Goal: Information Seeking & Learning: Learn about a topic

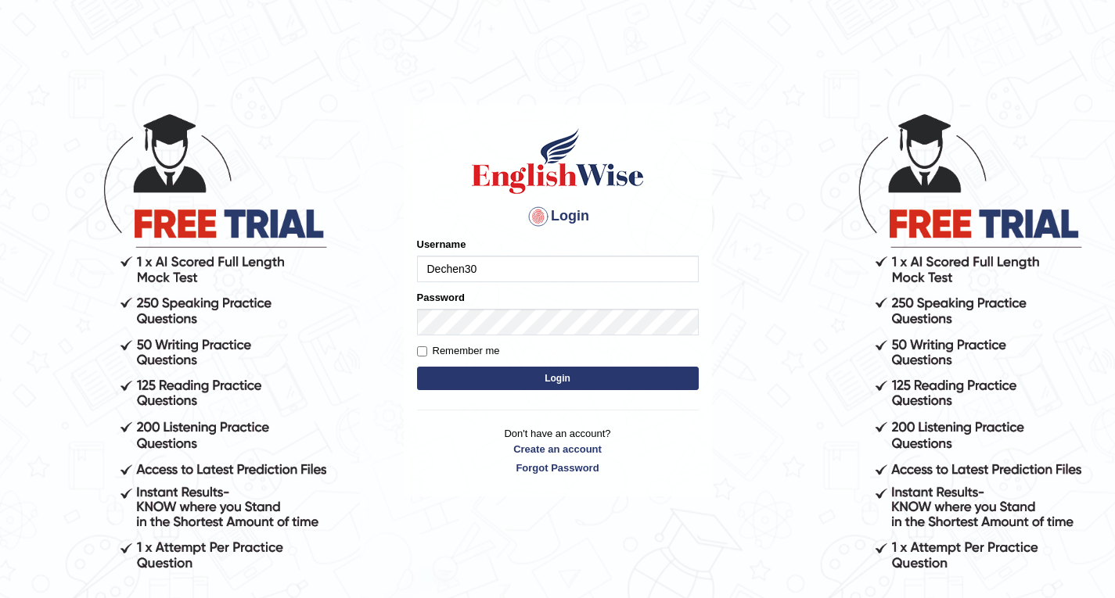
type input "Dechen30"
click at [483, 301] on div "Password" at bounding box center [558, 312] width 282 height 45
click at [452, 304] on label "Password" at bounding box center [441, 297] width 48 height 15
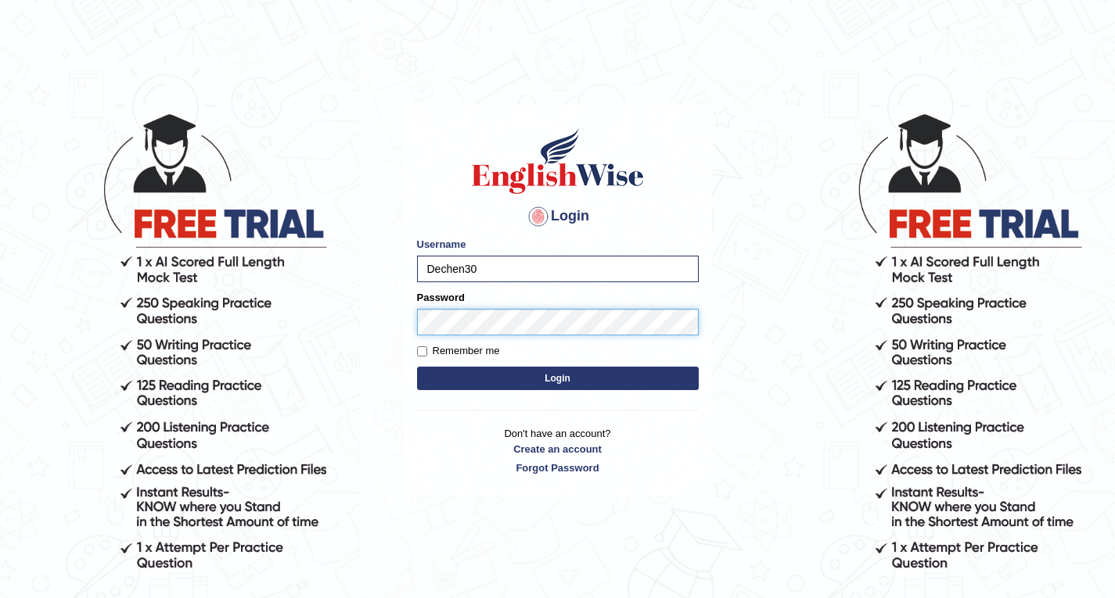
click at [417, 367] on button "Login" at bounding box center [558, 378] width 282 height 23
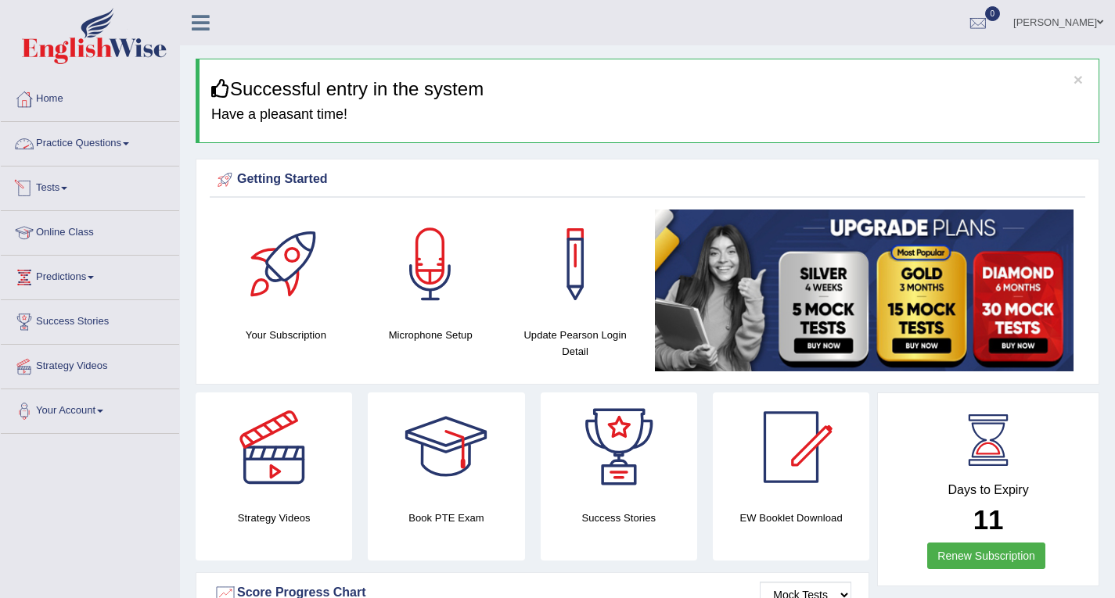
click at [107, 147] on link "Practice Questions" at bounding box center [90, 141] width 178 height 39
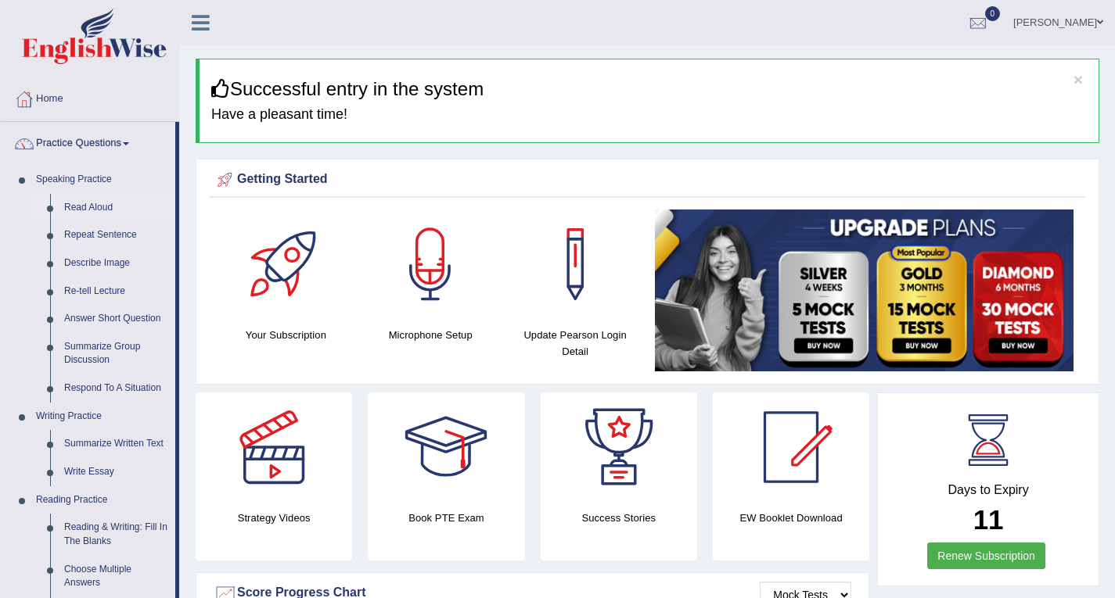
click at [80, 198] on link "Read Aloud" at bounding box center [116, 208] width 118 height 28
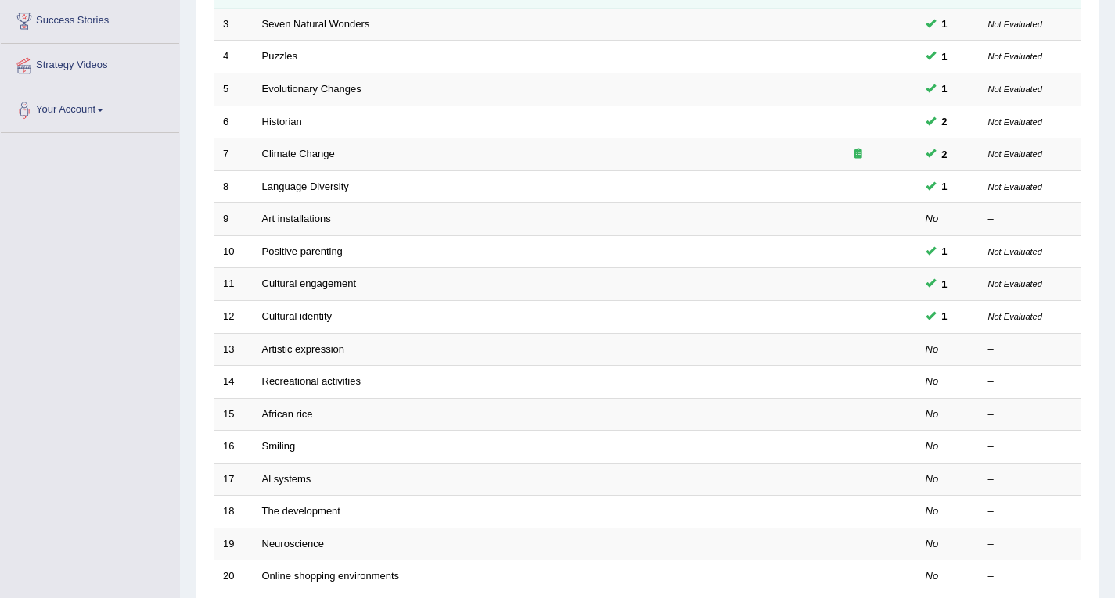
scroll to position [313, 0]
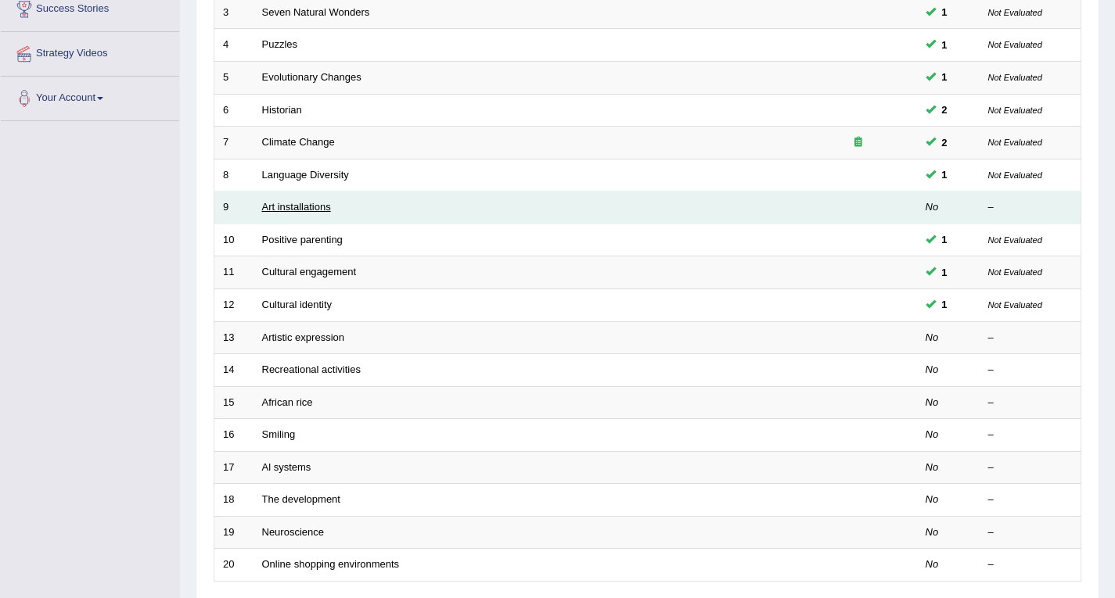
click at [301, 207] on link "Art installations" at bounding box center [296, 207] width 69 height 12
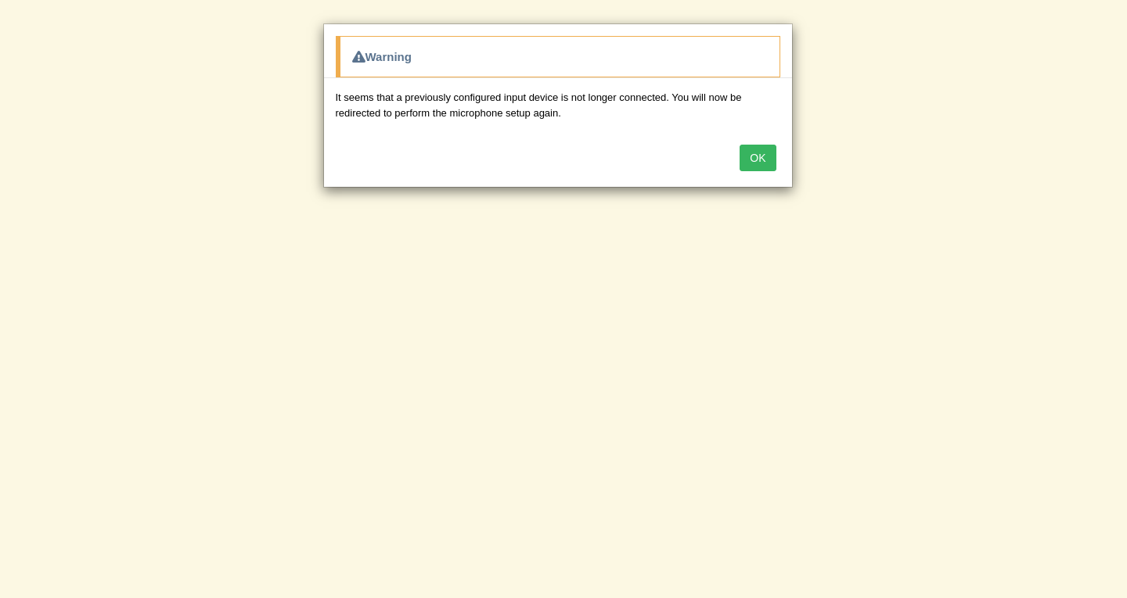
click at [749, 153] on button "OK" at bounding box center [757, 158] width 36 height 27
click at [749, 153] on div "OK" at bounding box center [558, 159] width 468 height 55
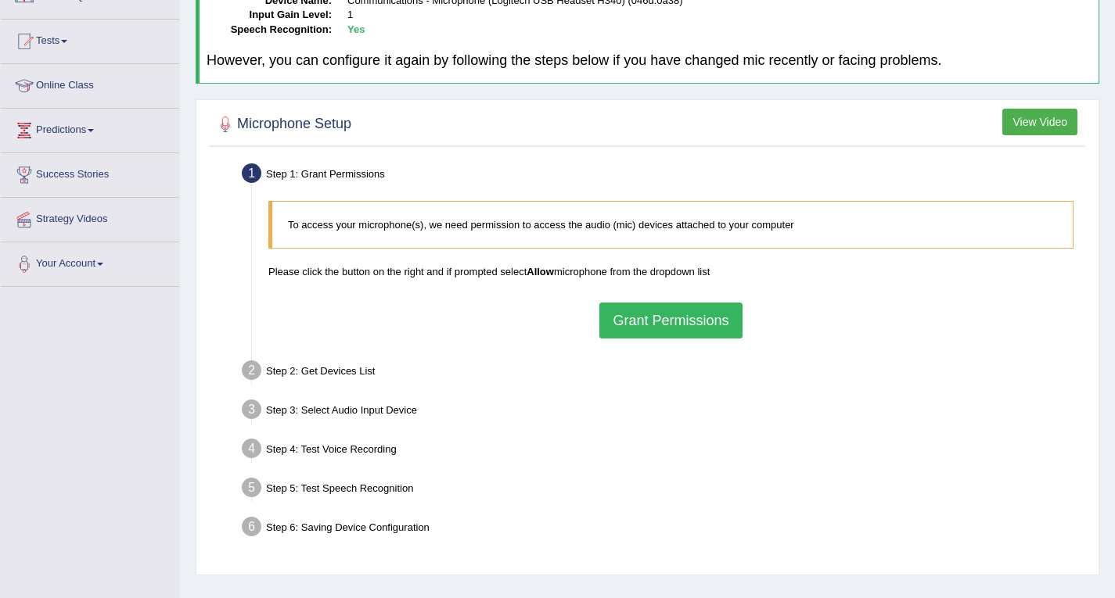
scroll to position [156, 0]
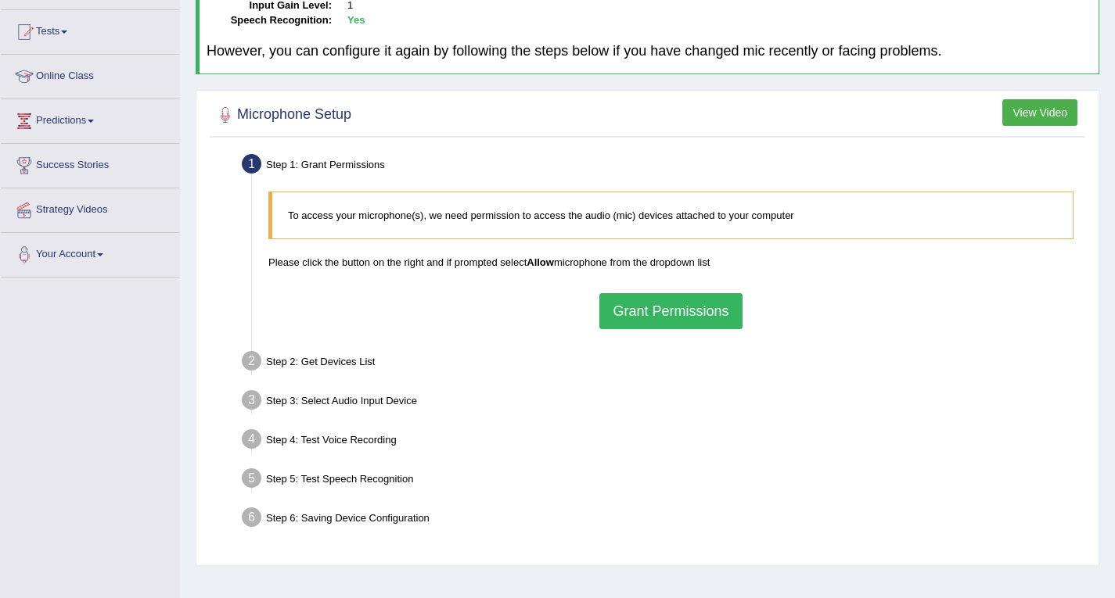
click at [652, 313] on button "Grant Permissions" at bounding box center [670, 311] width 142 height 36
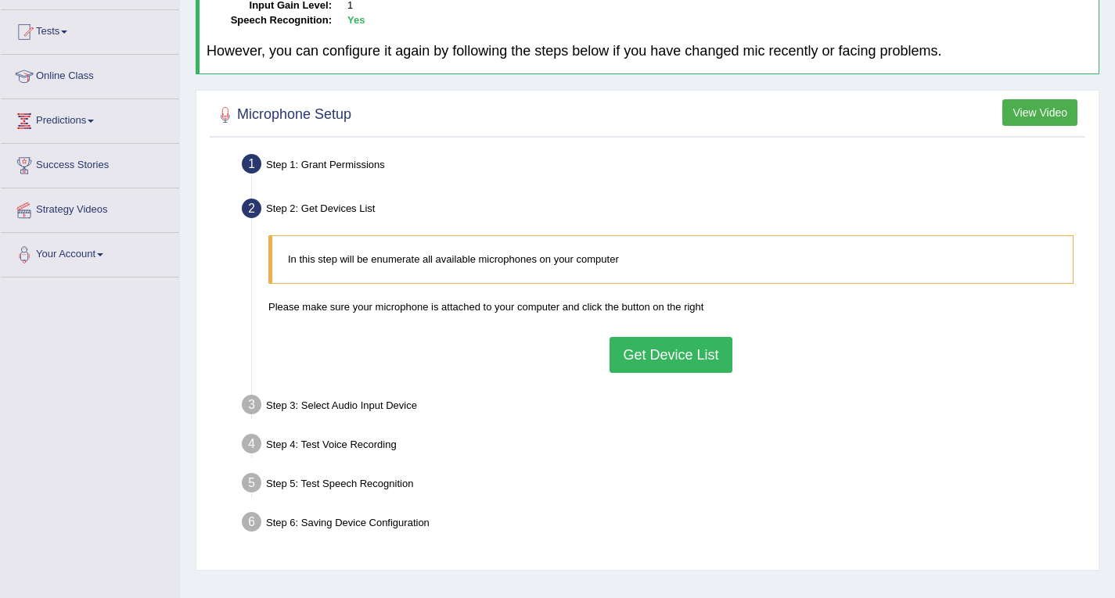
click at [666, 349] on button "Get Device List" at bounding box center [670, 355] width 122 height 36
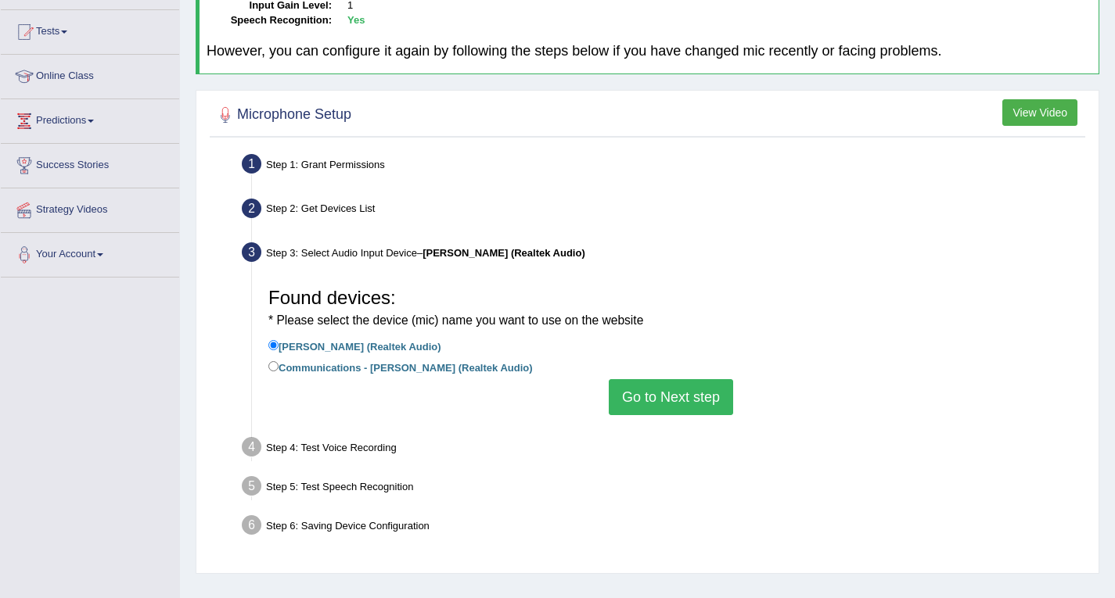
click at [683, 388] on button "Go to Next step" at bounding box center [671, 397] width 124 height 36
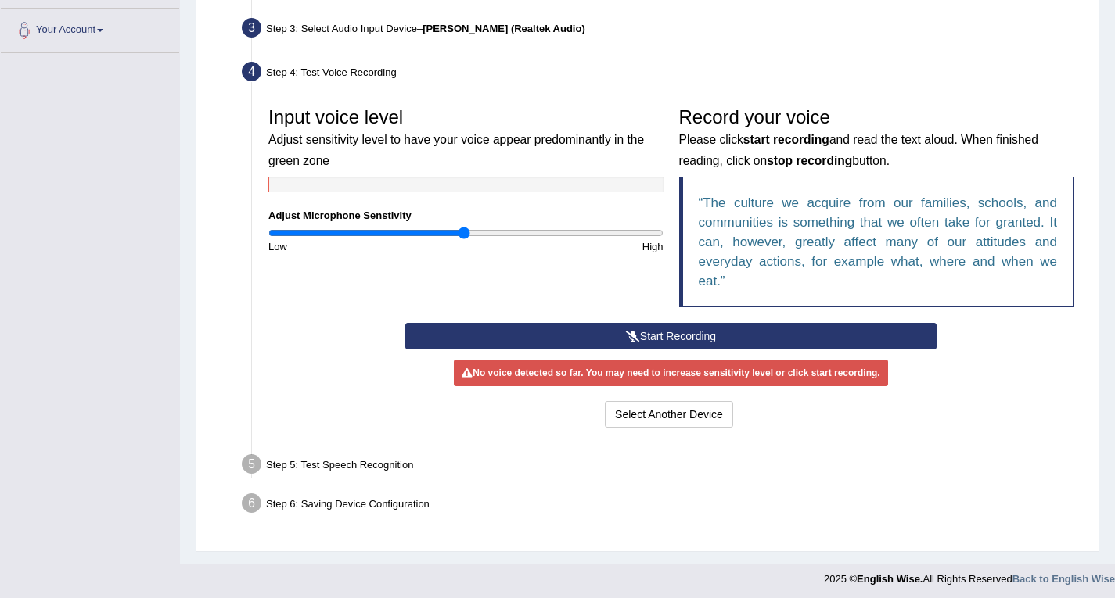
scroll to position [386, 0]
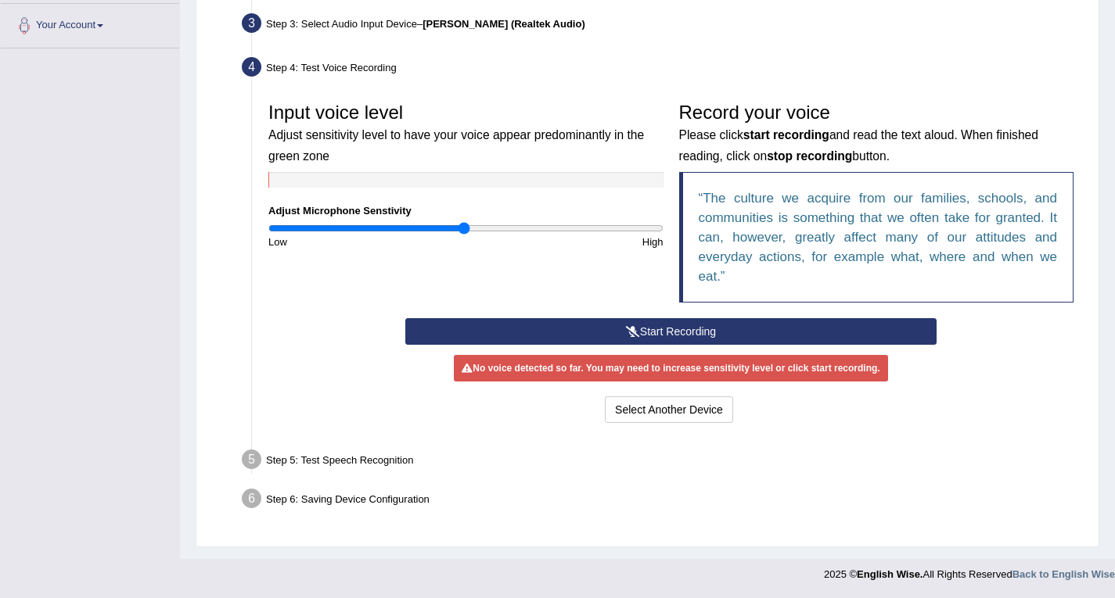
click at [658, 334] on button "Start Recording" at bounding box center [670, 331] width 531 height 27
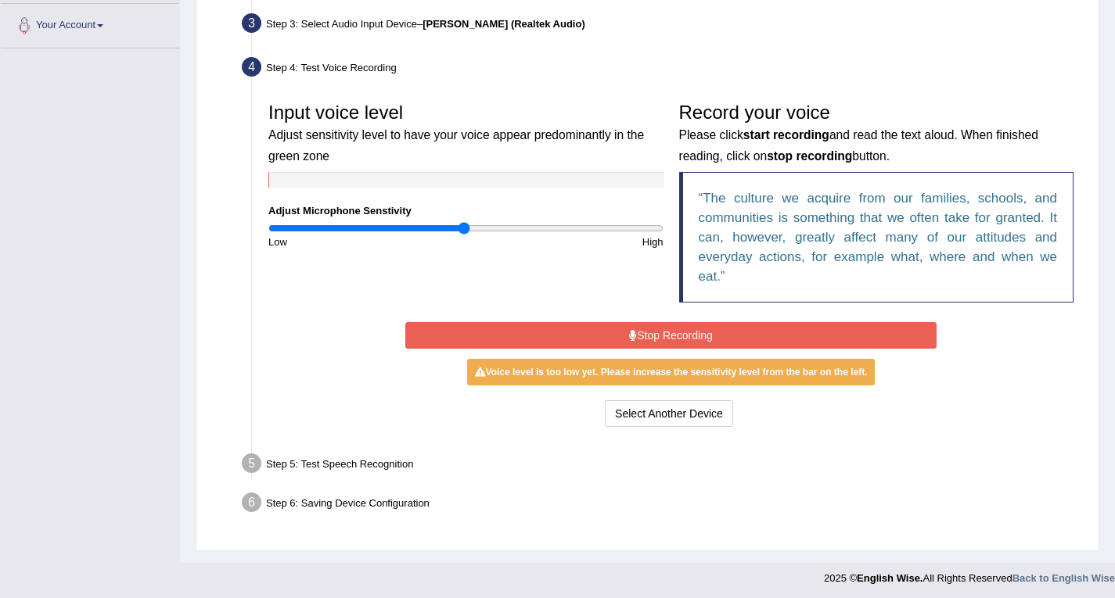
click at [693, 342] on button "Stop Recording" at bounding box center [670, 335] width 531 height 27
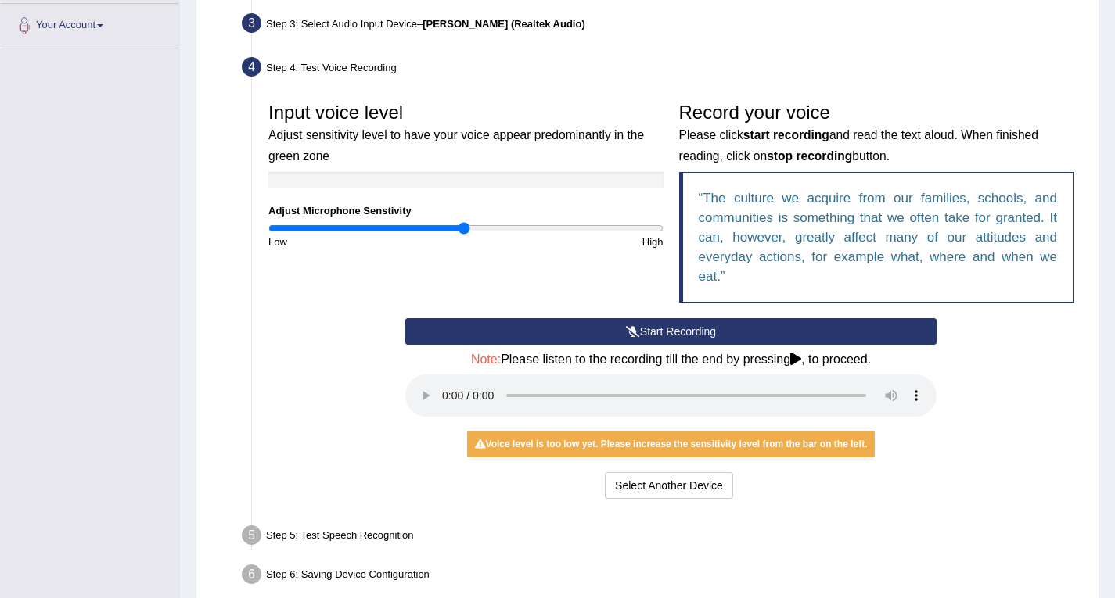
click at [696, 336] on button "Start Recording" at bounding box center [670, 331] width 531 height 27
click at [0, 0] on button "Stop Recording" at bounding box center [0, 0] width 0 height 0
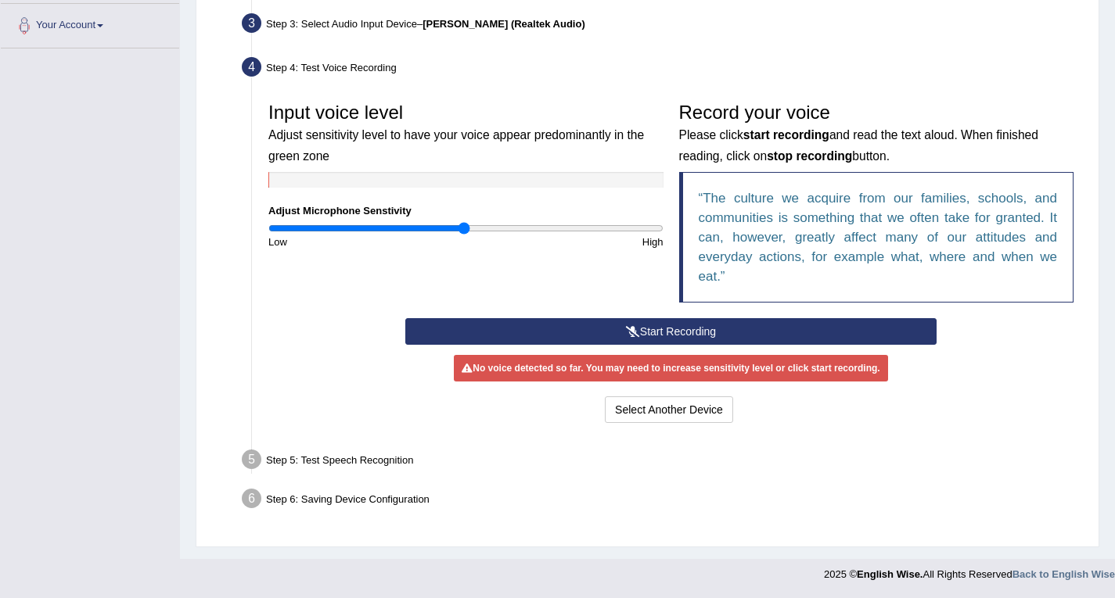
click at [715, 324] on button "Start Recording" at bounding box center [670, 331] width 531 height 27
click at [715, 324] on div "Start Recording Stop Recording Note: Please listen to the recording till the en…" at bounding box center [670, 372] width 547 height 109
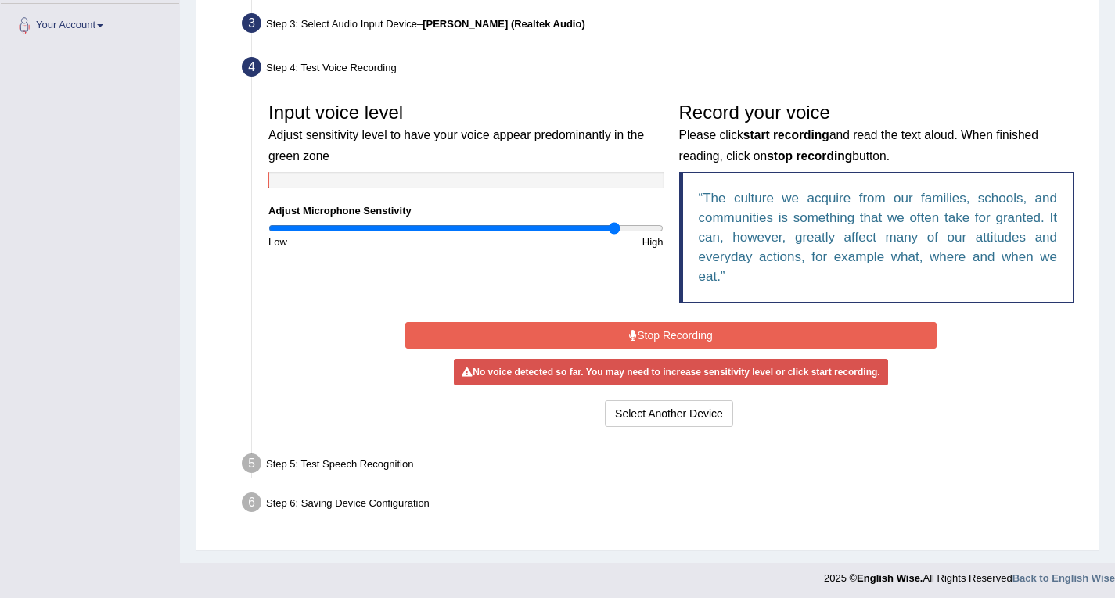
drag, startPoint x: 466, startPoint y: 233, endPoint x: 614, endPoint y: 235, distance: 147.9
click at [614, 235] on input "range" at bounding box center [465, 228] width 395 height 13
click at [614, 235] on div "High" at bounding box center [567, 242] width 205 height 15
click at [620, 349] on button "Stop Recording" at bounding box center [670, 335] width 531 height 27
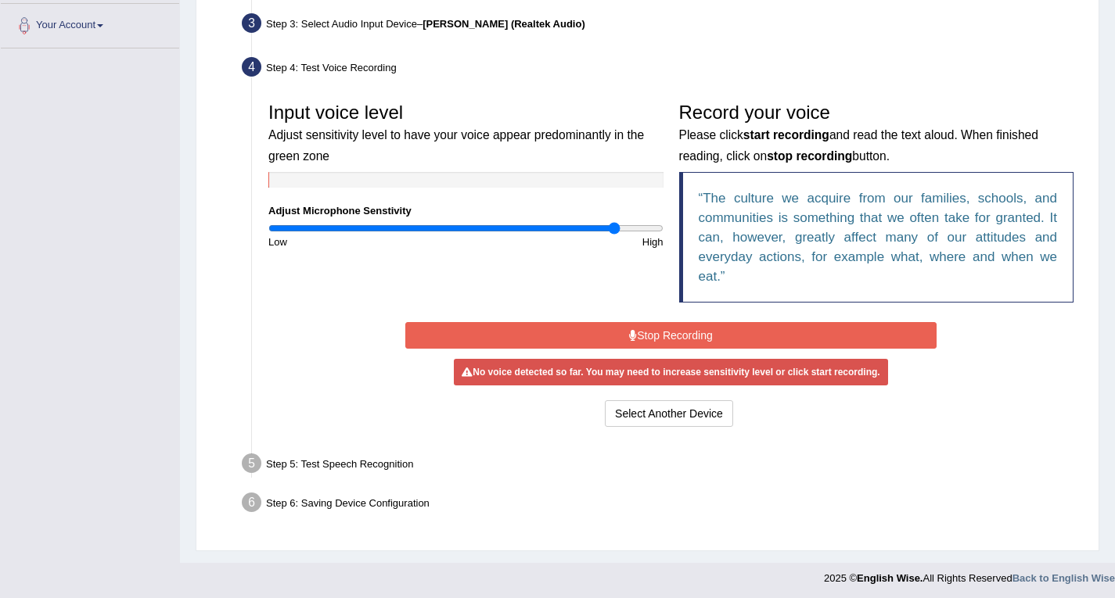
click at [620, 349] on button "Stop Recording" at bounding box center [670, 335] width 531 height 27
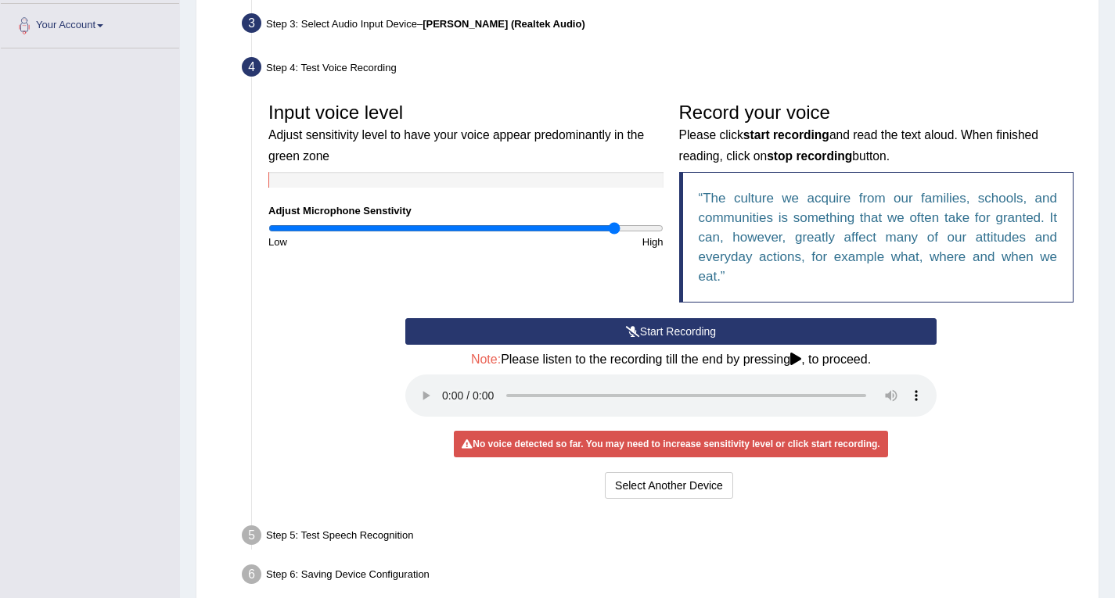
click at [620, 336] on button "Start Recording" at bounding box center [670, 331] width 531 height 27
click at [620, 336] on div "Start Recording Stop Recording Note: Please listen to the recording till the en…" at bounding box center [670, 410] width 547 height 185
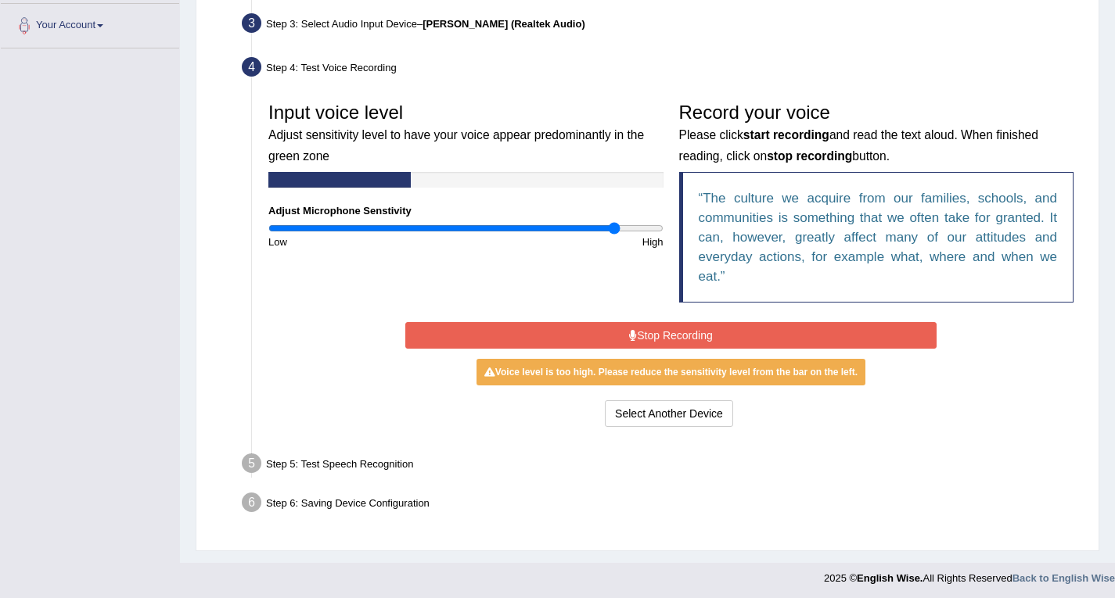
click at [649, 329] on button "Stop Recording" at bounding box center [670, 335] width 531 height 27
click at [649, 329] on div "Start Recording Stop Recording Note: Please listen to the recording till the en…" at bounding box center [670, 374] width 547 height 113
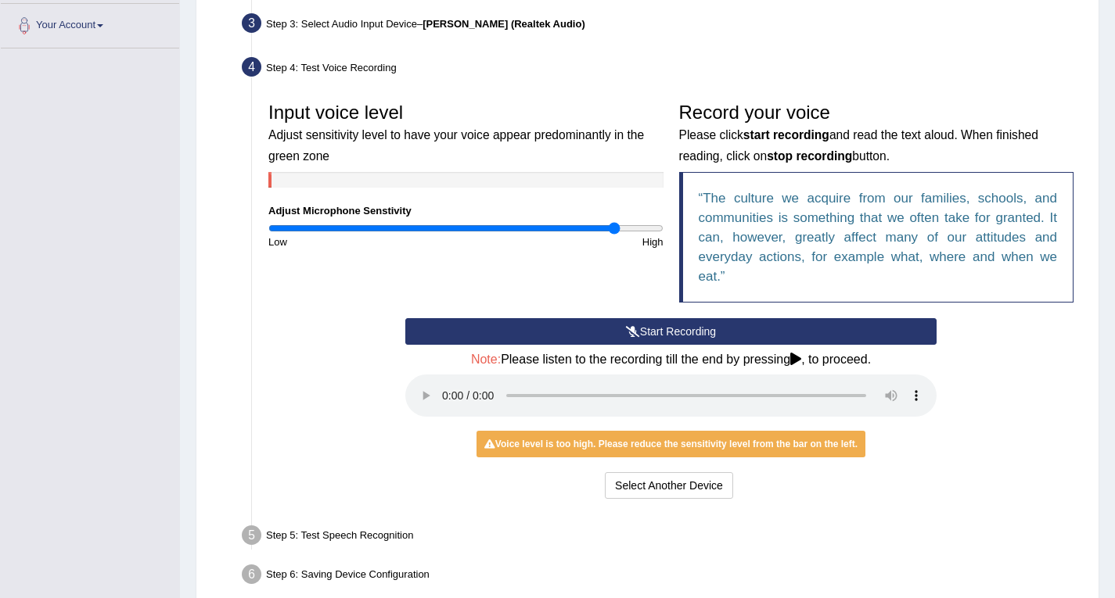
drag, startPoint x: 608, startPoint y: 221, endPoint x: 581, endPoint y: 221, distance: 26.6
click at [581, 221] on div "Input voice level Adjust sensitivity level to have your voice appear predominan…" at bounding box center [466, 172] width 411 height 155
drag, startPoint x: 581, startPoint y: 221, endPoint x: 611, endPoint y: 239, distance: 34.4
click at [580, 221] on div "Input voice level Adjust sensitivity level to have your voice appear predominan…" at bounding box center [466, 172] width 411 height 155
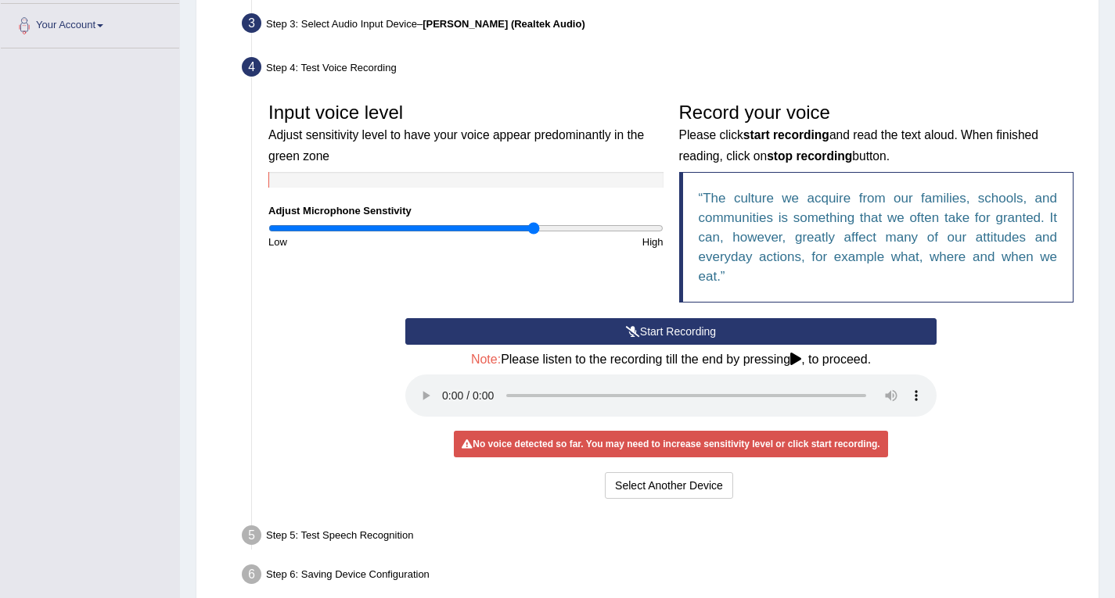
drag, startPoint x: 617, startPoint y: 229, endPoint x: 535, endPoint y: 238, distance: 82.6
type input "1.36"
click at [535, 235] on input "range" at bounding box center [465, 228] width 395 height 13
click at [535, 238] on div "High" at bounding box center [567, 242] width 205 height 15
click at [666, 329] on button "Start Recording" at bounding box center [670, 331] width 531 height 27
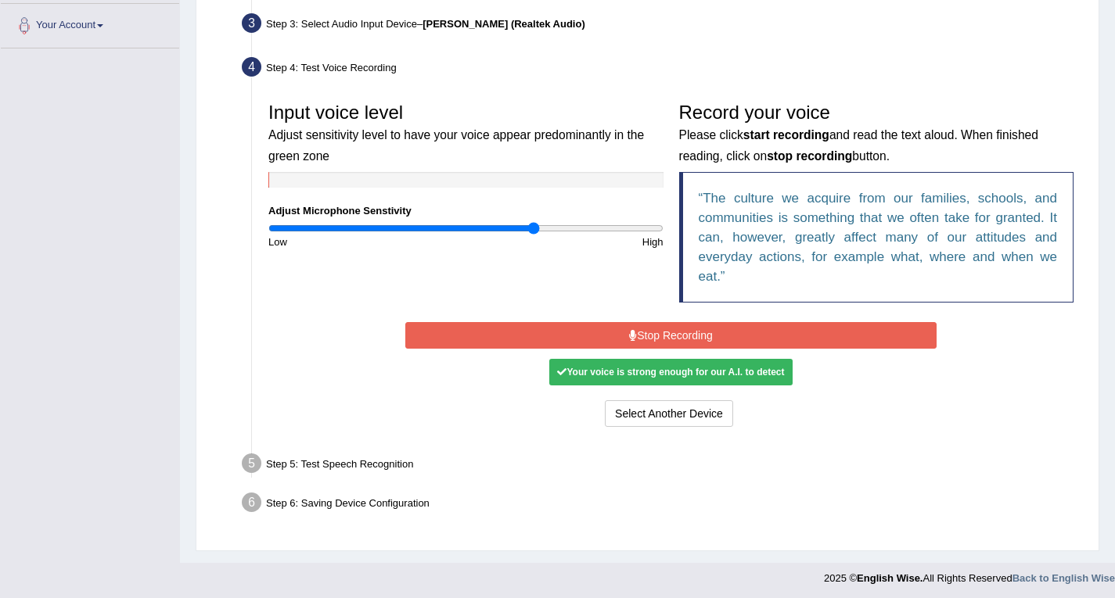
click at [696, 332] on button "Stop Recording" at bounding box center [670, 335] width 531 height 27
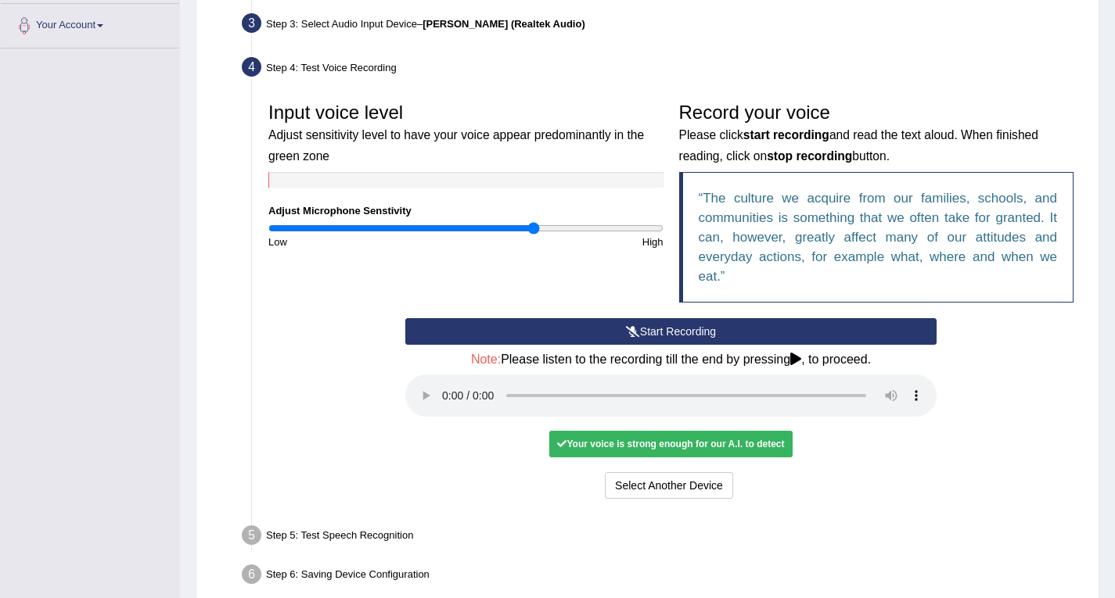
click at [664, 437] on div "Your voice is strong enough for our A.I. to detect" at bounding box center [670, 444] width 243 height 27
click at [854, 438] on div "No voice detected so far. You may need to increase sensitivity level or click s…" at bounding box center [670, 444] width 531 height 15
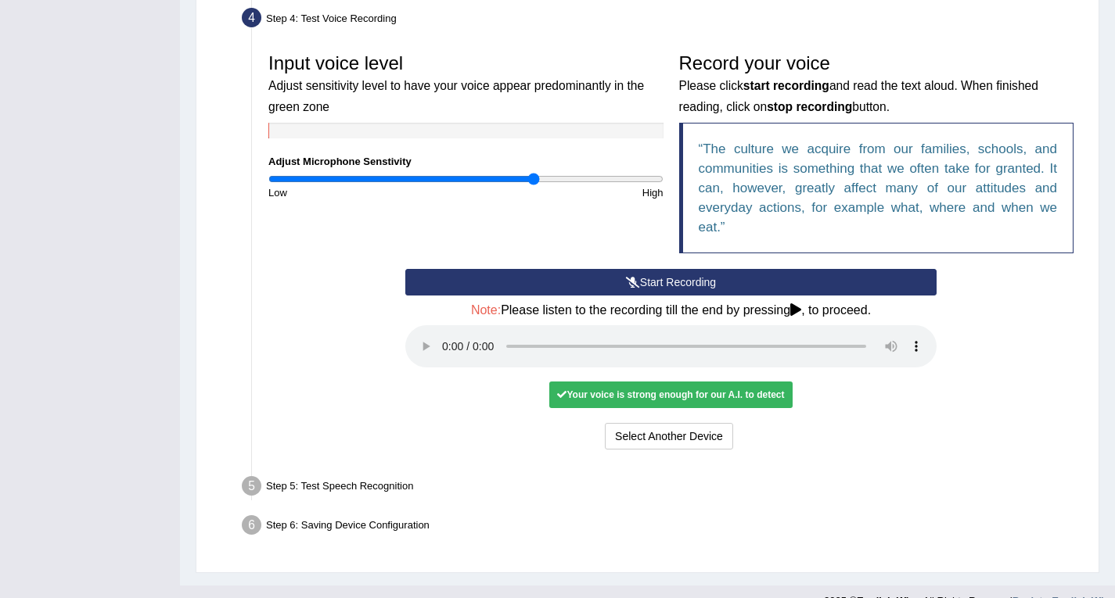
scroll to position [462, 0]
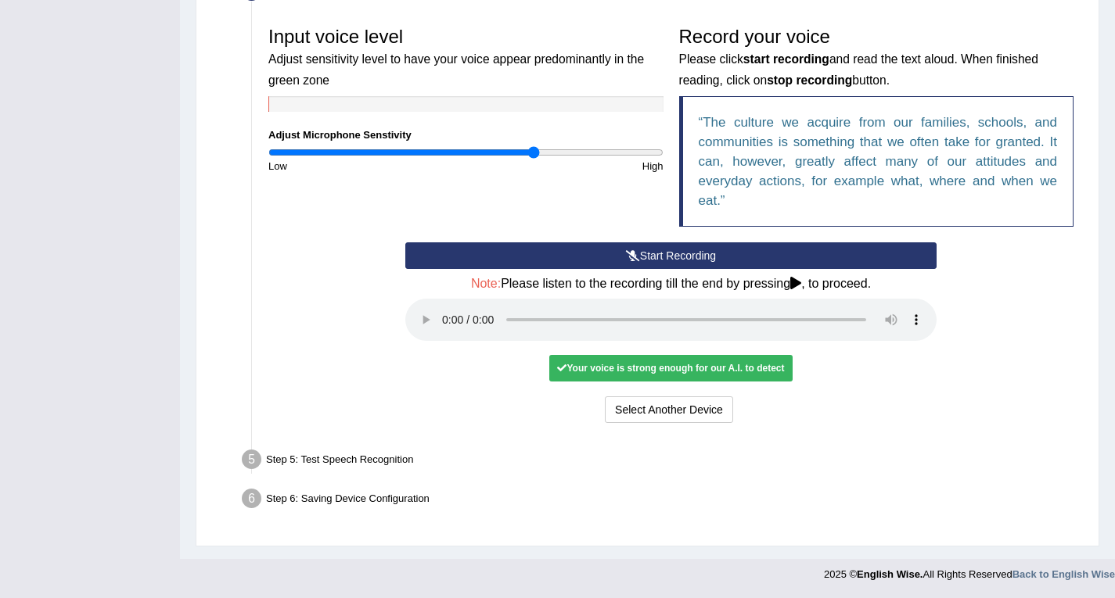
click at [358, 463] on div "Step 5: Test Speech Recognition" at bounding box center [663, 462] width 857 height 34
click at [342, 498] on div "Step 6: Saving Device Configuration" at bounding box center [663, 501] width 857 height 34
click at [609, 484] on div "Step 6: Saving Device Configuration" at bounding box center [663, 501] width 857 height 34
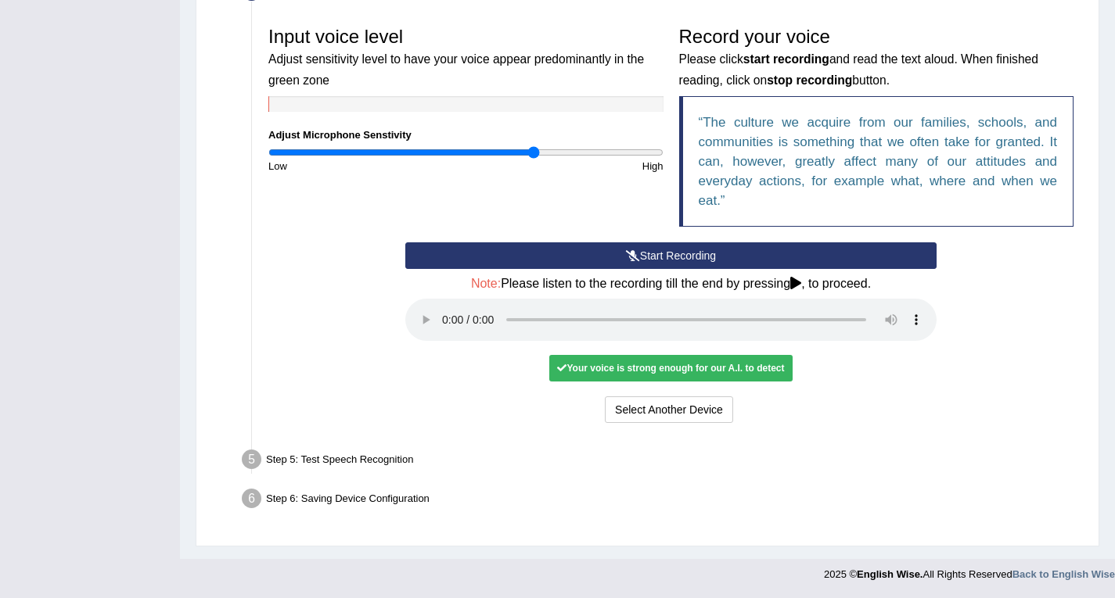
click at [609, 484] on div "Step 6: Saving Device Configuration" at bounding box center [663, 501] width 857 height 34
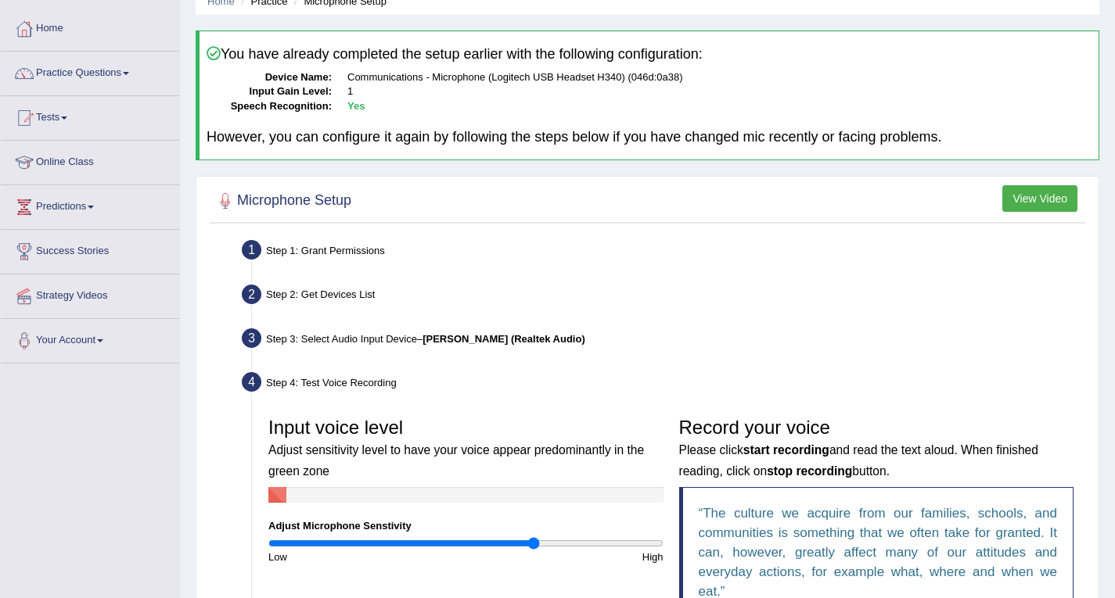
scroll to position [0, 0]
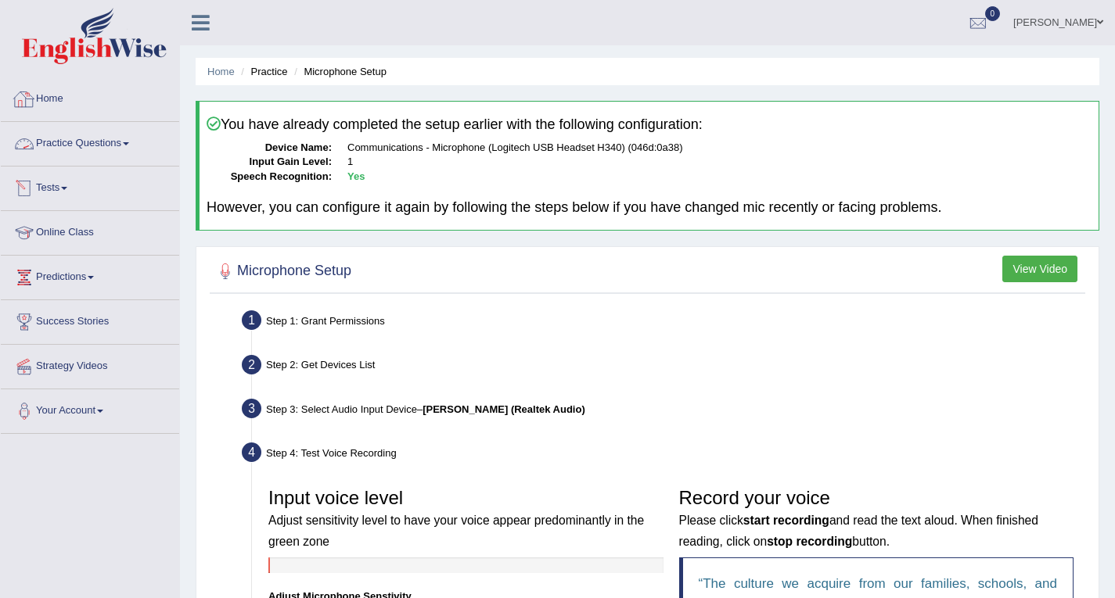
click at [270, 69] on li "Practice" at bounding box center [262, 71] width 50 height 15
click at [261, 66] on li "Practice" at bounding box center [262, 71] width 50 height 15
click at [257, 75] on li "Practice" at bounding box center [262, 71] width 50 height 15
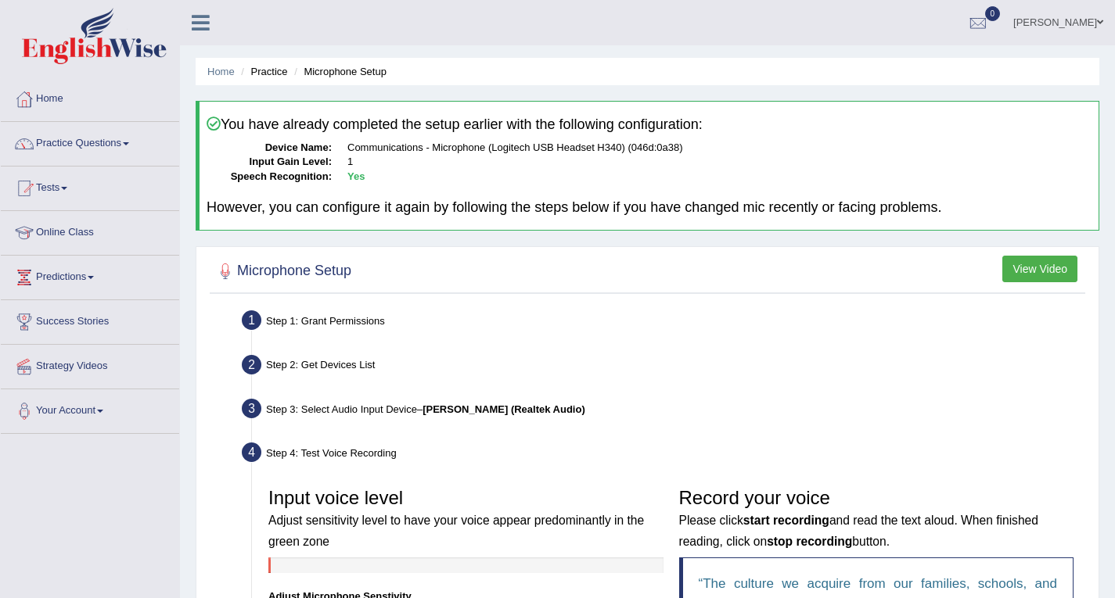
click at [409, 111] on div "You have already completed the setup earlier with the following configuration: …" at bounding box center [648, 166] width 904 height 130
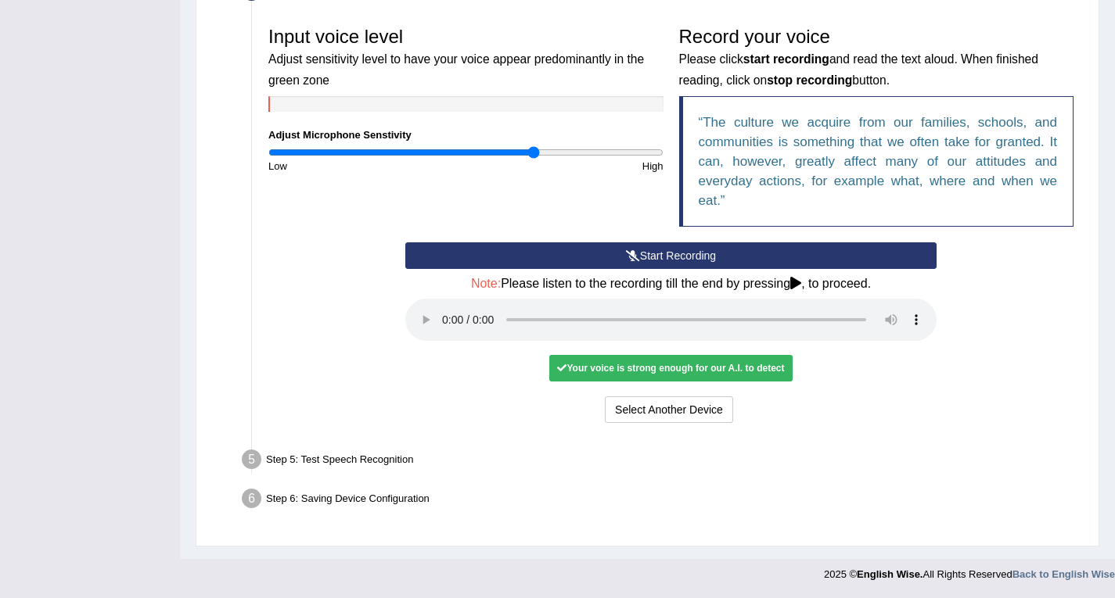
click at [616, 372] on div "Your voice is strong enough for our A.I. to detect" at bounding box center [670, 368] width 243 height 27
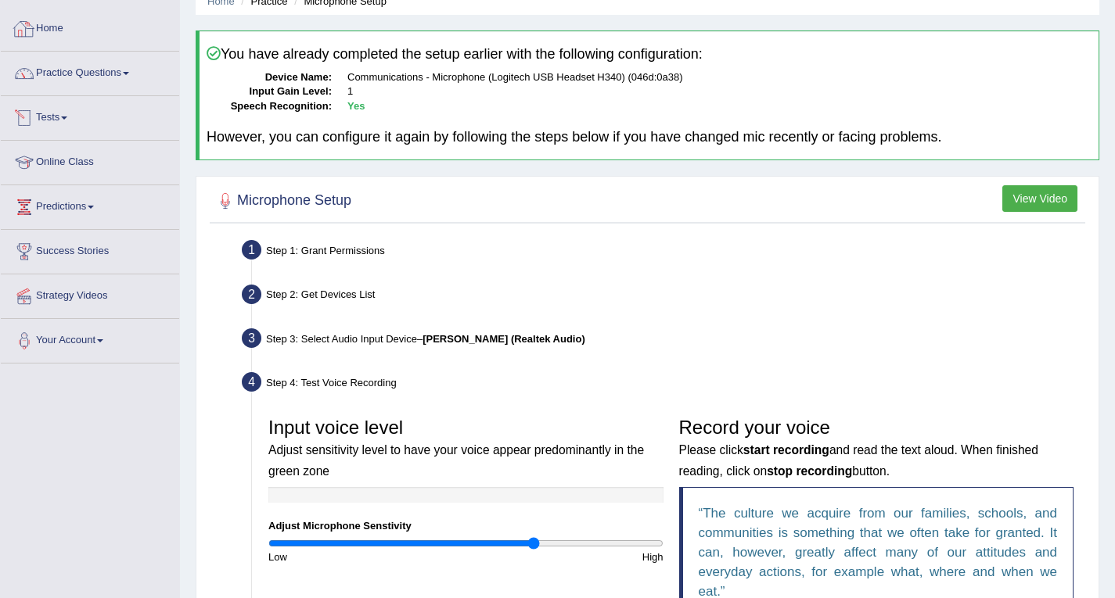
scroll to position [0, 0]
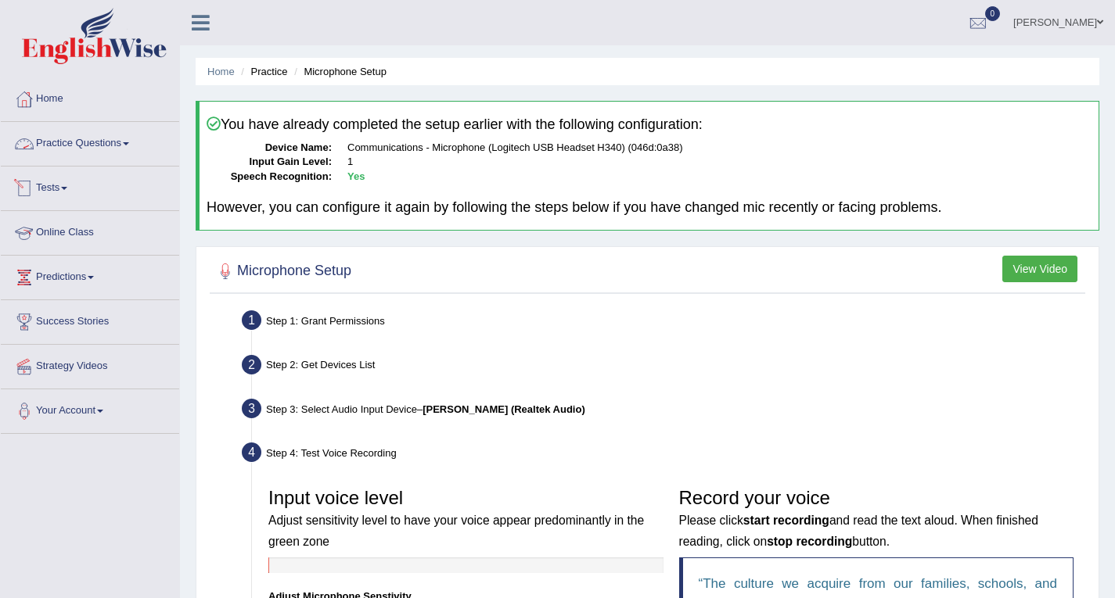
click at [120, 137] on link "Practice Questions" at bounding box center [90, 141] width 178 height 39
click at [116, 152] on link "Practice Questions" at bounding box center [90, 141] width 178 height 39
click at [112, 141] on link "Practice Questions" at bounding box center [90, 141] width 178 height 39
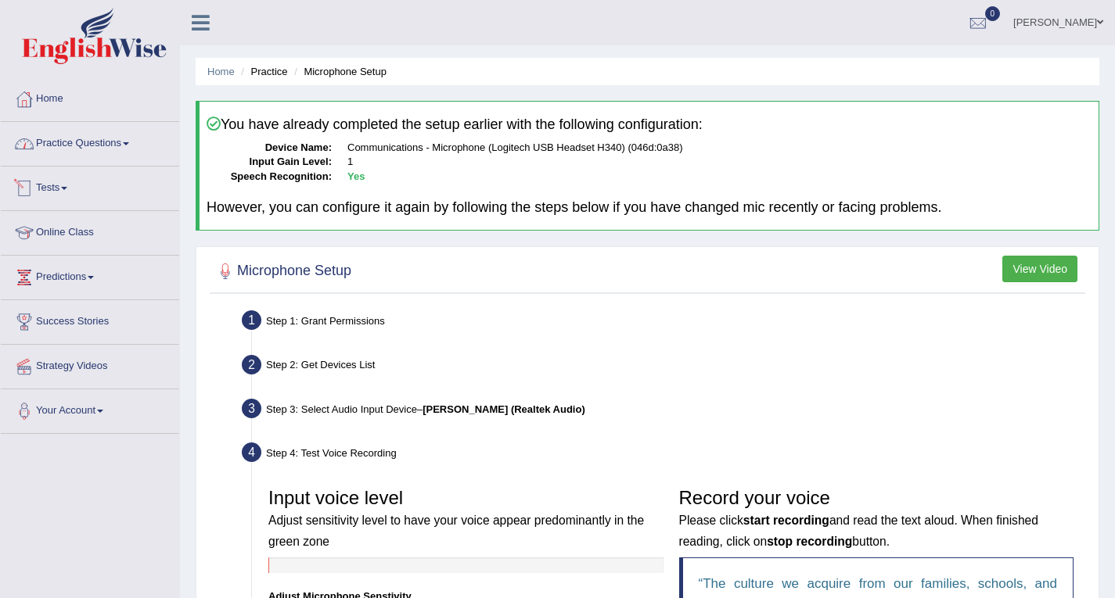
click at [112, 141] on link "Practice Questions" at bounding box center [90, 141] width 178 height 39
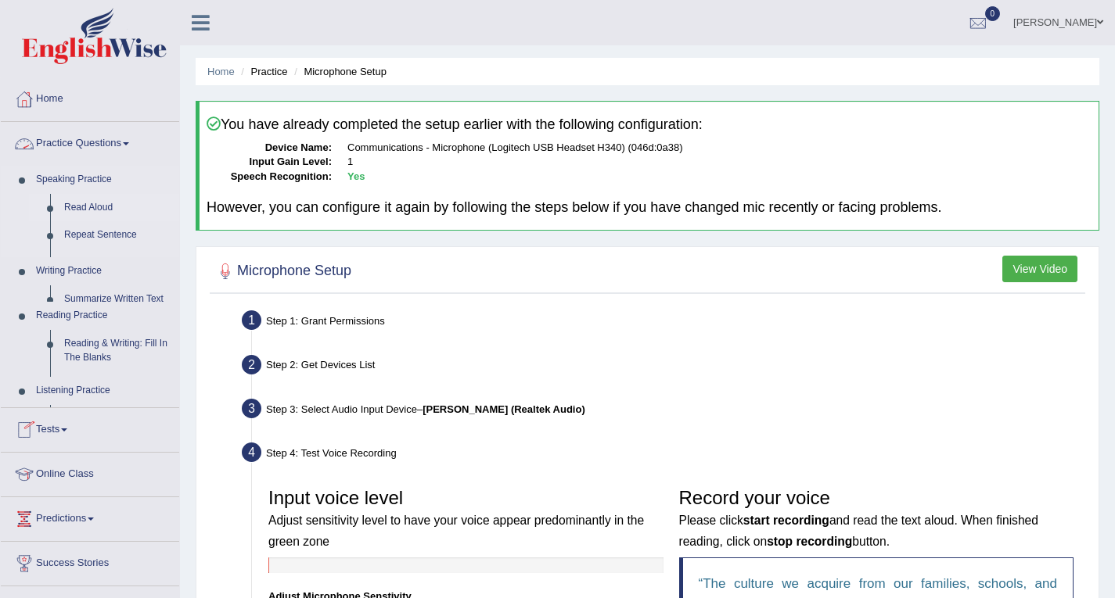
click at [87, 206] on link "Read Aloud" at bounding box center [118, 208] width 122 height 28
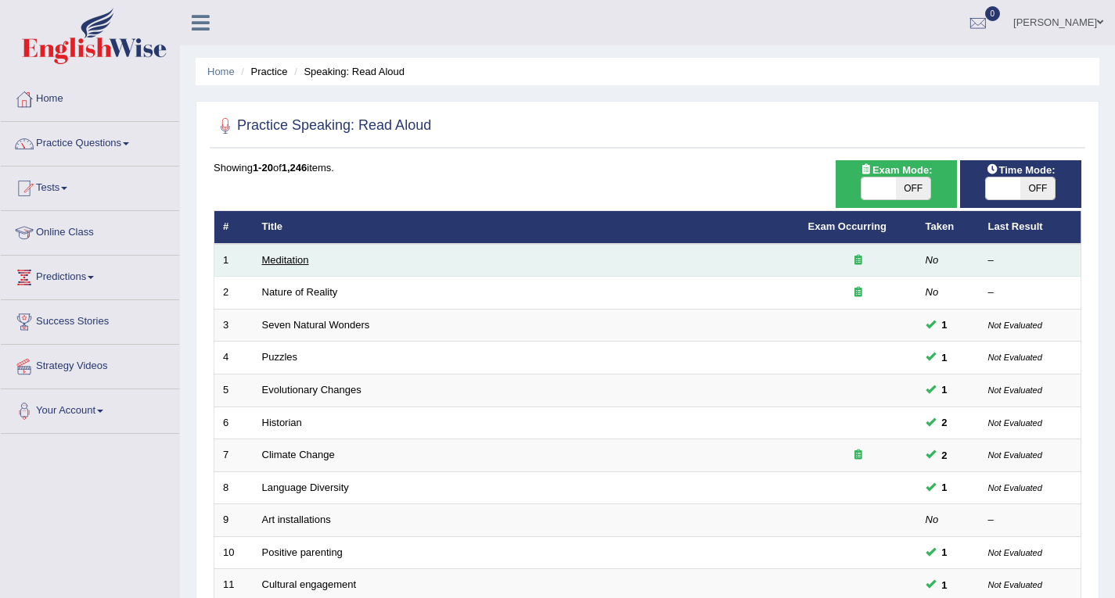
click at [280, 258] on link "Meditation" at bounding box center [285, 260] width 47 height 12
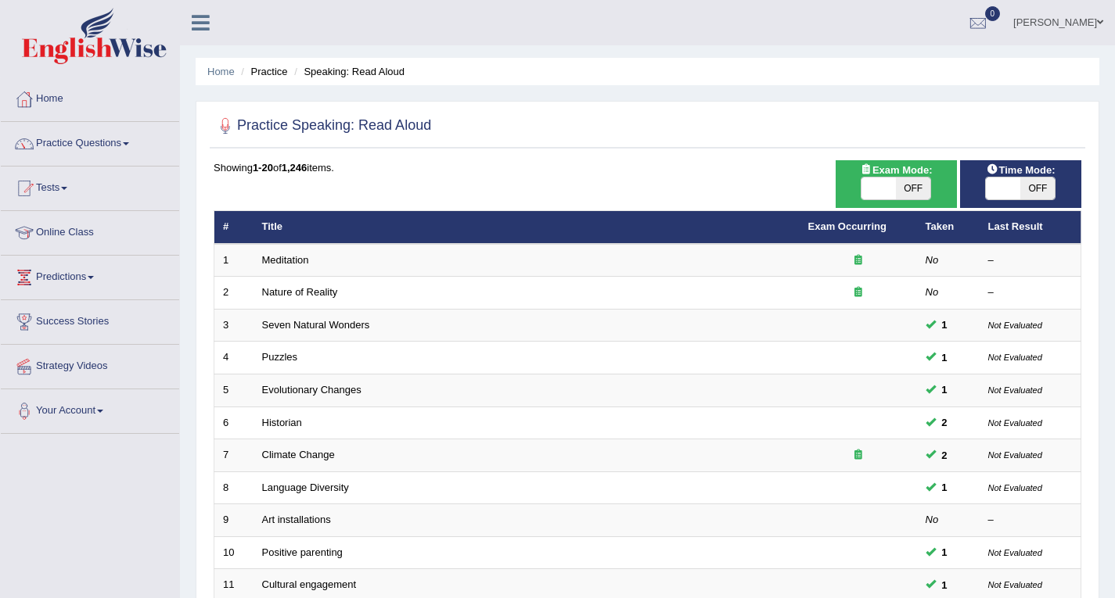
click at [1034, 192] on span "OFF" at bounding box center [1037, 189] width 34 height 22
checkbox input "true"
click at [1034, 192] on span "OFF" at bounding box center [1037, 189] width 34 height 22
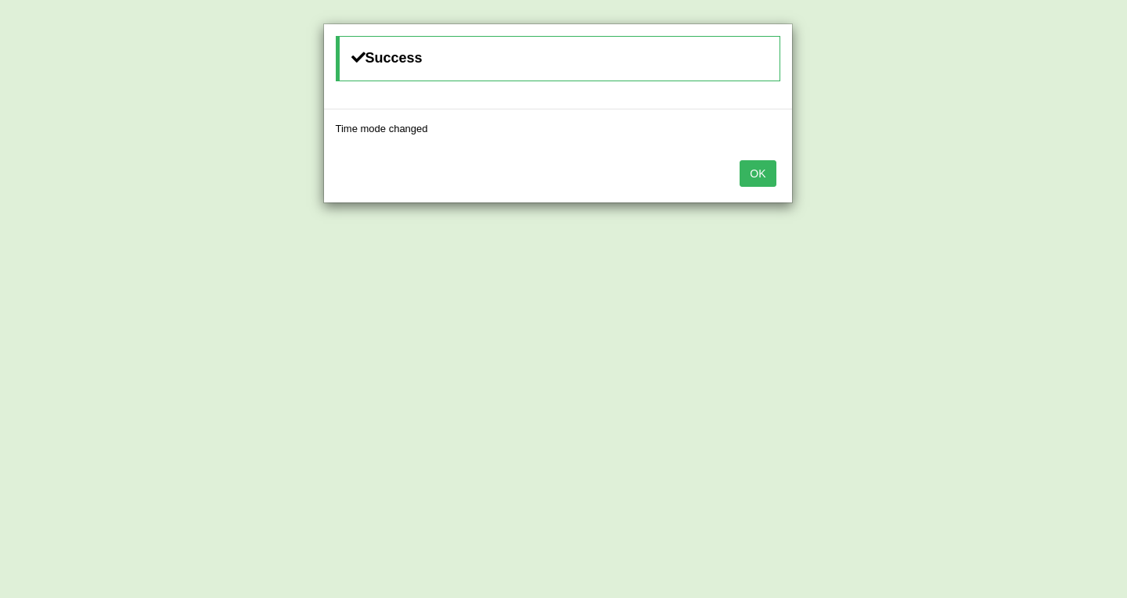
click at [761, 174] on button "OK" at bounding box center [757, 173] width 36 height 27
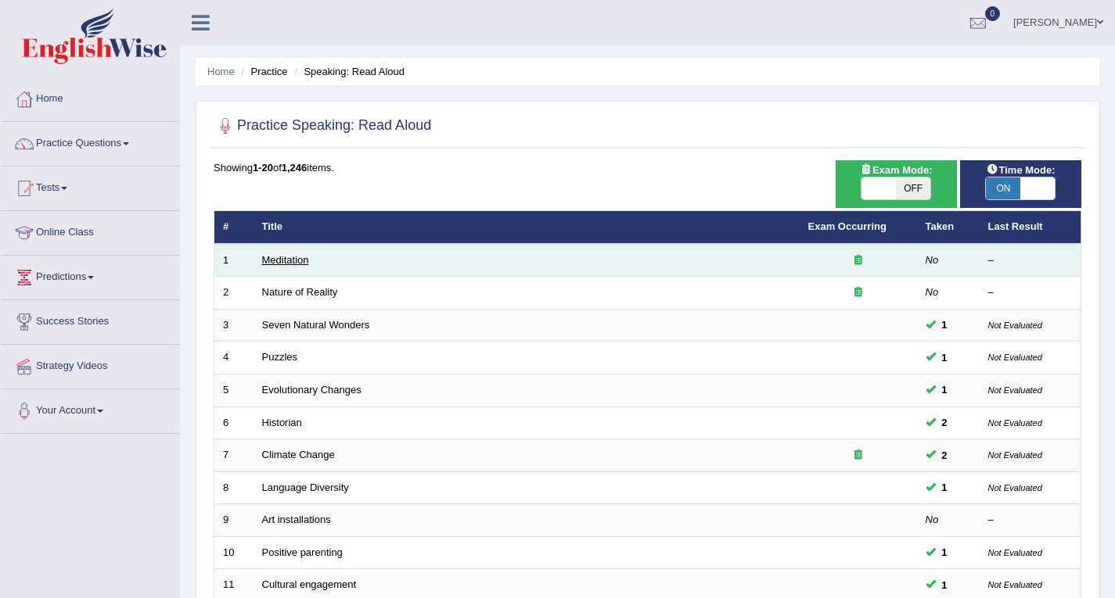
click at [280, 258] on link "Meditation" at bounding box center [285, 260] width 47 height 12
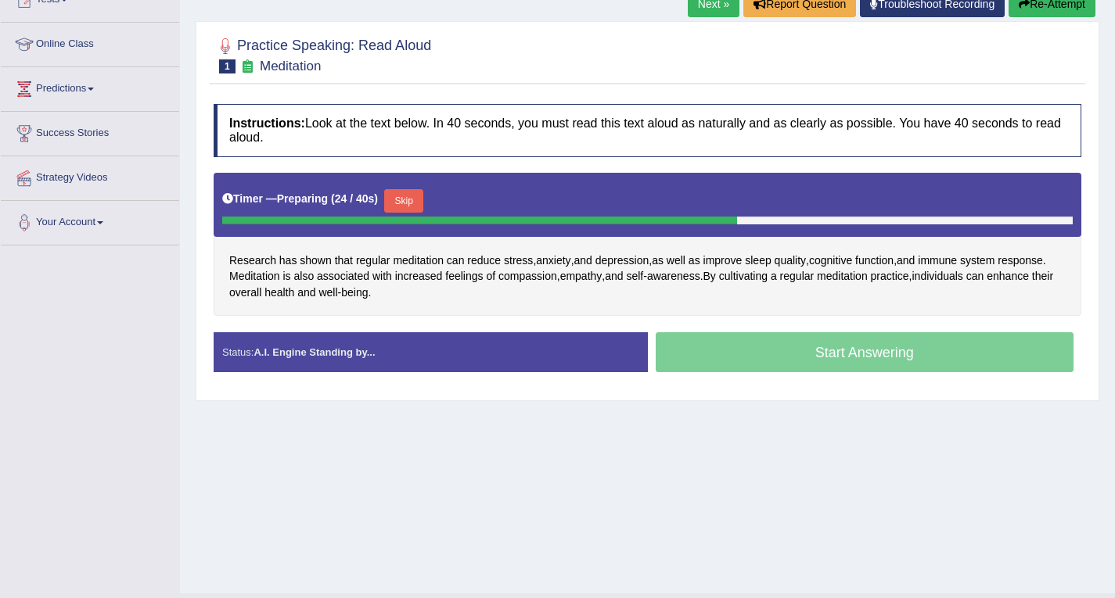
scroll to position [223, 0]
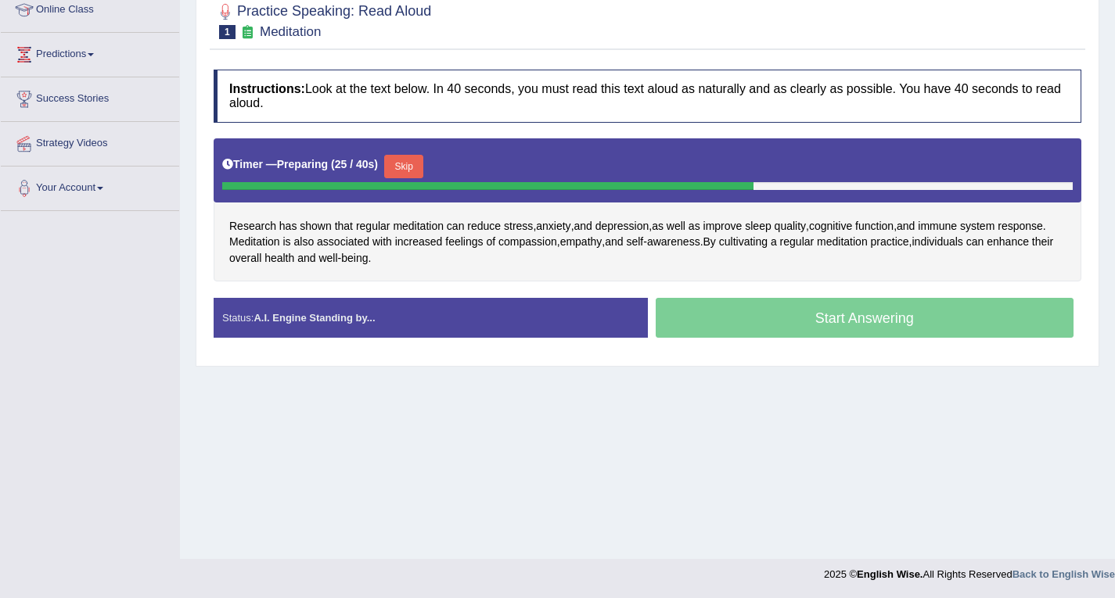
click at [401, 162] on button "Skip" at bounding box center [403, 166] width 39 height 23
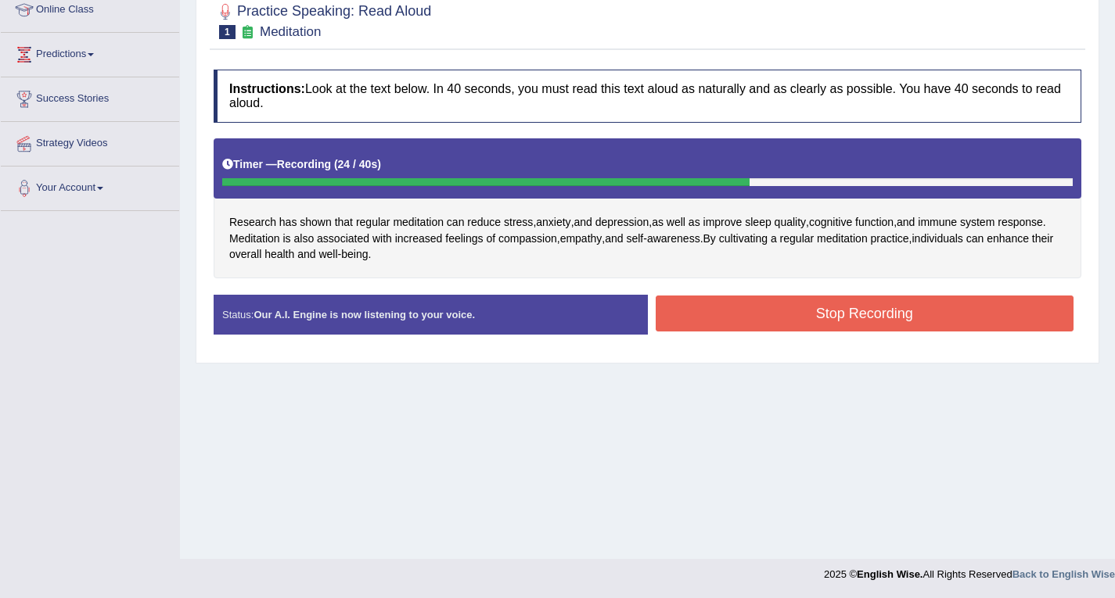
click at [868, 307] on button "Stop Recording" at bounding box center [865, 314] width 419 height 36
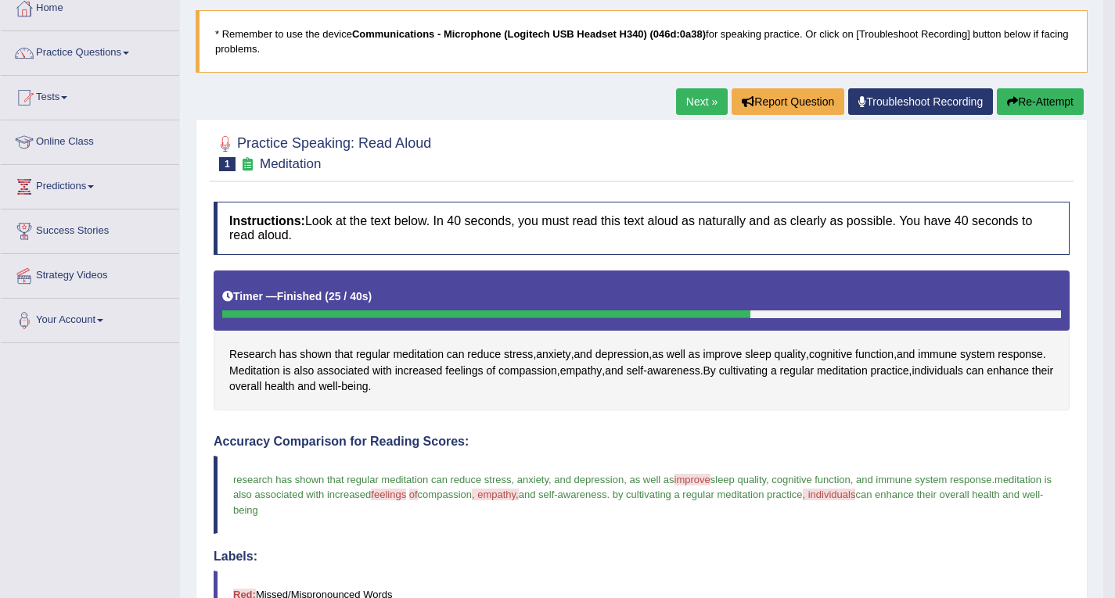
scroll to position [66, 0]
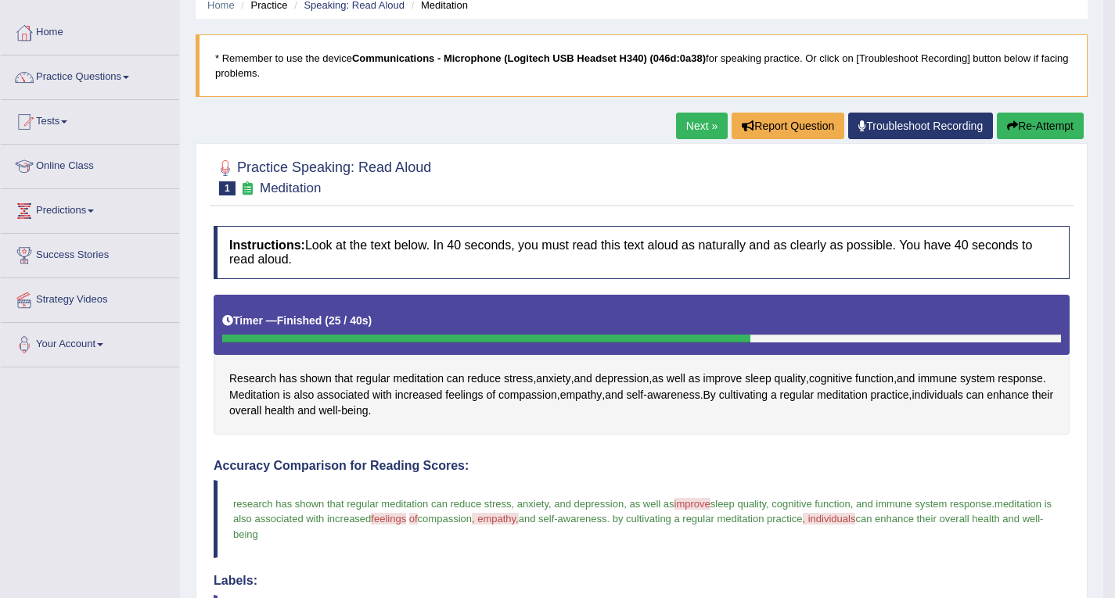
click at [695, 124] on link "Next »" at bounding box center [702, 126] width 52 height 27
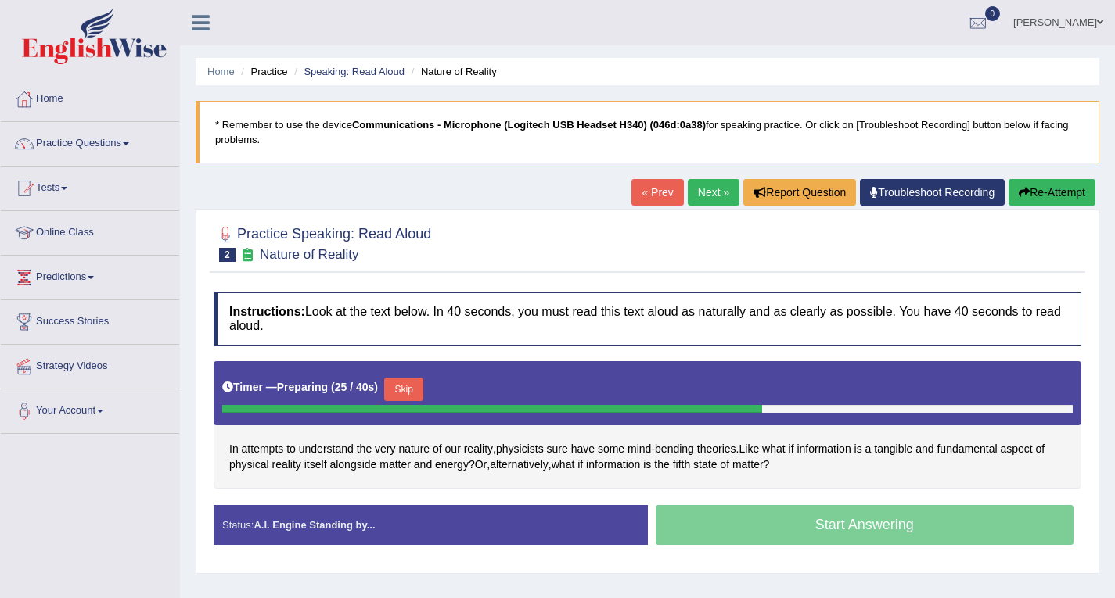
click at [408, 390] on button "Skip" at bounding box center [403, 389] width 39 height 23
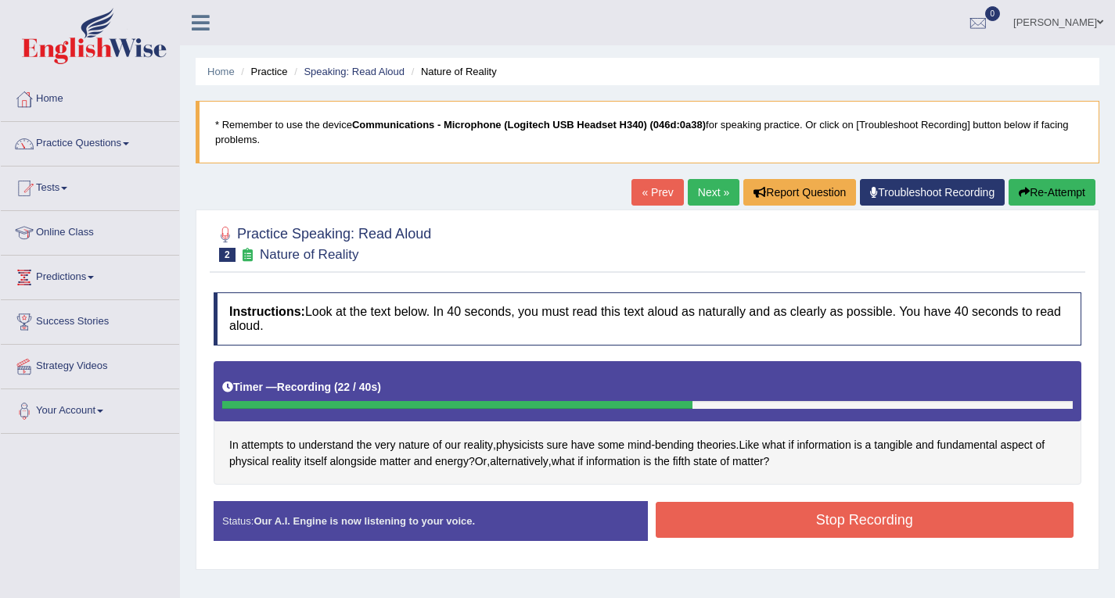
click at [814, 514] on button "Stop Recording" at bounding box center [865, 520] width 419 height 36
click at [814, 514] on div "Status: Our A.I. Engine is now listening to your voice. Start Answering Stop Re…" at bounding box center [648, 529] width 868 height 56
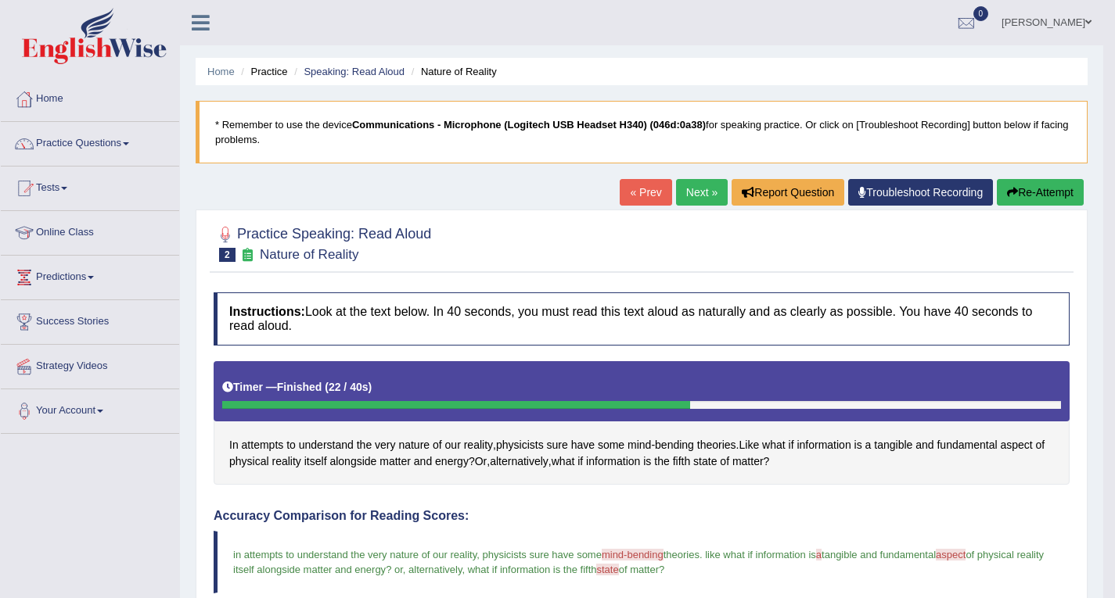
click at [693, 184] on link "Next »" at bounding box center [702, 192] width 52 height 27
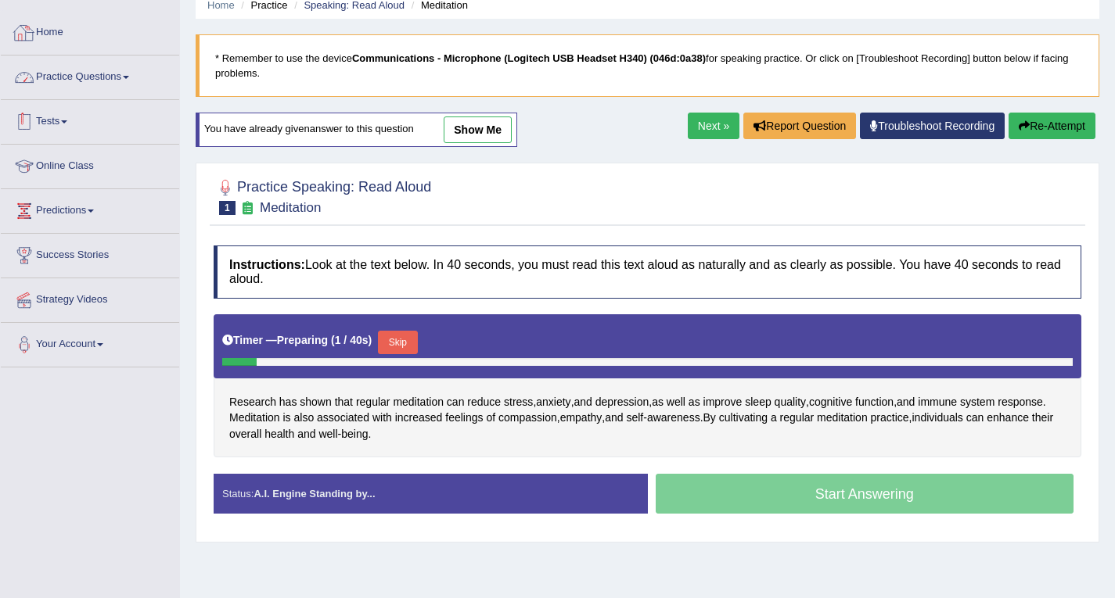
click at [119, 81] on link "Practice Questions" at bounding box center [90, 75] width 178 height 39
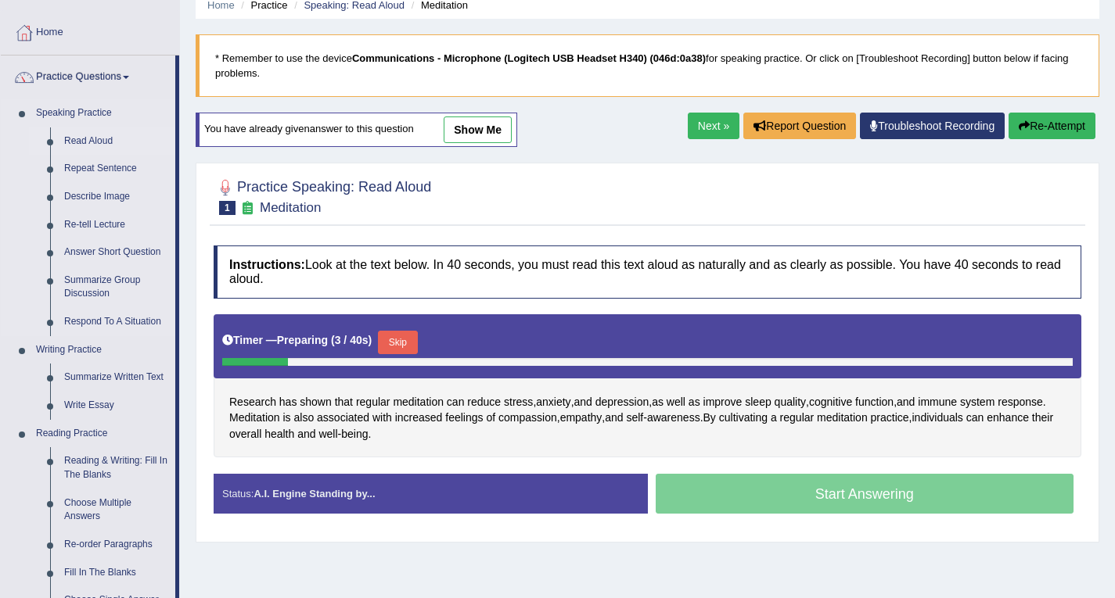
click at [105, 136] on link "Read Aloud" at bounding box center [116, 142] width 118 height 28
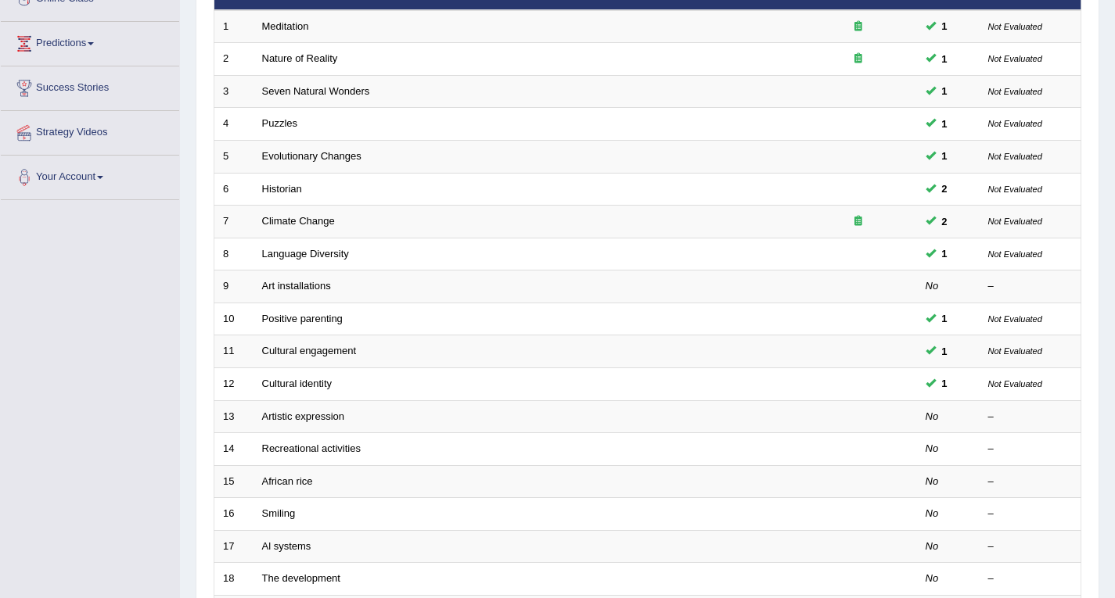
scroll to position [235, 0]
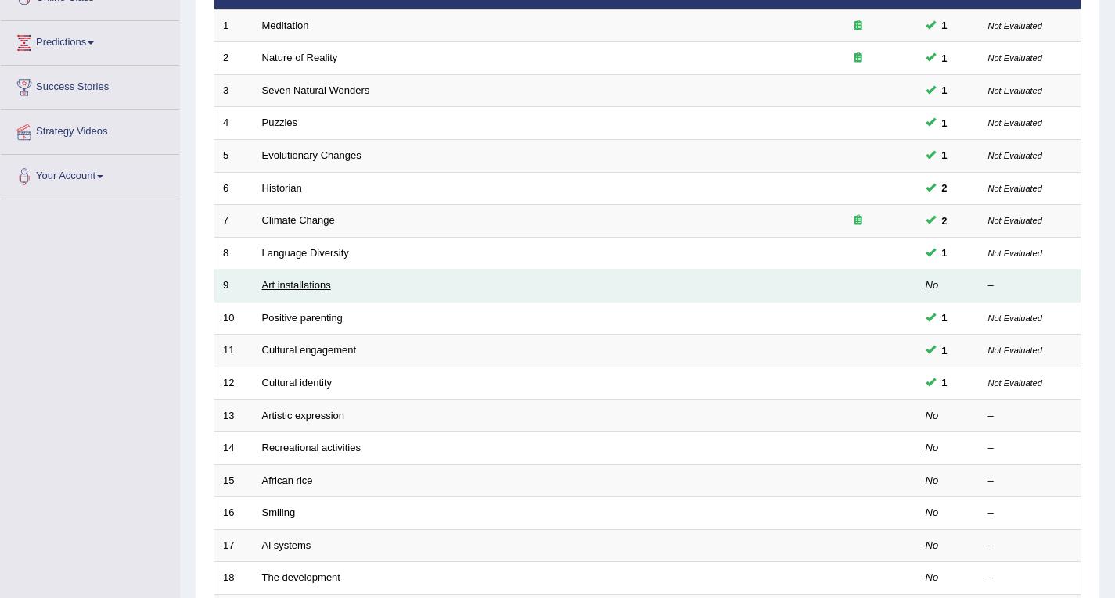
click at [298, 283] on link "Art installations" at bounding box center [296, 285] width 69 height 12
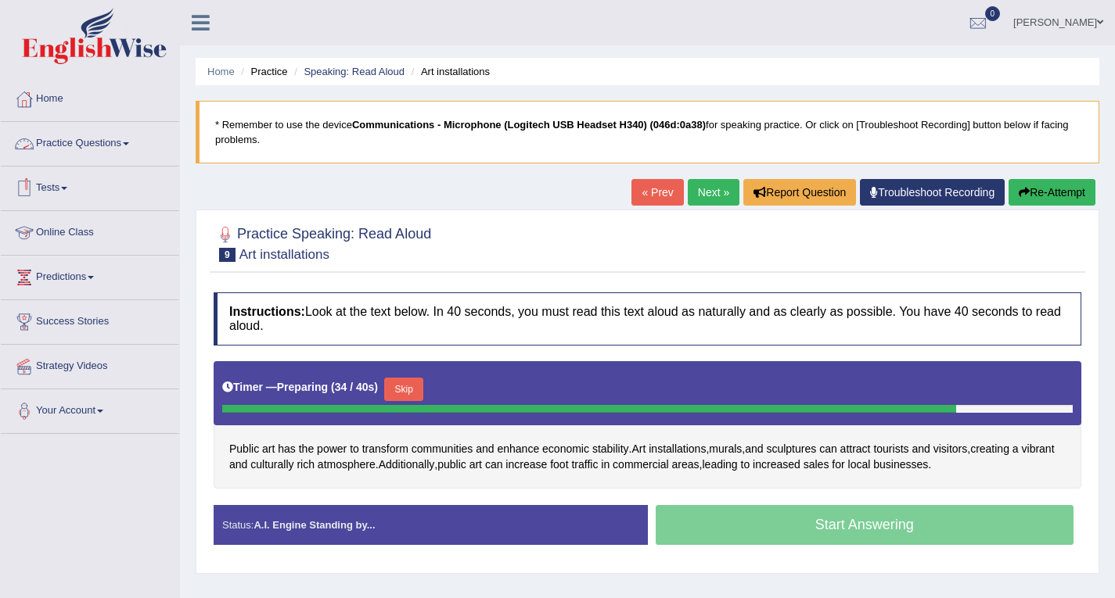
click at [404, 392] on button "Skip" at bounding box center [403, 389] width 39 height 23
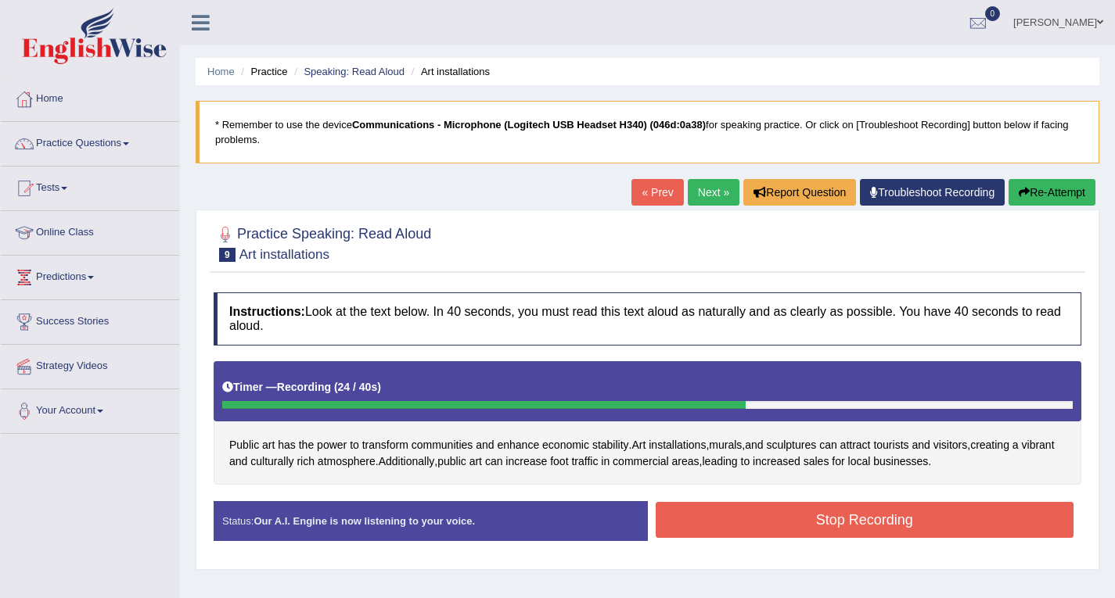
click at [870, 521] on button "Stop Recording" at bounding box center [865, 520] width 419 height 36
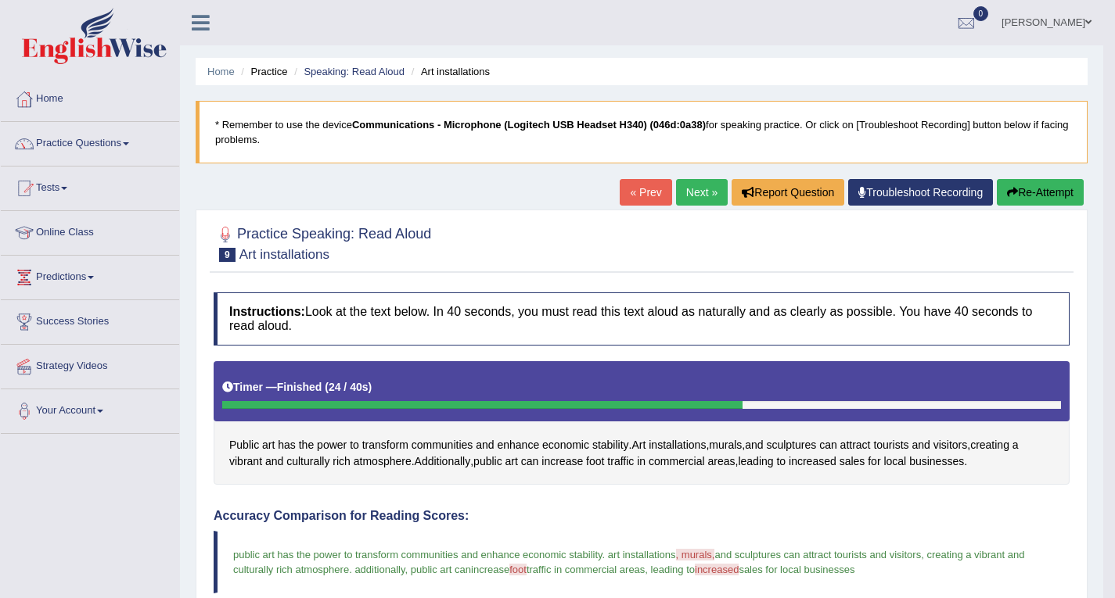
click at [697, 197] on link "Next »" at bounding box center [702, 192] width 52 height 27
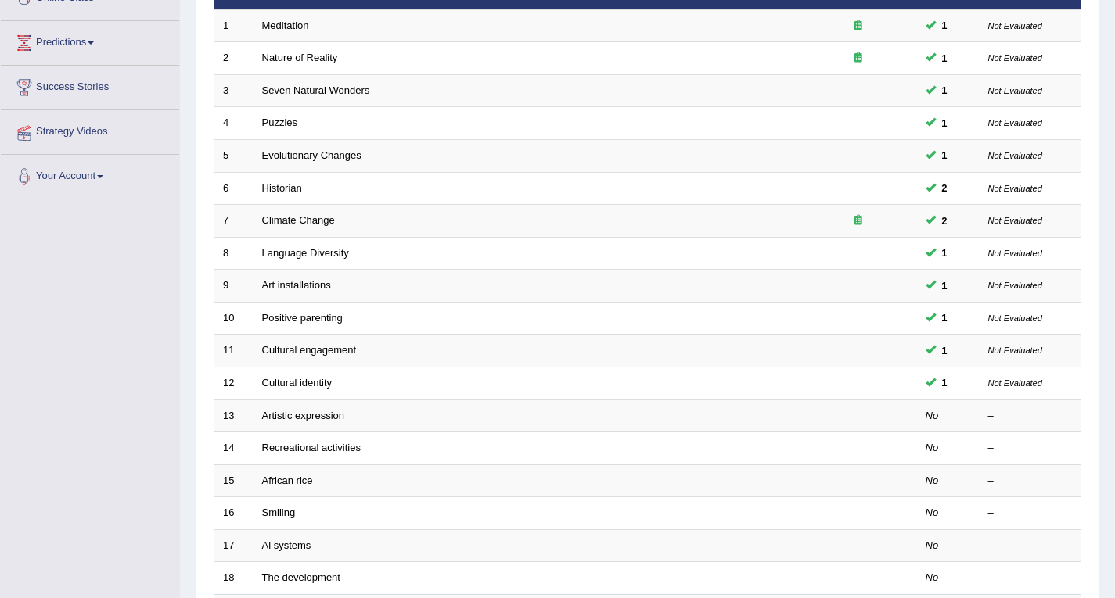
scroll to position [235, 0]
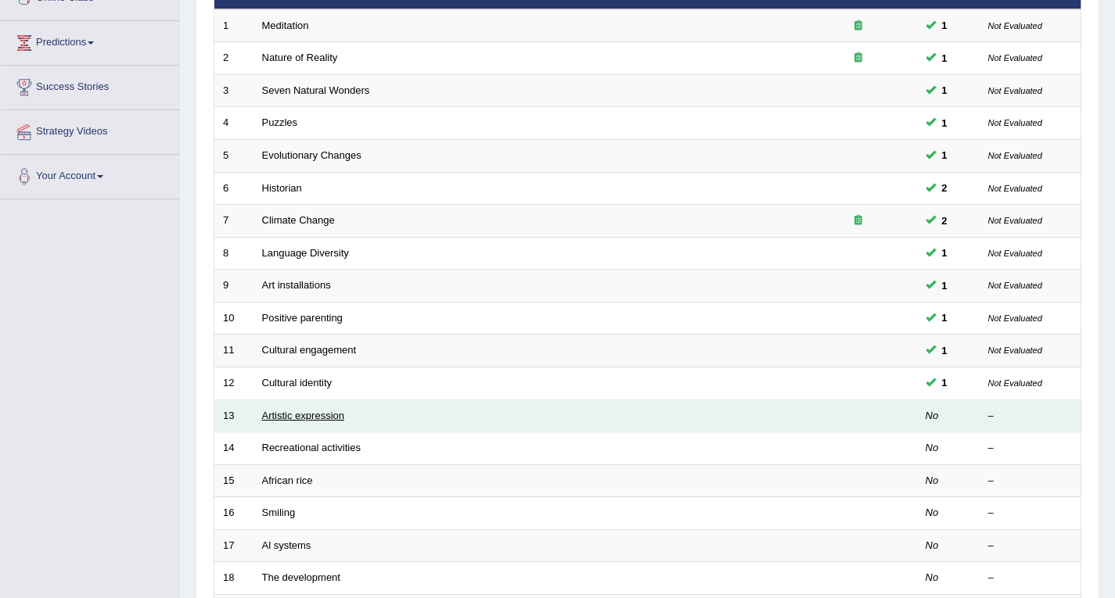
click at [323, 418] on link "Artistic expression" at bounding box center [303, 416] width 82 height 12
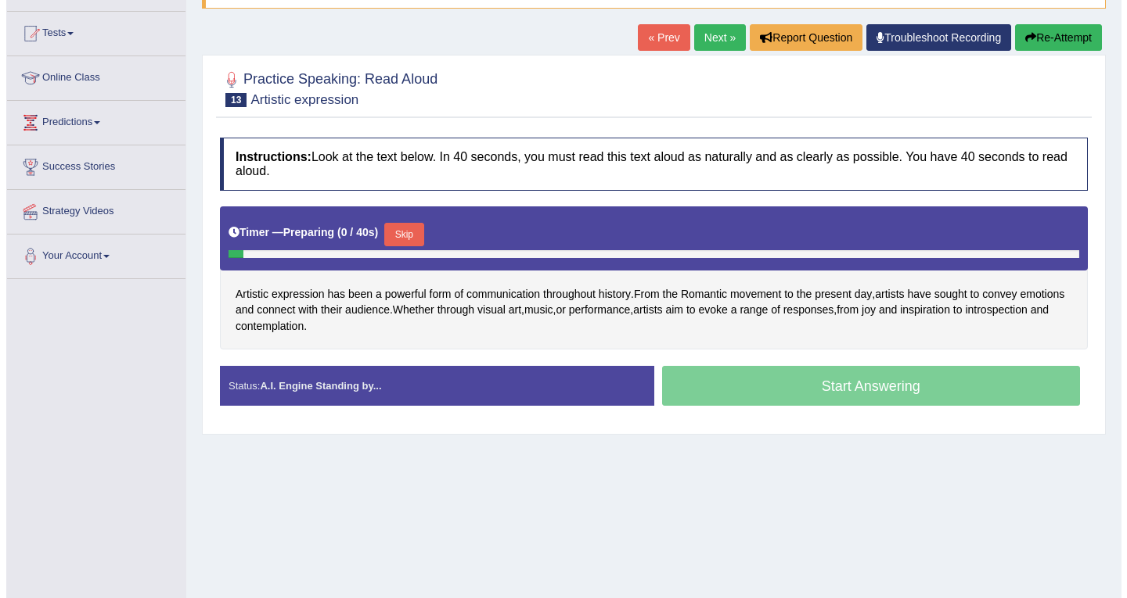
scroll to position [156, 0]
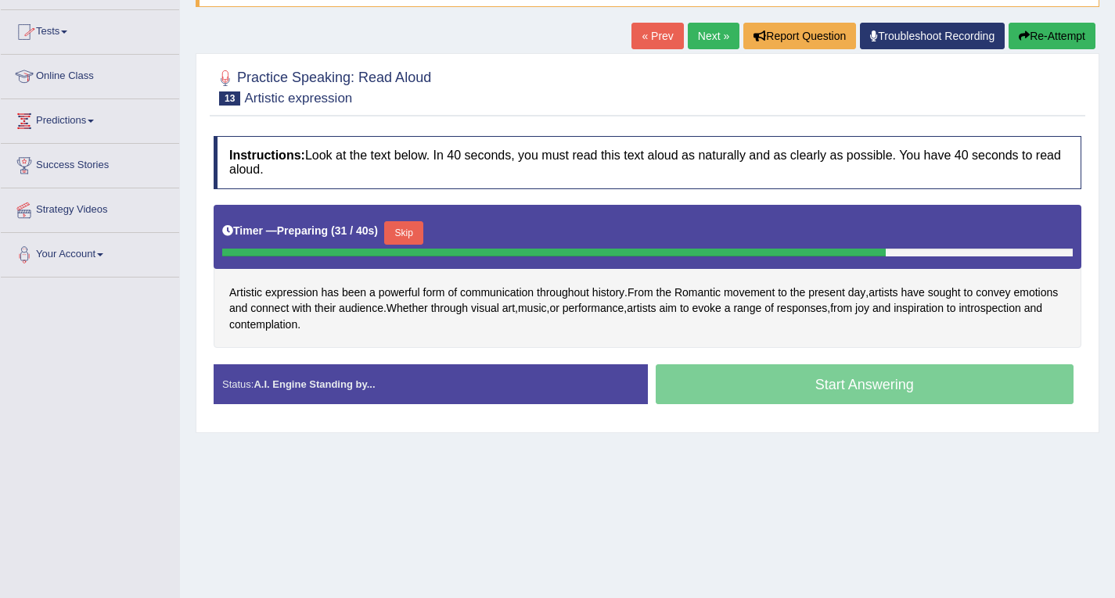
click at [407, 232] on button "Skip" at bounding box center [403, 232] width 39 height 23
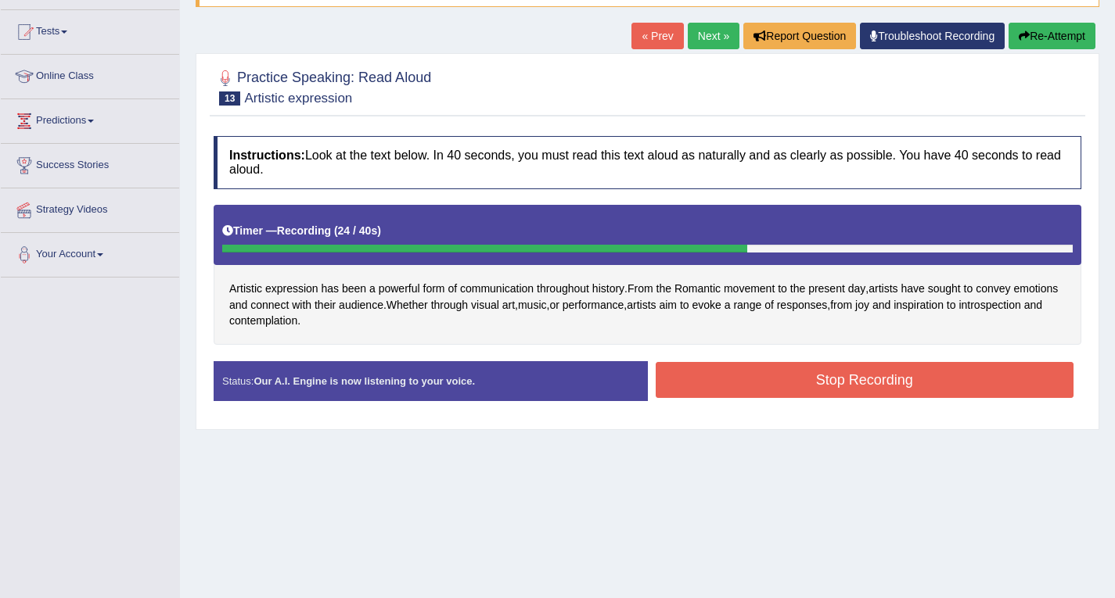
click at [815, 389] on button "Stop Recording" at bounding box center [865, 380] width 419 height 36
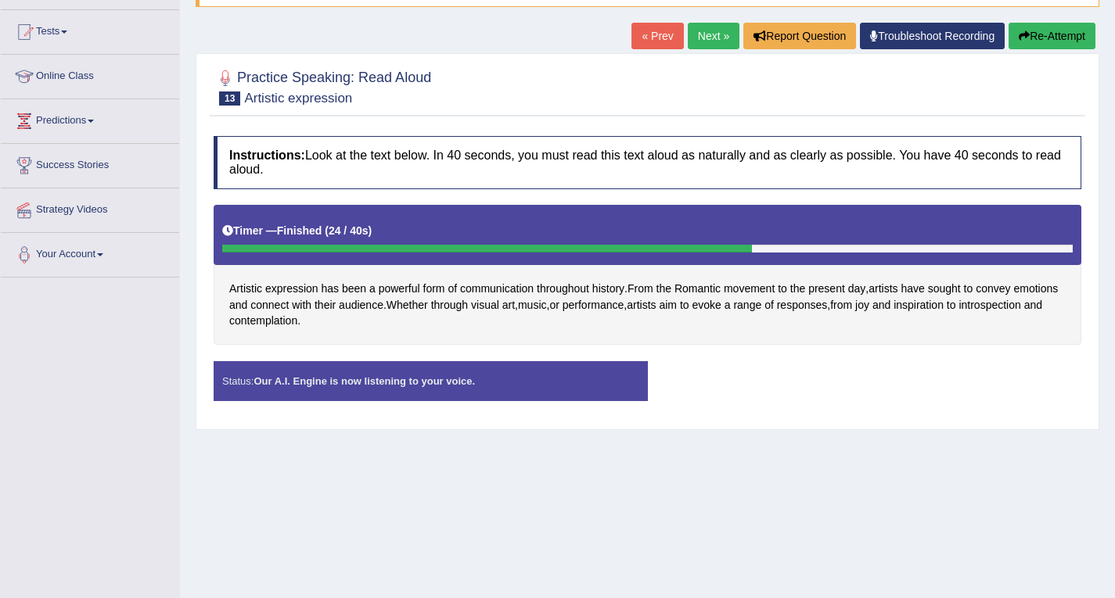
click at [815, 389] on div "Status: Our A.I. Engine is now listening to your voice. Start Answering Stop Re…" at bounding box center [648, 389] width 868 height 56
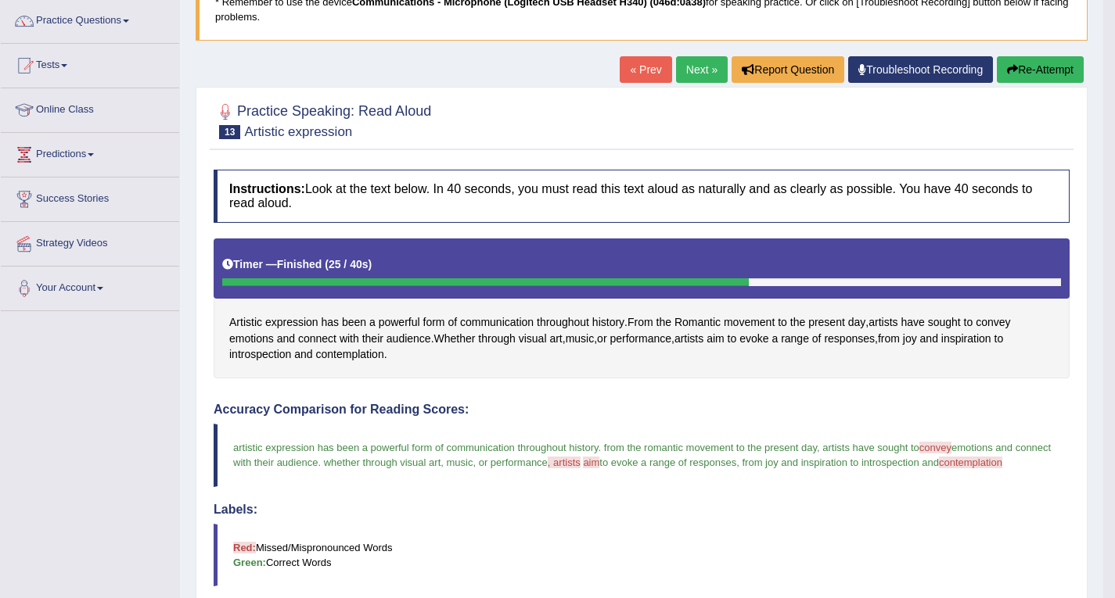
scroll to position [78, 0]
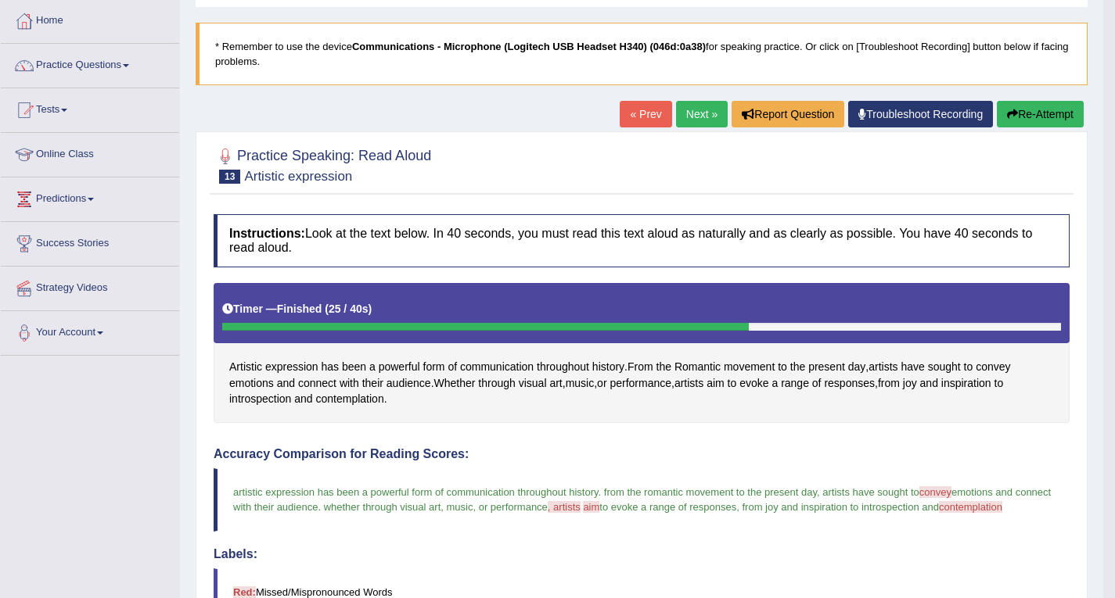
click at [693, 115] on link "Next »" at bounding box center [702, 114] width 52 height 27
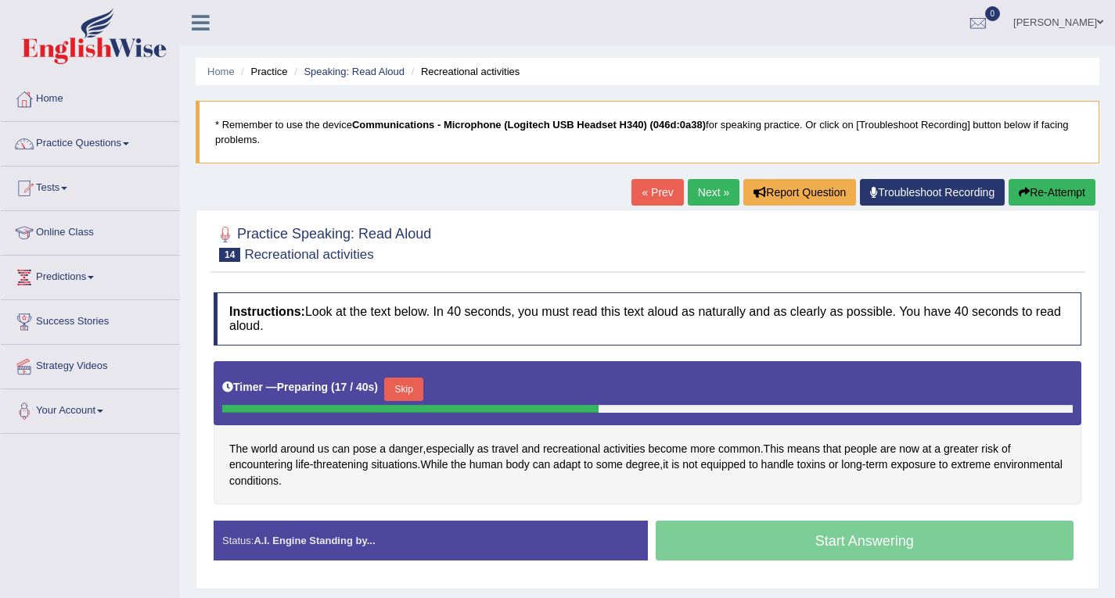
click at [409, 384] on button "Skip" at bounding box center [403, 389] width 39 height 23
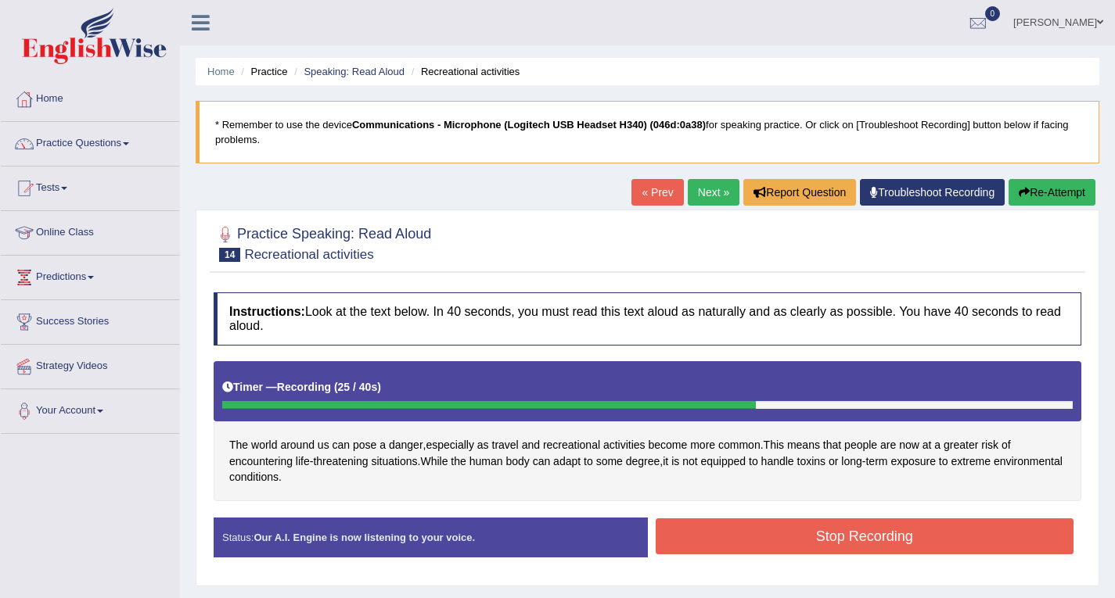
click at [820, 548] on button "Stop Recording" at bounding box center [865, 537] width 419 height 36
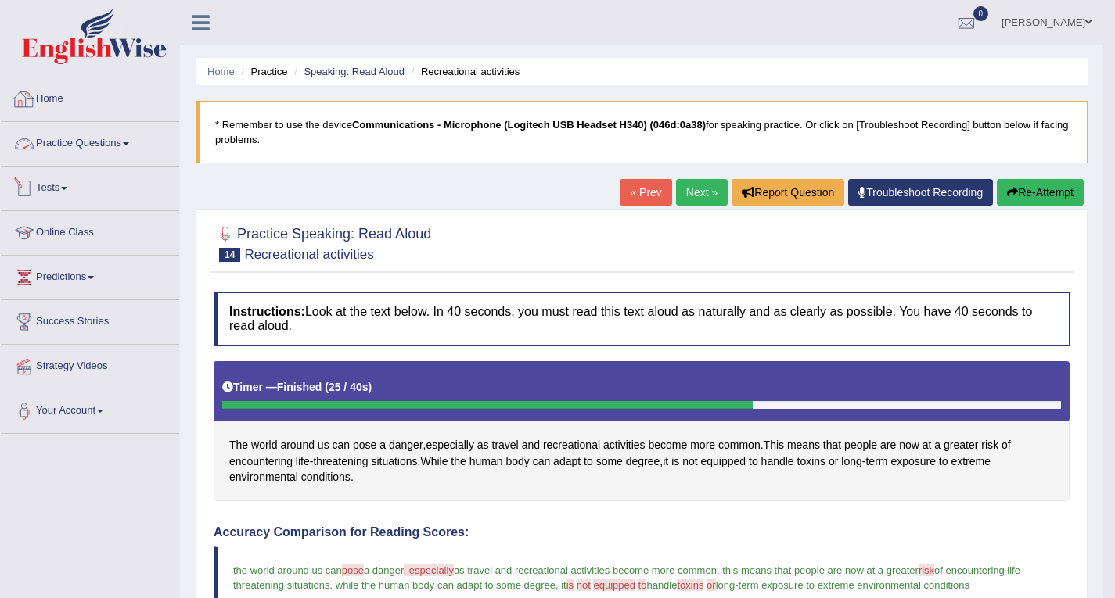
click at [122, 138] on link "Practice Questions" at bounding box center [90, 141] width 178 height 39
click at [100, 150] on link "Practice Questions" at bounding box center [90, 141] width 178 height 39
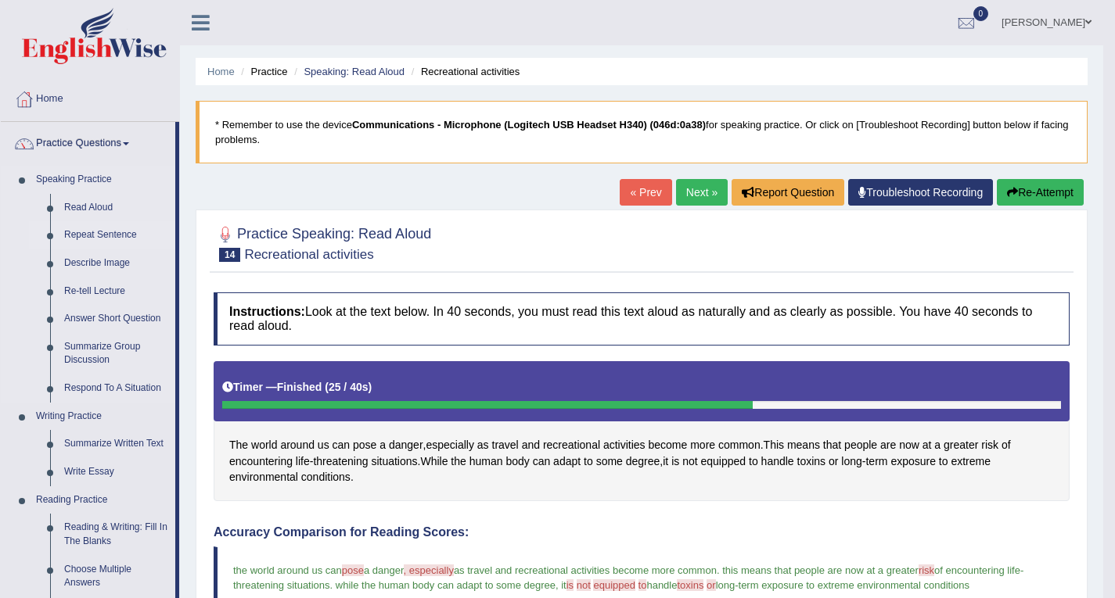
click at [92, 231] on link "Repeat Sentence" at bounding box center [116, 235] width 118 height 28
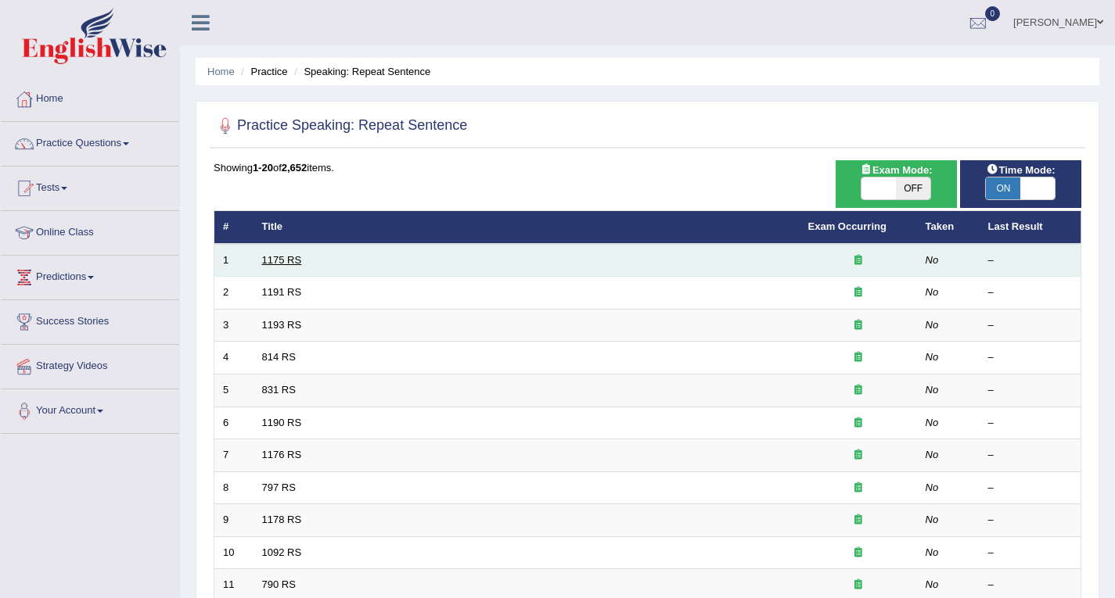
click at [289, 256] on link "1175 RS" at bounding box center [282, 260] width 40 height 12
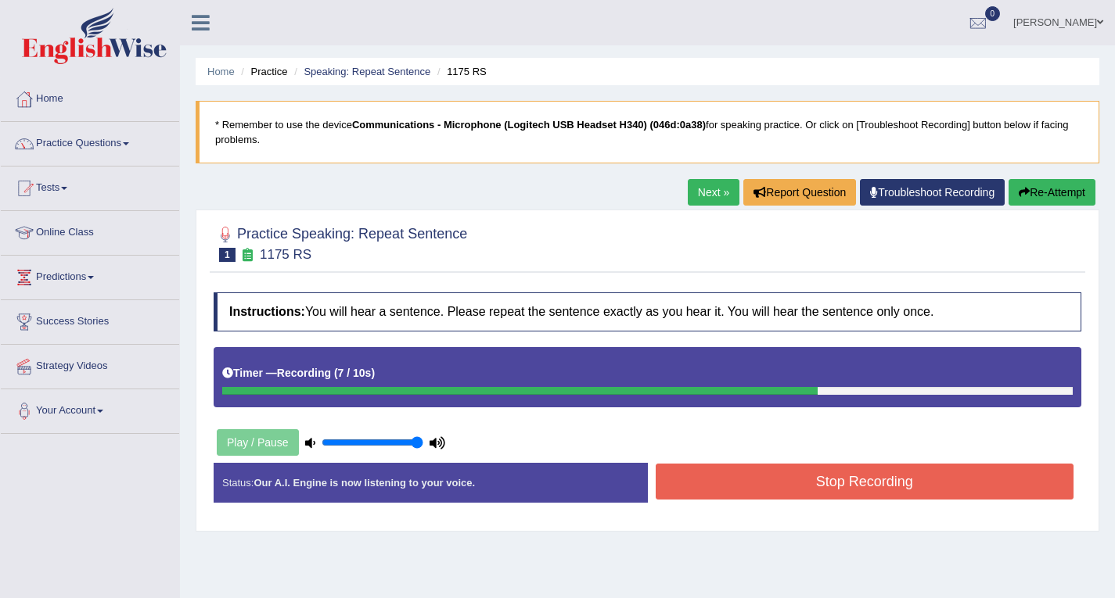
click at [911, 476] on button "Stop Recording" at bounding box center [865, 482] width 419 height 36
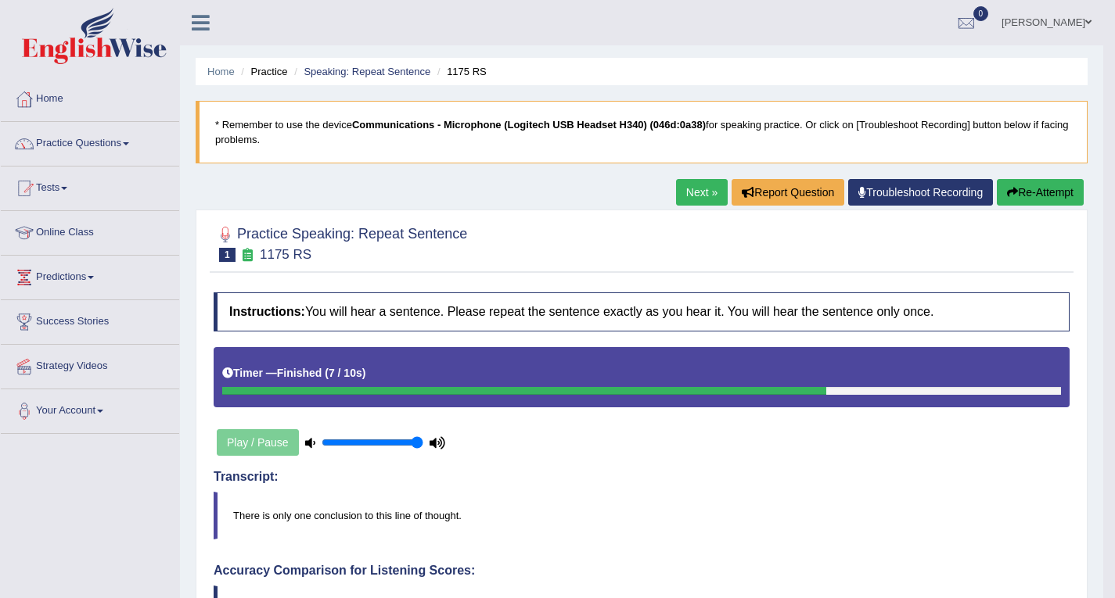
click at [693, 192] on link "Next »" at bounding box center [702, 192] width 52 height 27
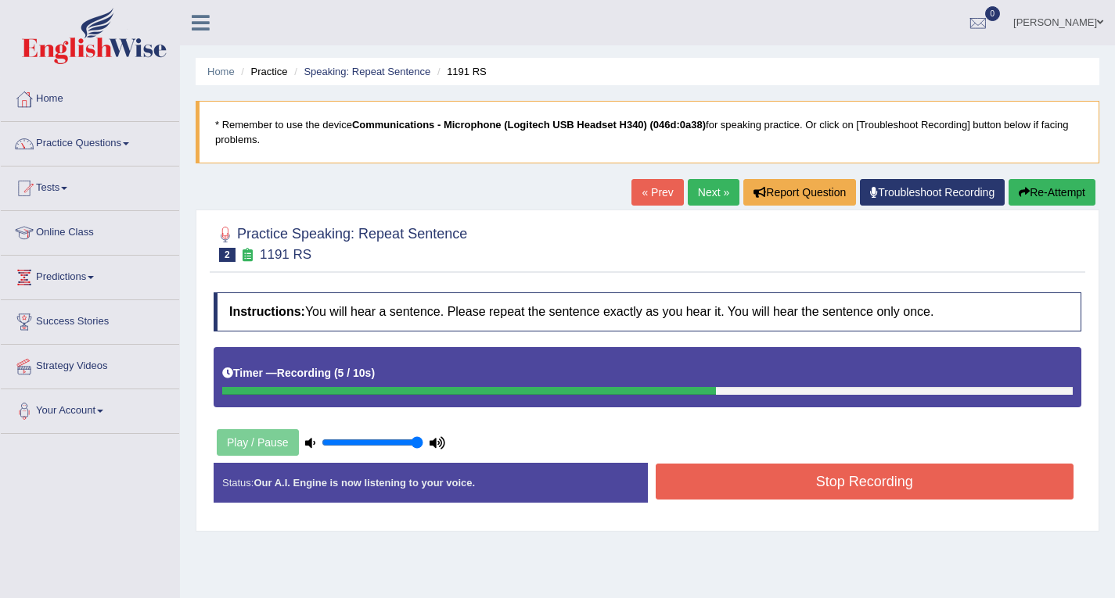
click at [775, 467] on button "Stop Recording" at bounding box center [865, 482] width 419 height 36
click at [775, 467] on div "Status: Our A.I. Engine is now listening to your voice. Start Answering Stop Re…" at bounding box center [648, 491] width 868 height 56
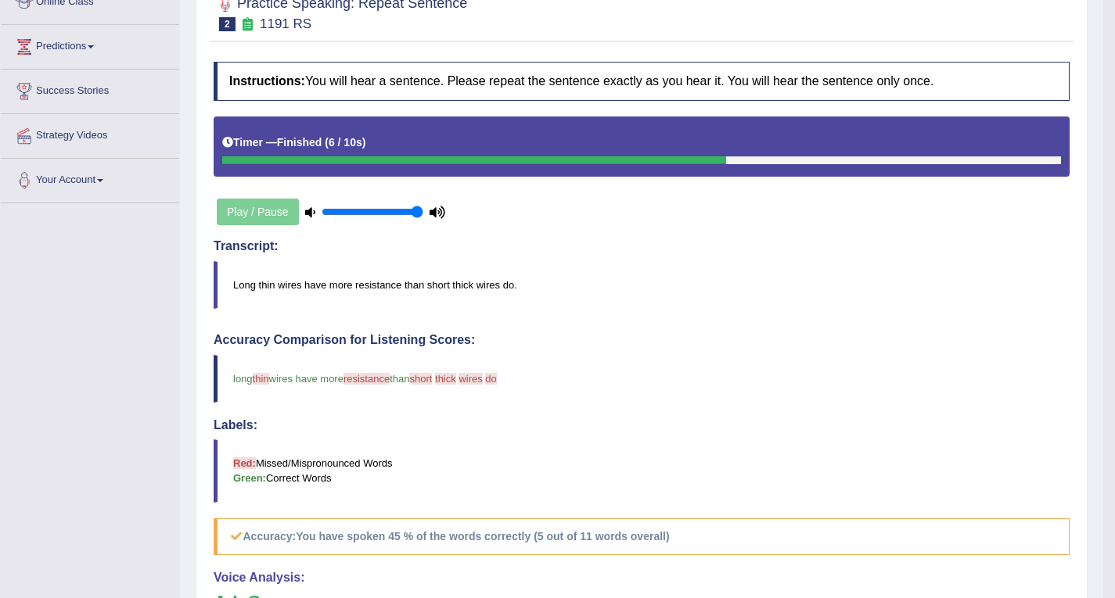
scroll to position [78, 0]
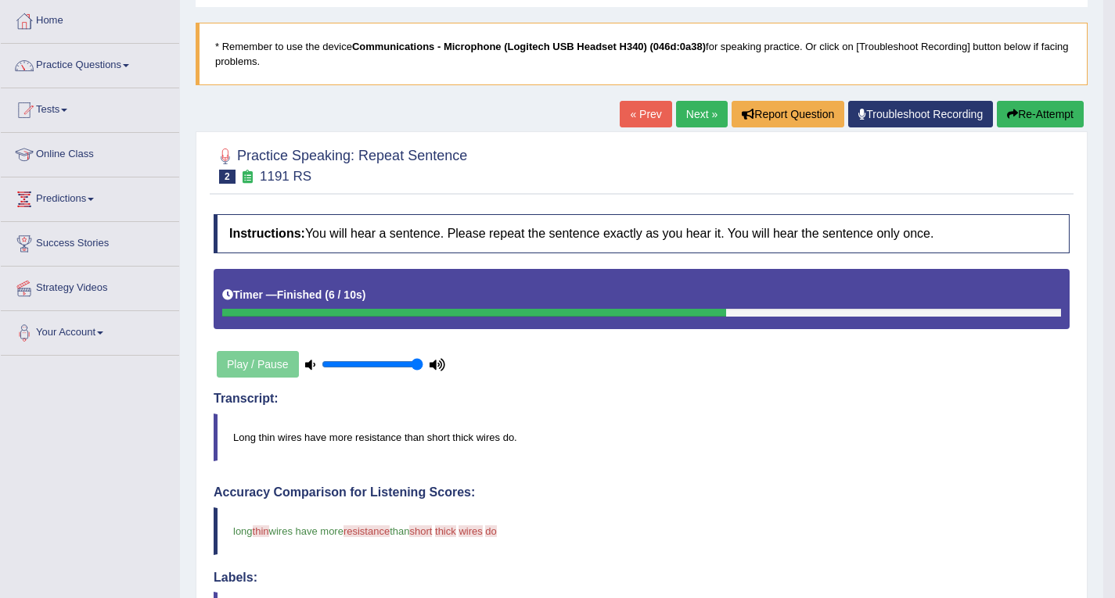
click at [696, 111] on link "Next »" at bounding box center [702, 114] width 52 height 27
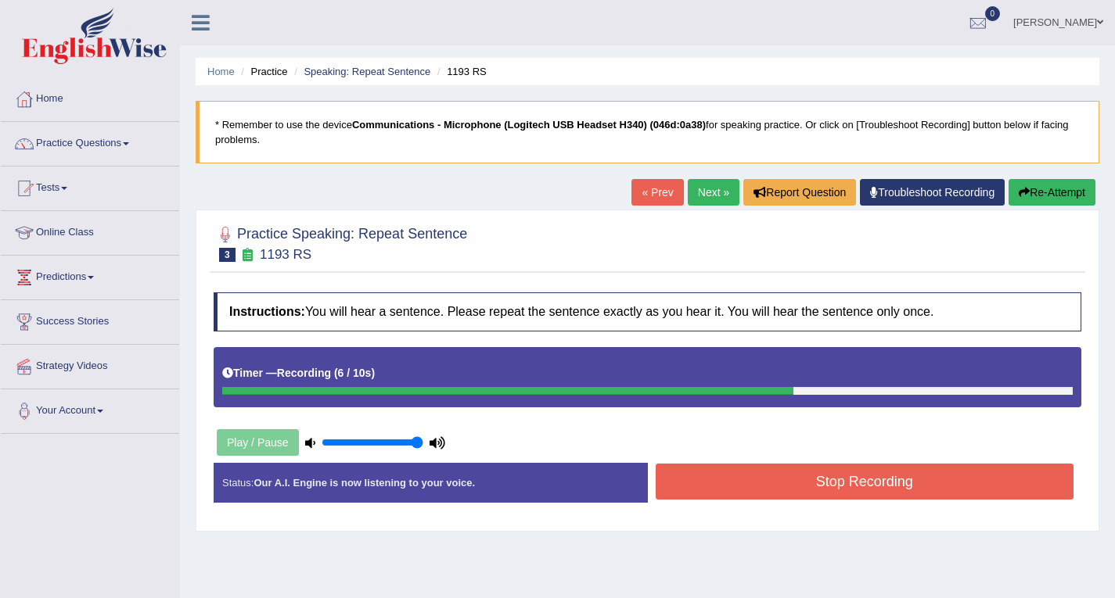
click at [828, 489] on button "Stop Recording" at bounding box center [865, 482] width 419 height 36
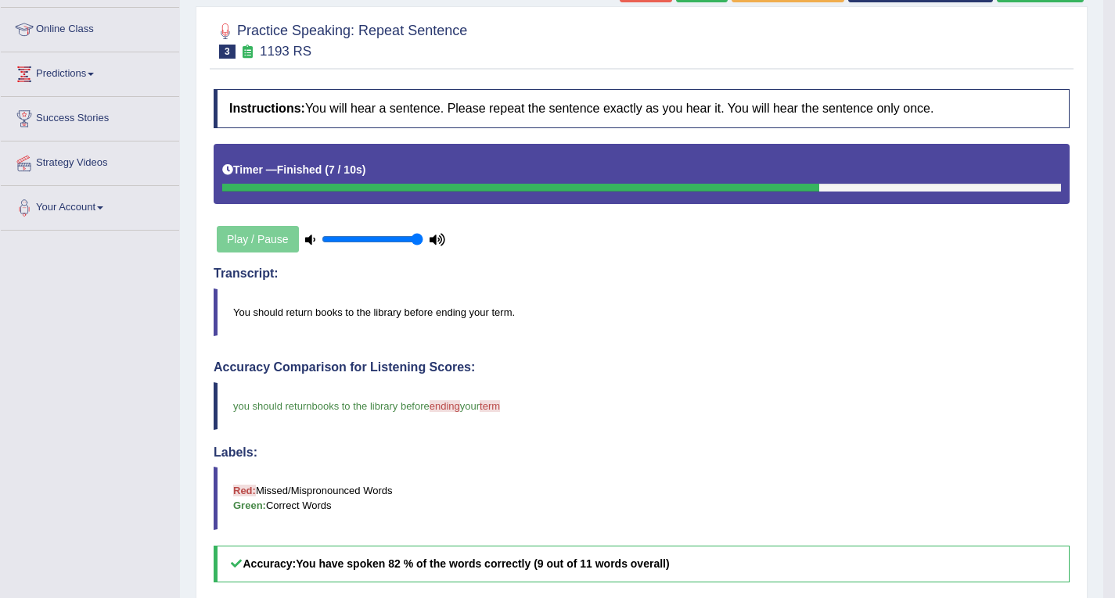
scroll to position [156, 0]
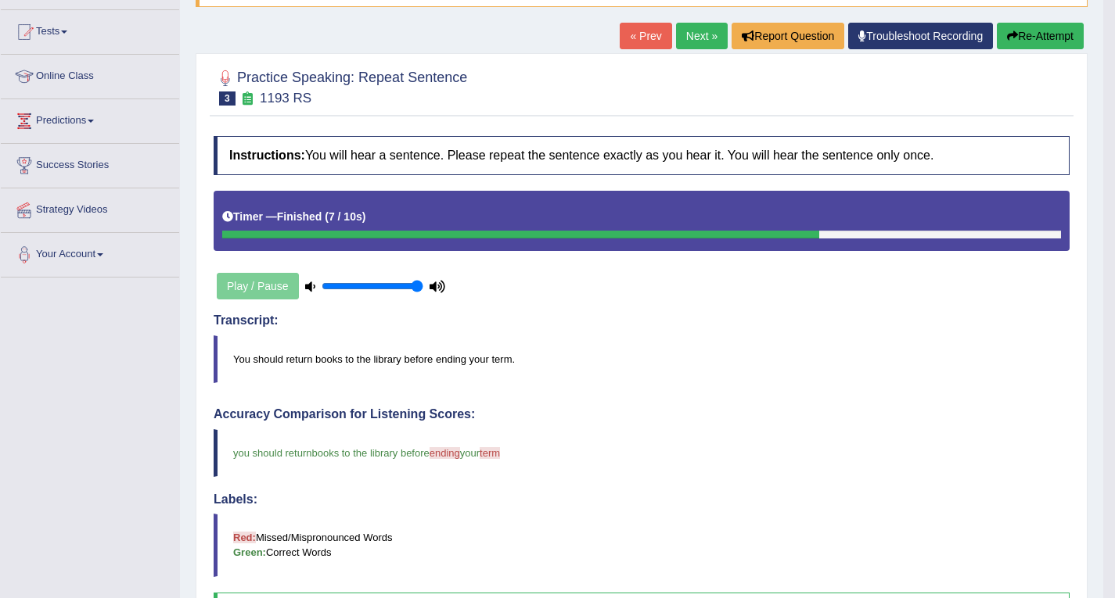
click at [693, 34] on link "Next »" at bounding box center [702, 36] width 52 height 27
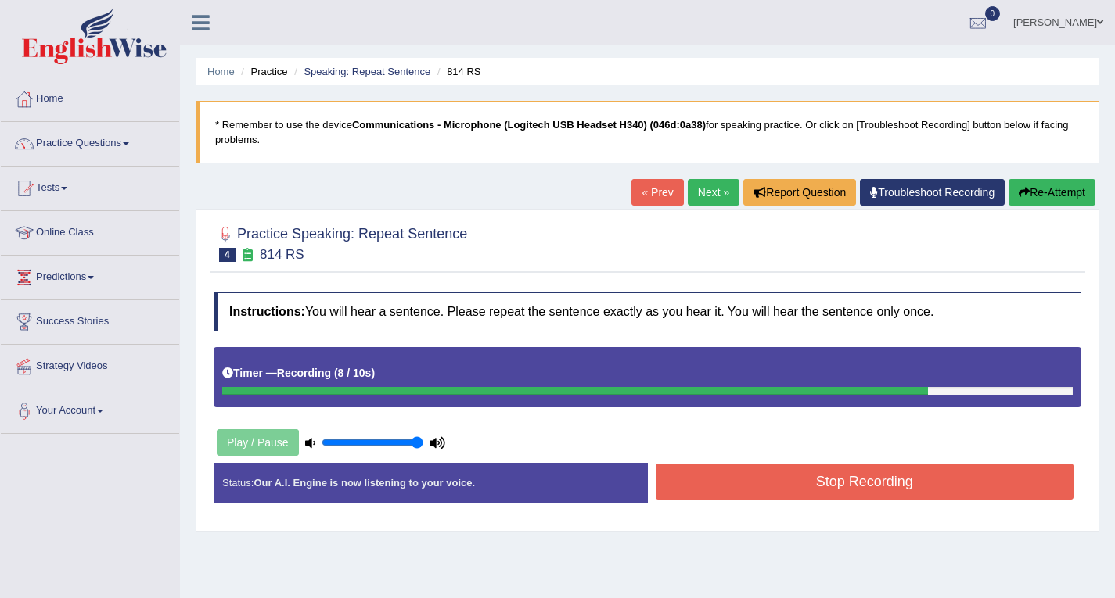
click at [900, 484] on button "Stop Recording" at bounding box center [865, 482] width 419 height 36
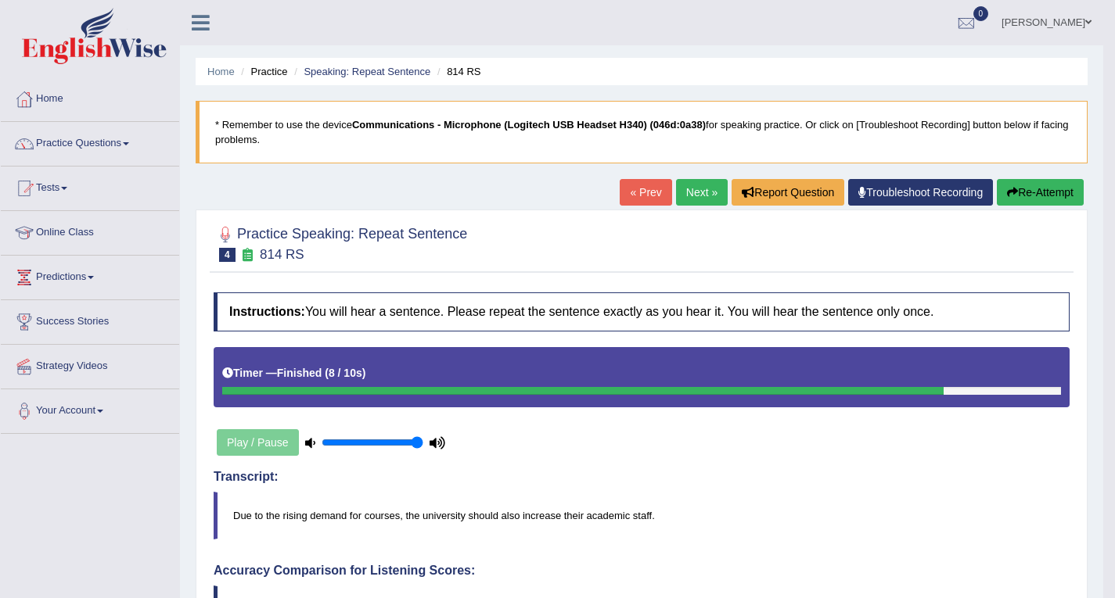
click at [688, 190] on link "Next »" at bounding box center [702, 192] width 52 height 27
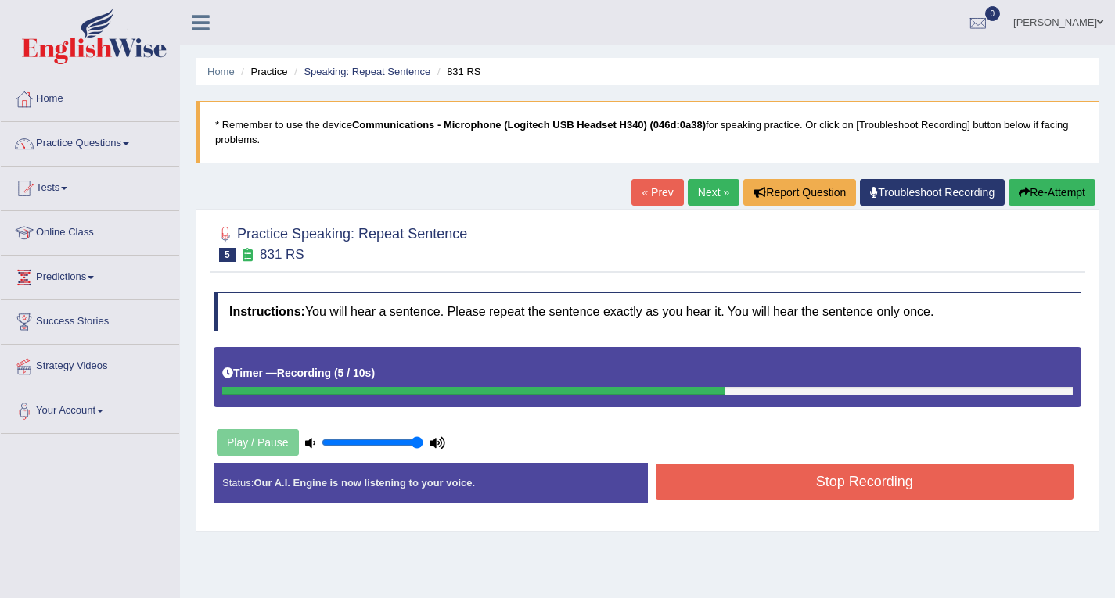
click at [786, 472] on button "Stop Recording" at bounding box center [865, 482] width 419 height 36
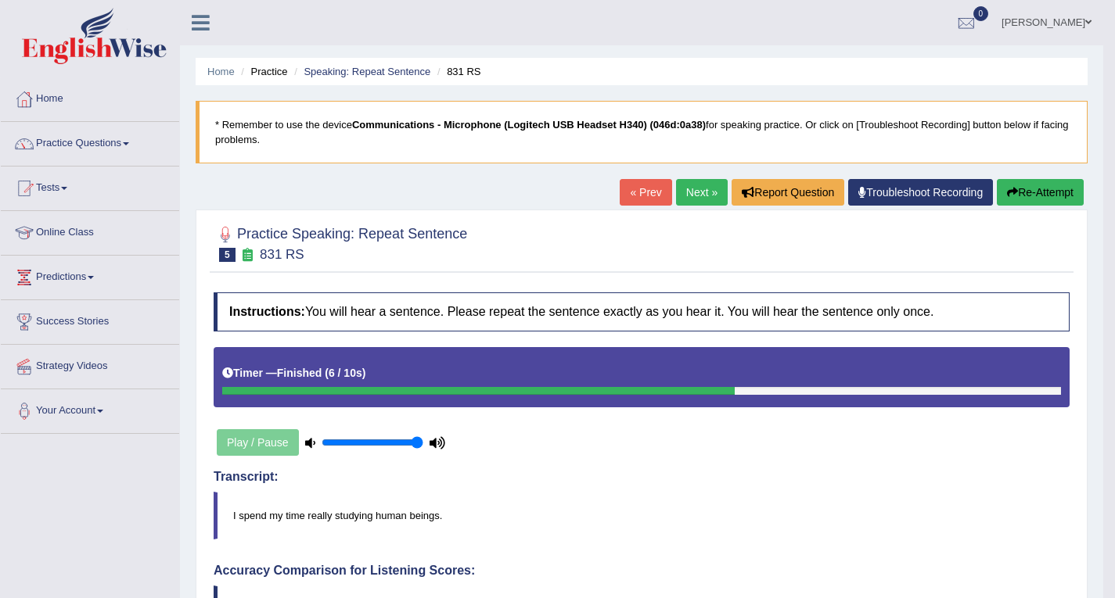
click at [691, 182] on link "Next »" at bounding box center [702, 192] width 52 height 27
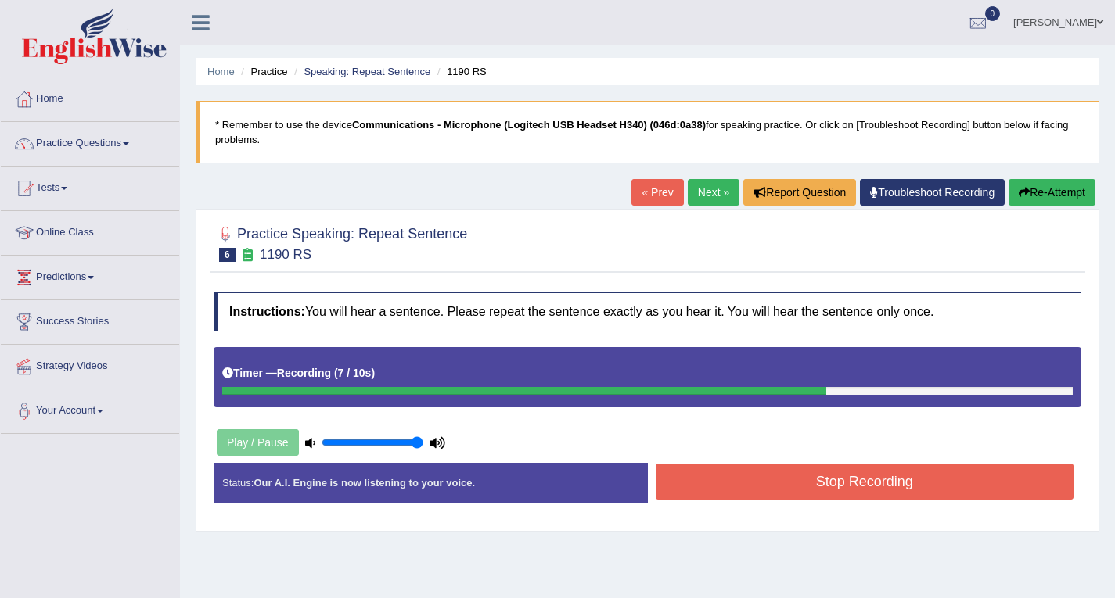
click at [818, 480] on button "Stop Recording" at bounding box center [865, 482] width 419 height 36
click at [818, 480] on div "Status: Our A.I. Engine is now listening to your voice. Start Answering Stop Re…" at bounding box center [648, 491] width 868 height 56
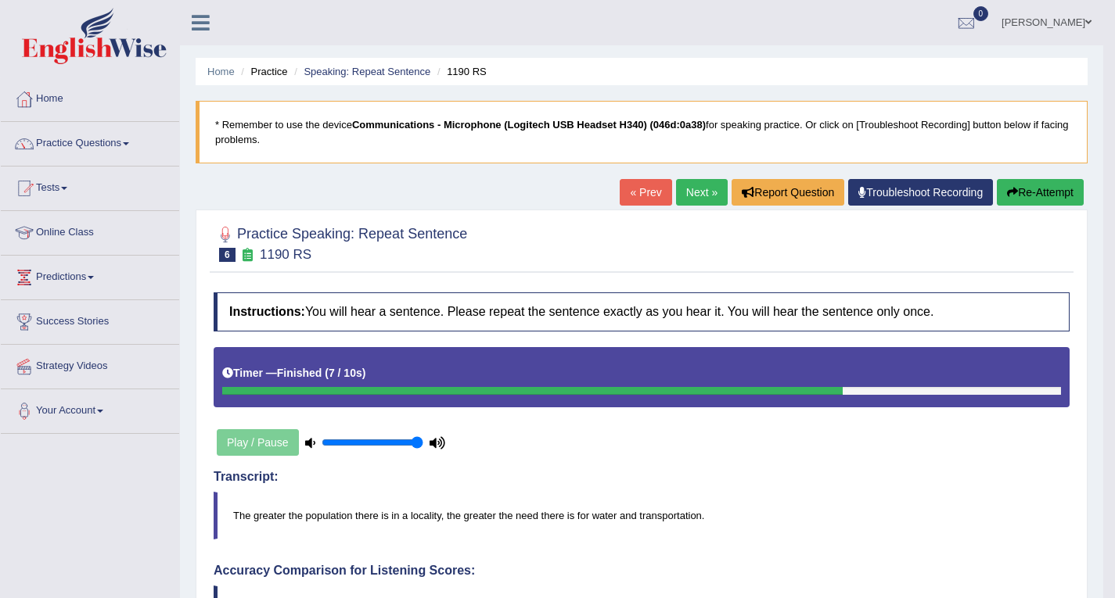
click at [682, 183] on link "Next »" at bounding box center [702, 192] width 52 height 27
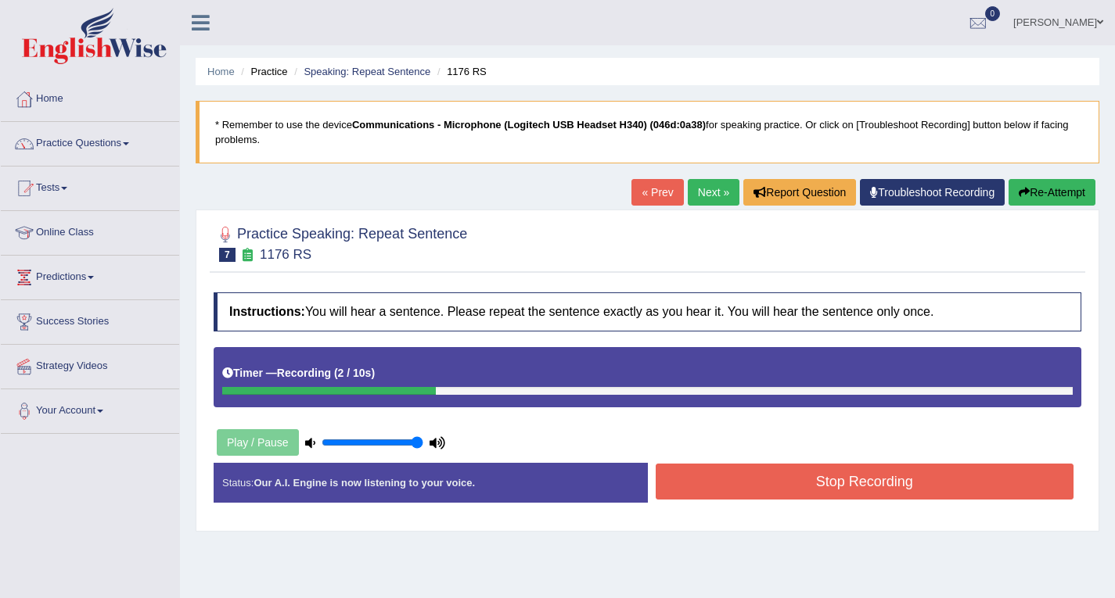
click at [664, 182] on link "« Prev" at bounding box center [657, 192] width 52 height 27
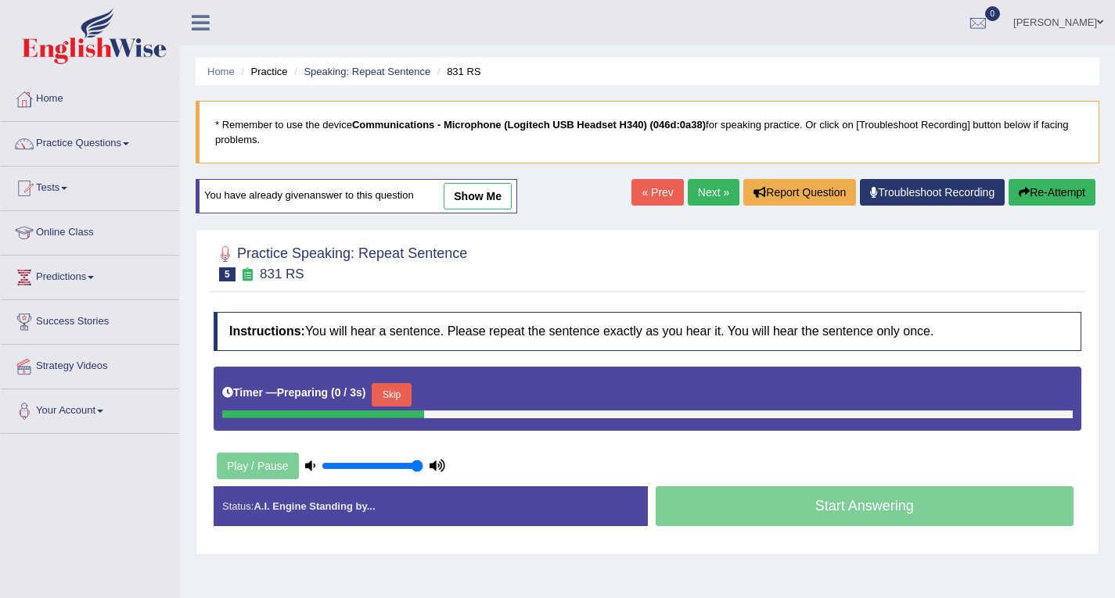
click at [713, 198] on link "Next »" at bounding box center [714, 192] width 52 height 27
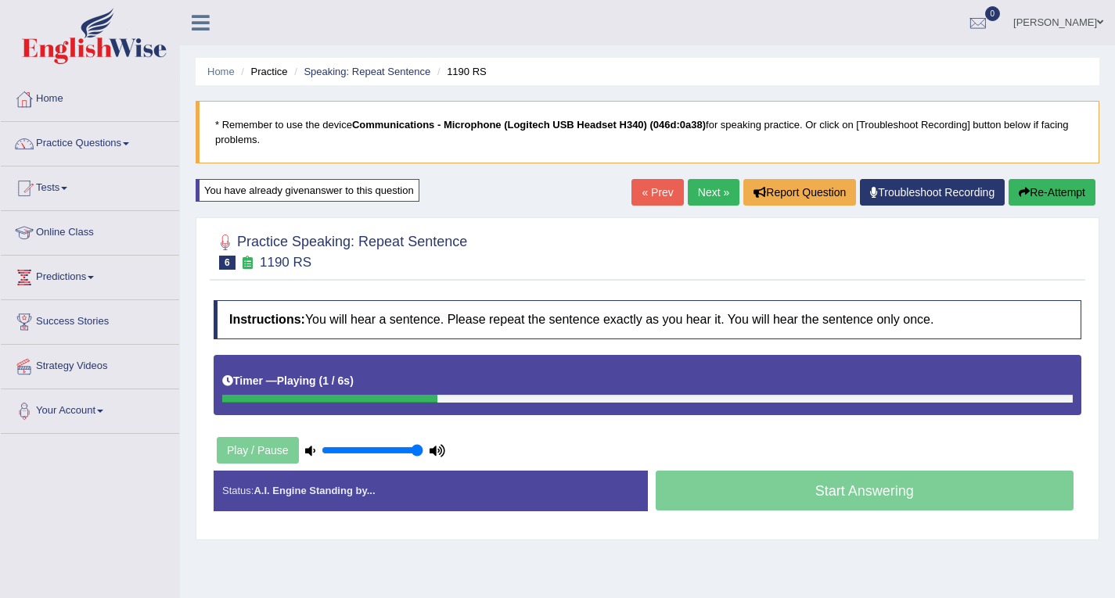
click at [713, 198] on link "Next »" at bounding box center [714, 192] width 52 height 27
drag, startPoint x: 0, startPoint y: 0, endPoint x: 713, endPoint y: 198, distance: 739.7
click at [713, 198] on link "Next »" at bounding box center [714, 192] width 52 height 27
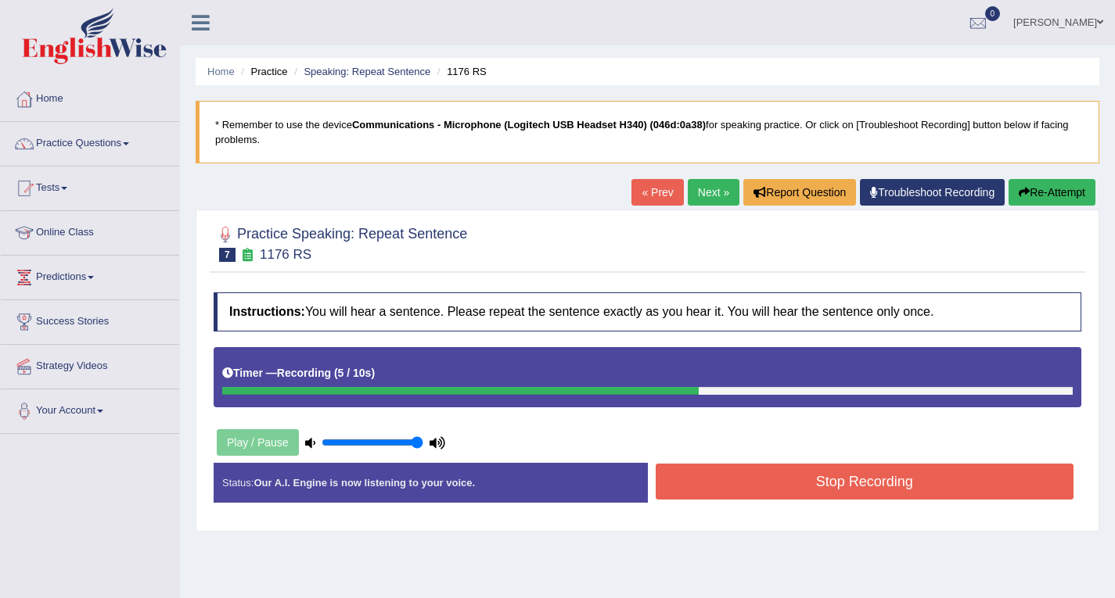
click at [819, 487] on button "Stop Recording" at bounding box center [865, 482] width 419 height 36
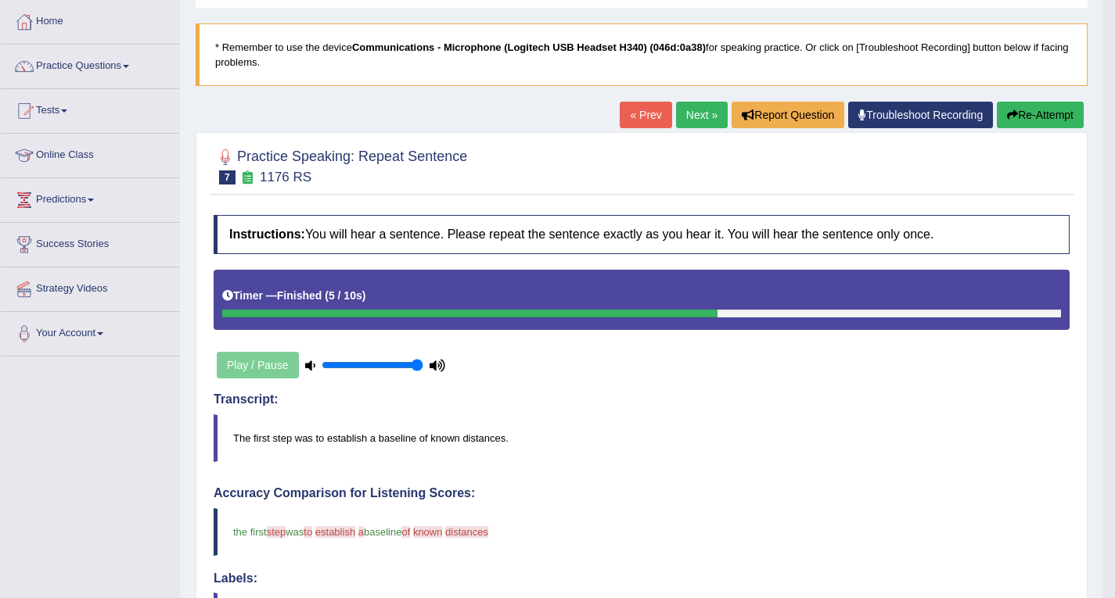
scroll to position [70, 0]
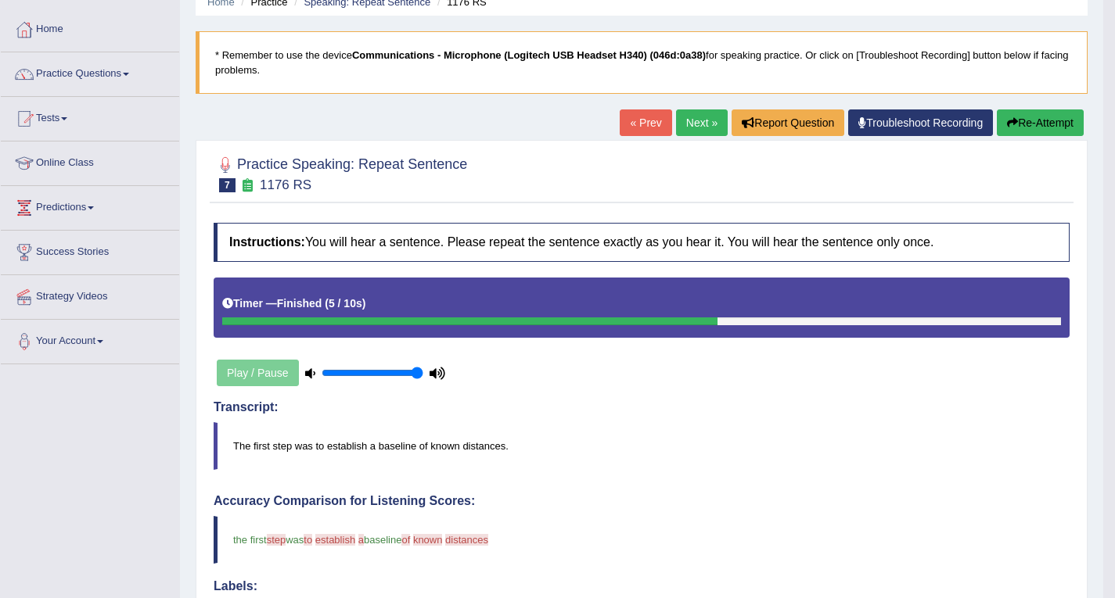
click at [699, 124] on link "Next »" at bounding box center [702, 123] width 52 height 27
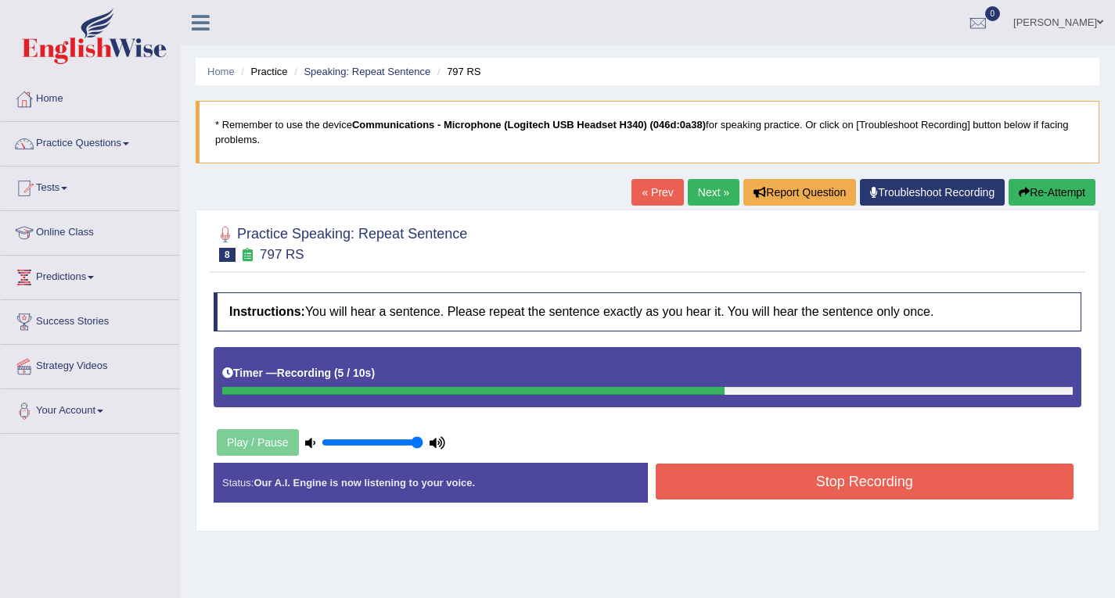
click at [826, 485] on button "Stop Recording" at bounding box center [865, 482] width 419 height 36
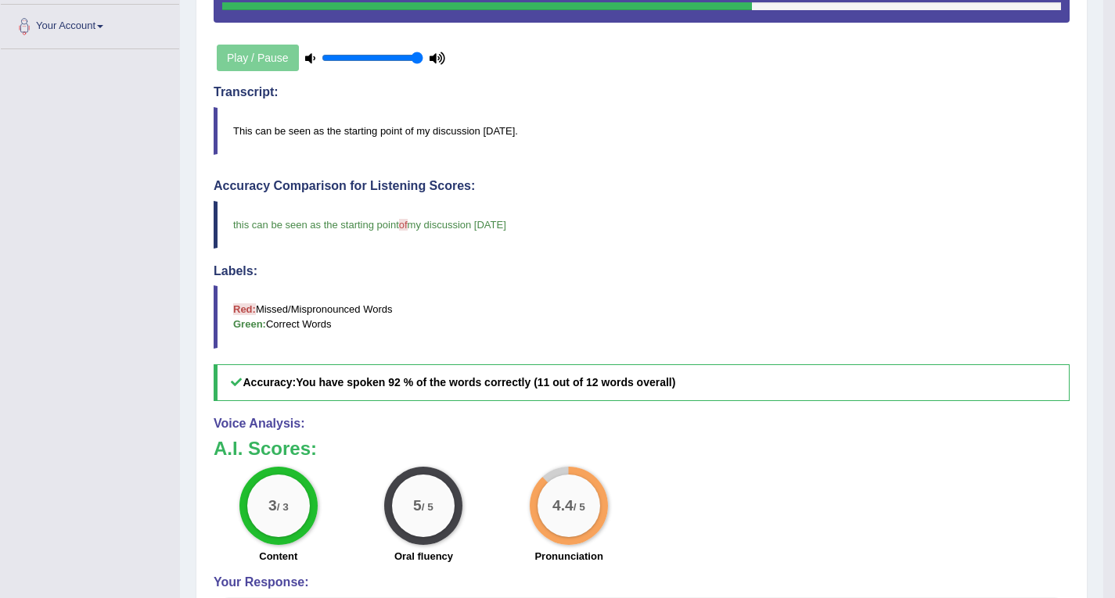
scroll to position [148, 0]
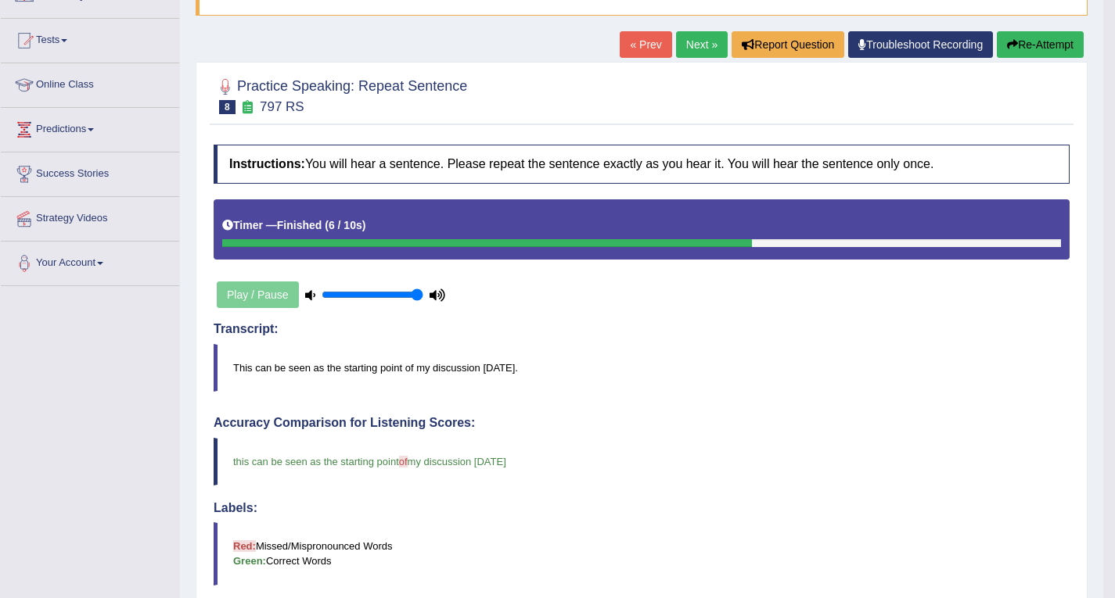
click at [689, 48] on link "Next »" at bounding box center [702, 44] width 52 height 27
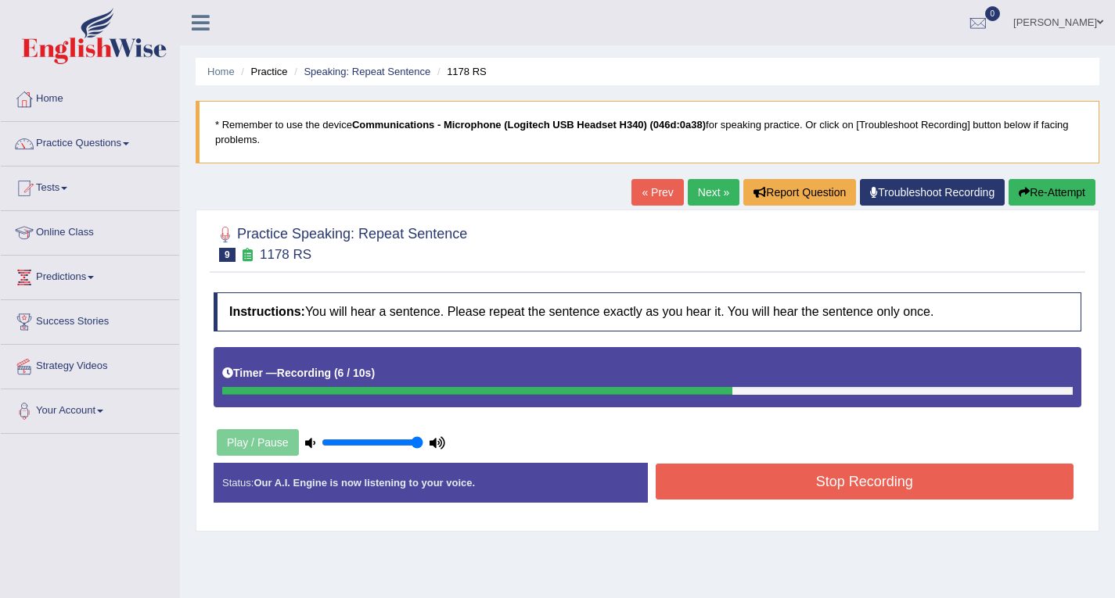
click at [728, 470] on button "Stop Recording" at bounding box center [865, 482] width 419 height 36
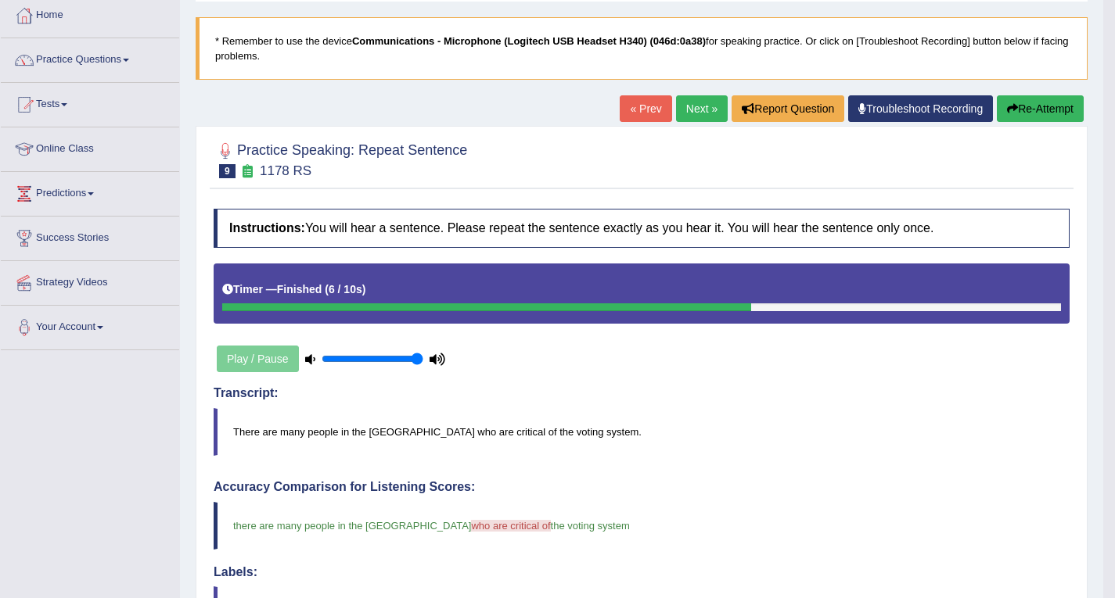
scroll to position [78, 0]
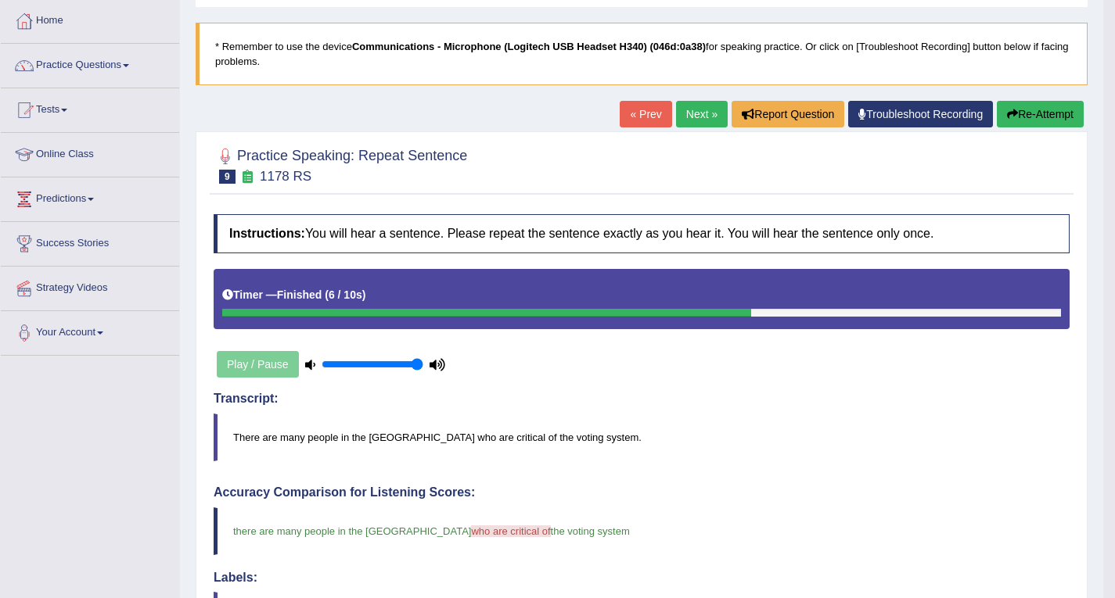
click at [699, 105] on link "Next »" at bounding box center [702, 114] width 52 height 27
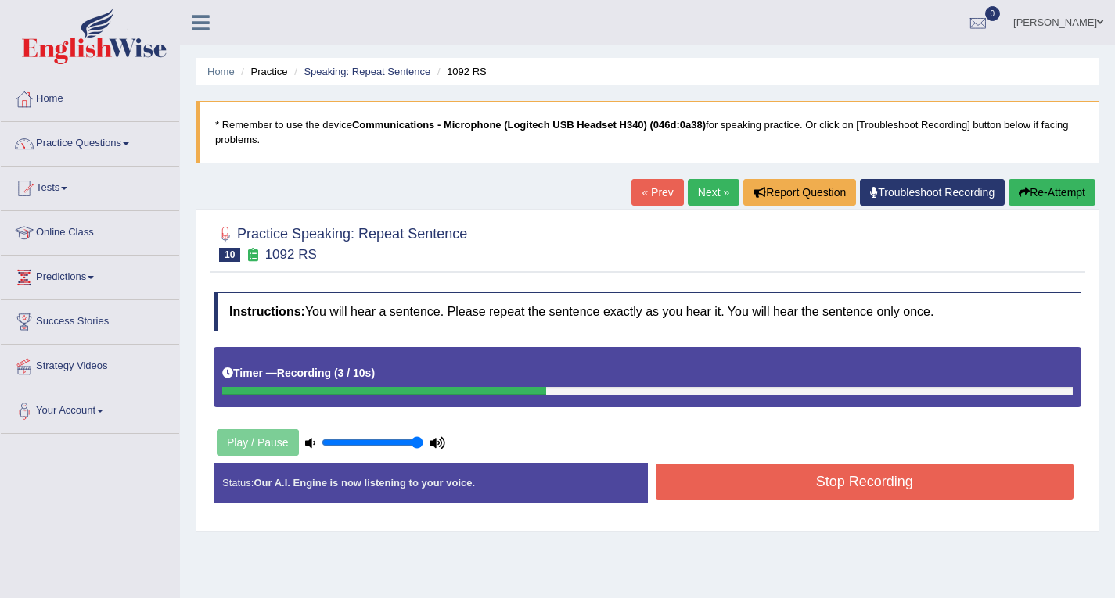
click at [641, 202] on link "« Prev" at bounding box center [657, 192] width 52 height 27
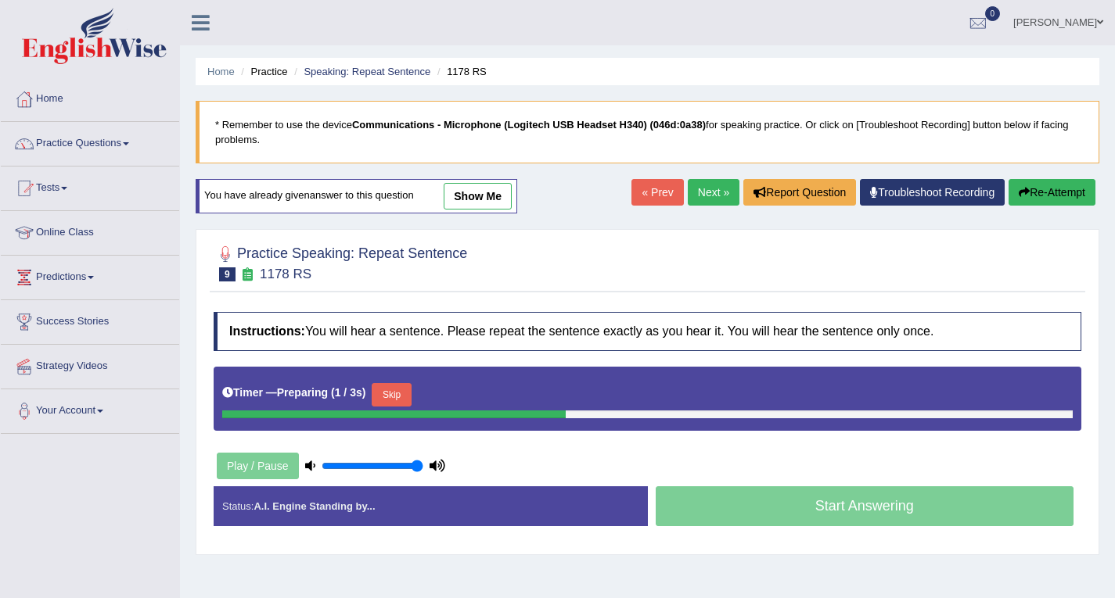
click at [699, 196] on link "Next »" at bounding box center [714, 192] width 52 height 27
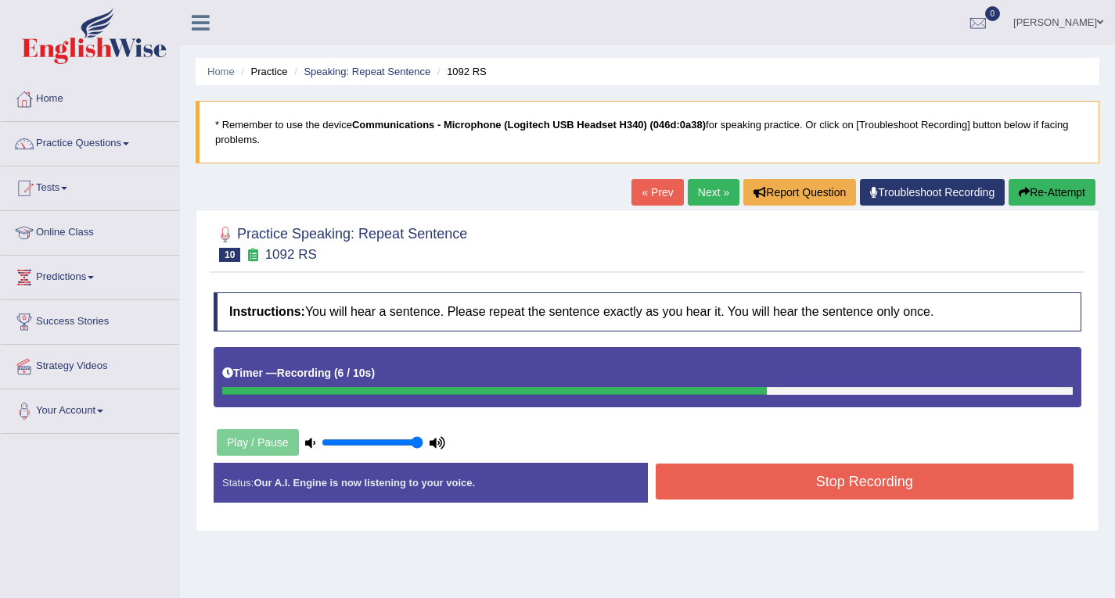
click at [782, 494] on button "Stop Recording" at bounding box center [865, 482] width 419 height 36
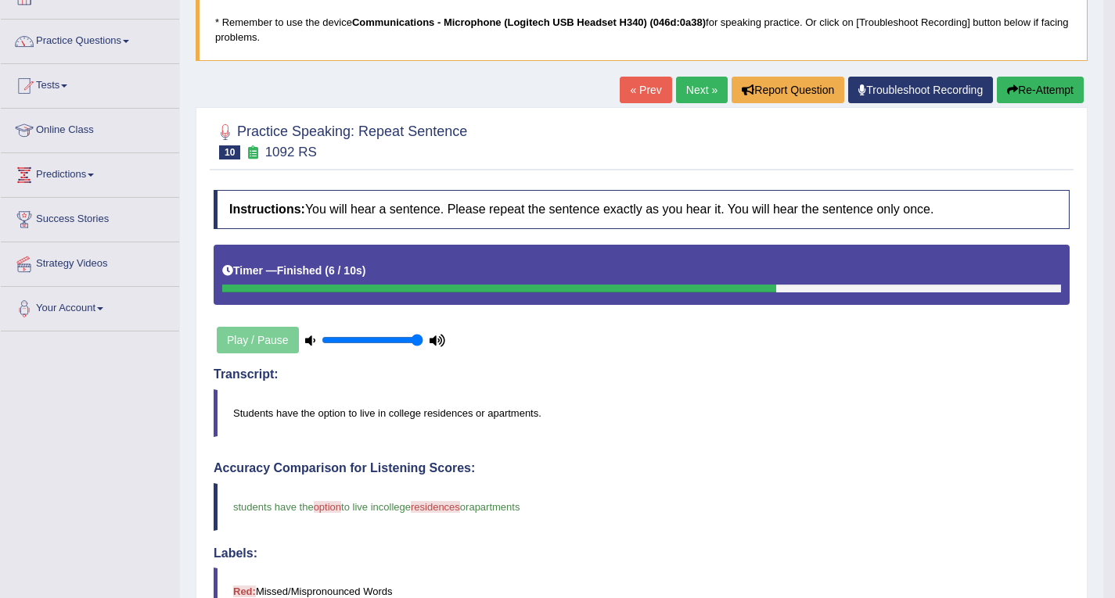
scroll to position [78, 0]
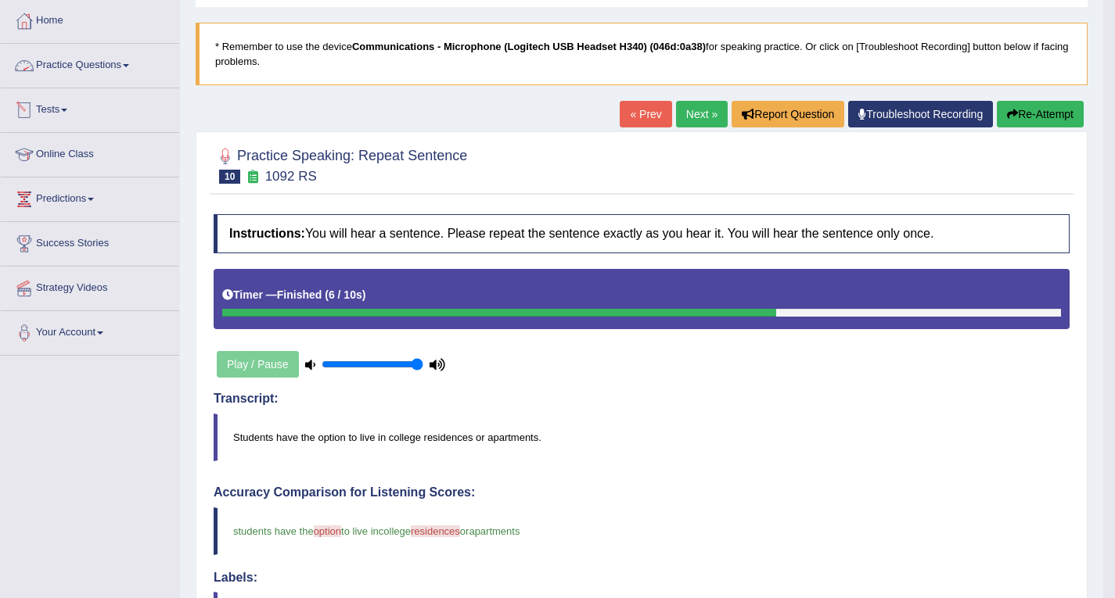
click at [119, 66] on link "Practice Questions" at bounding box center [90, 63] width 178 height 39
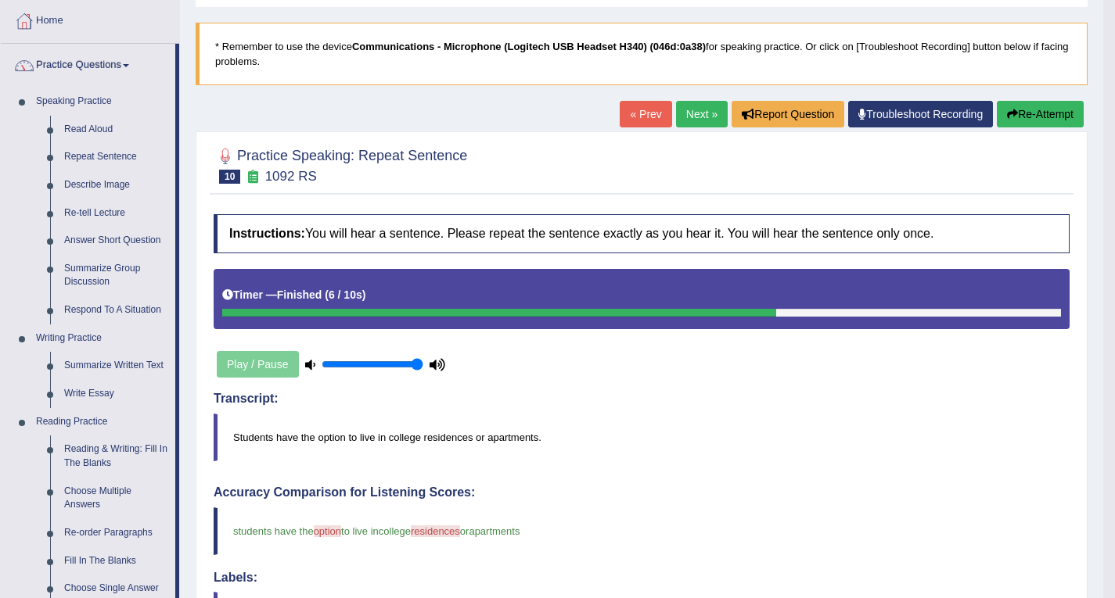
click at [689, 115] on link "Next »" at bounding box center [702, 114] width 52 height 27
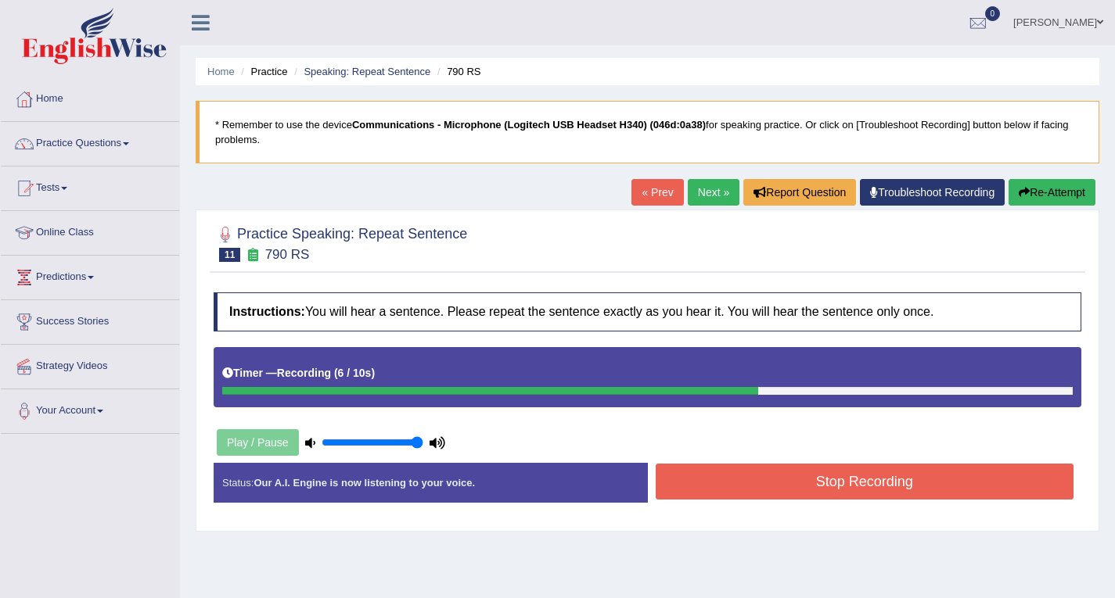
click at [753, 492] on button "Stop Recording" at bounding box center [865, 482] width 419 height 36
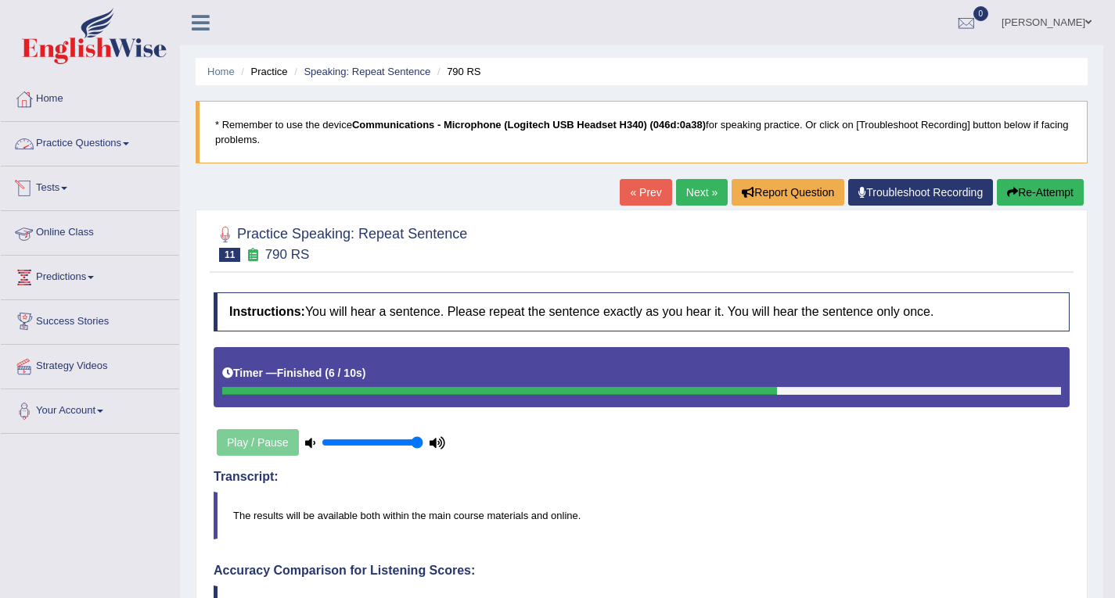
click at [106, 142] on link "Practice Questions" at bounding box center [90, 141] width 178 height 39
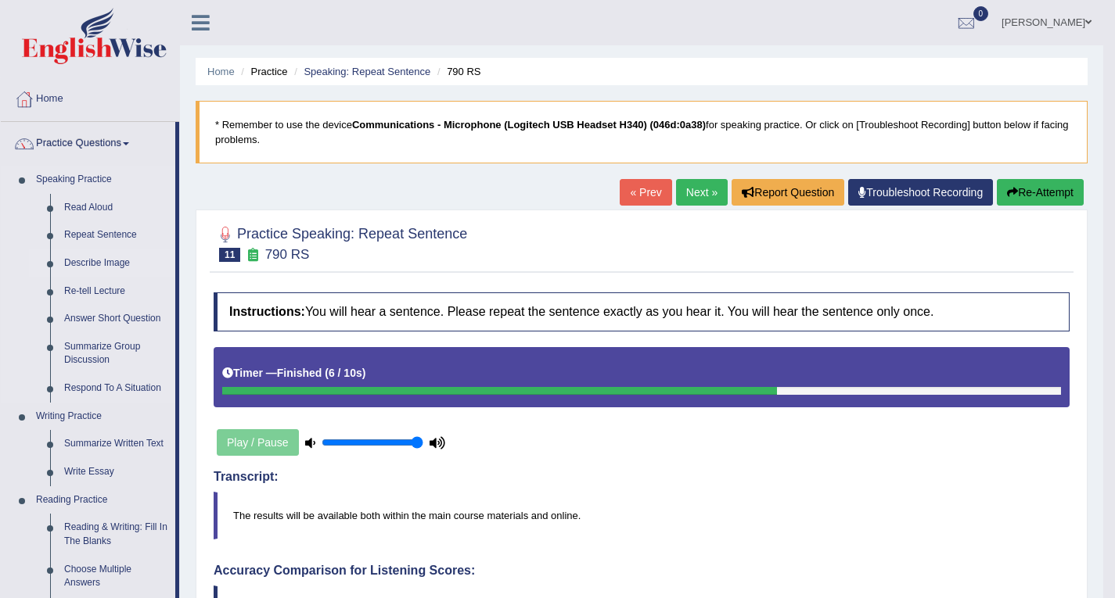
click at [88, 262] on link "Describe Image" at bounding box center [116, 264] width 118 height 28
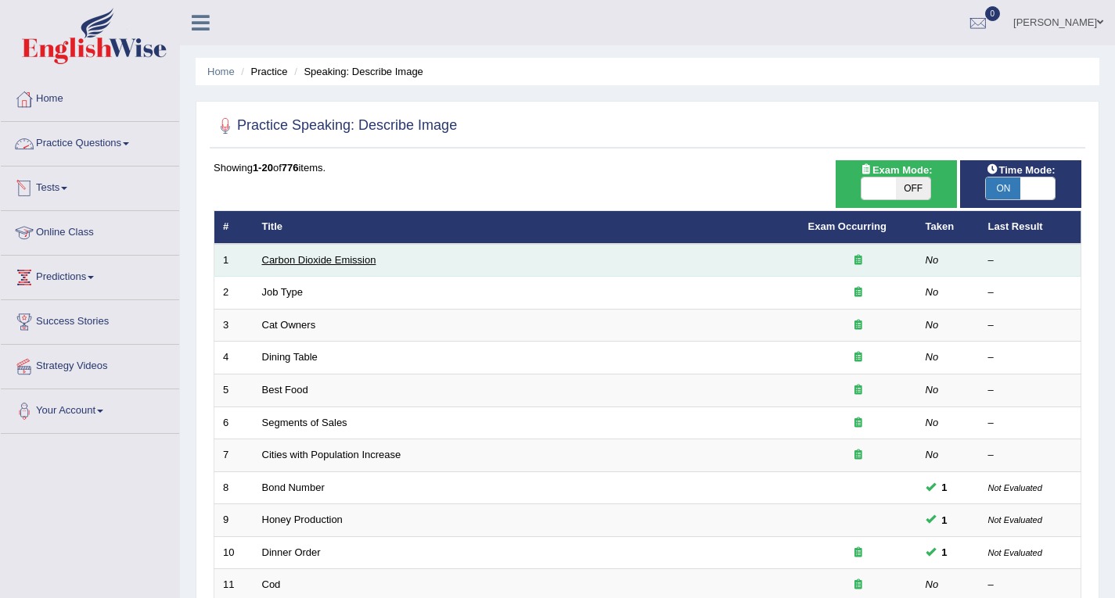
click at [302, 254] on link "Carbon Dioxide Emission" at bounding box center [319, 260] width 114 height 12
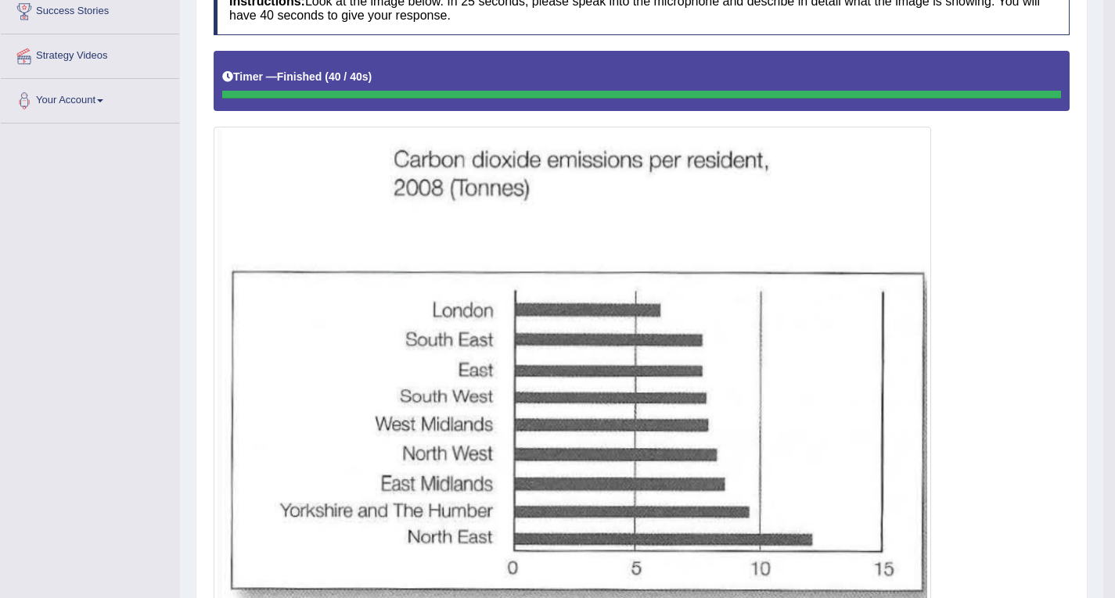
scroll to position [49, 0]
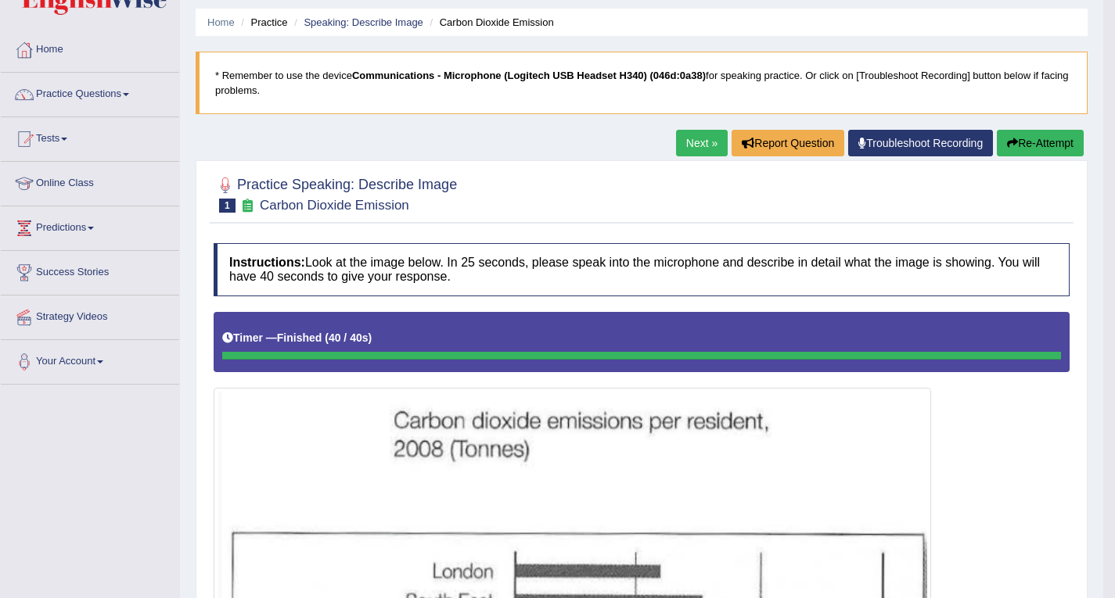
click at [689, 146] on link "Next »" at bounding box center [702, 143] width 52 height 27
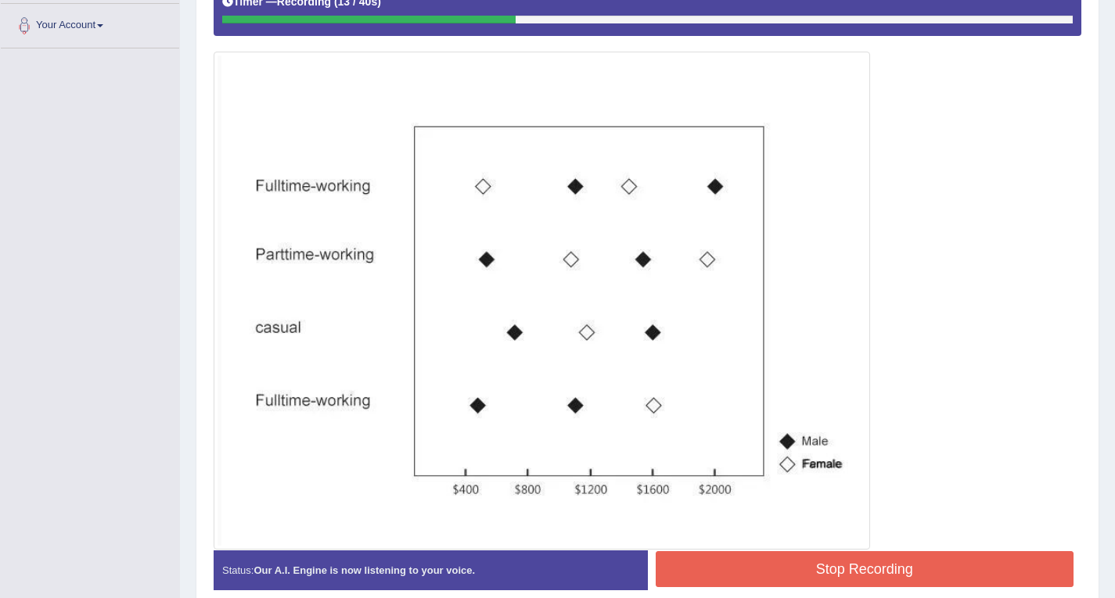
scroll to position [458, 0]
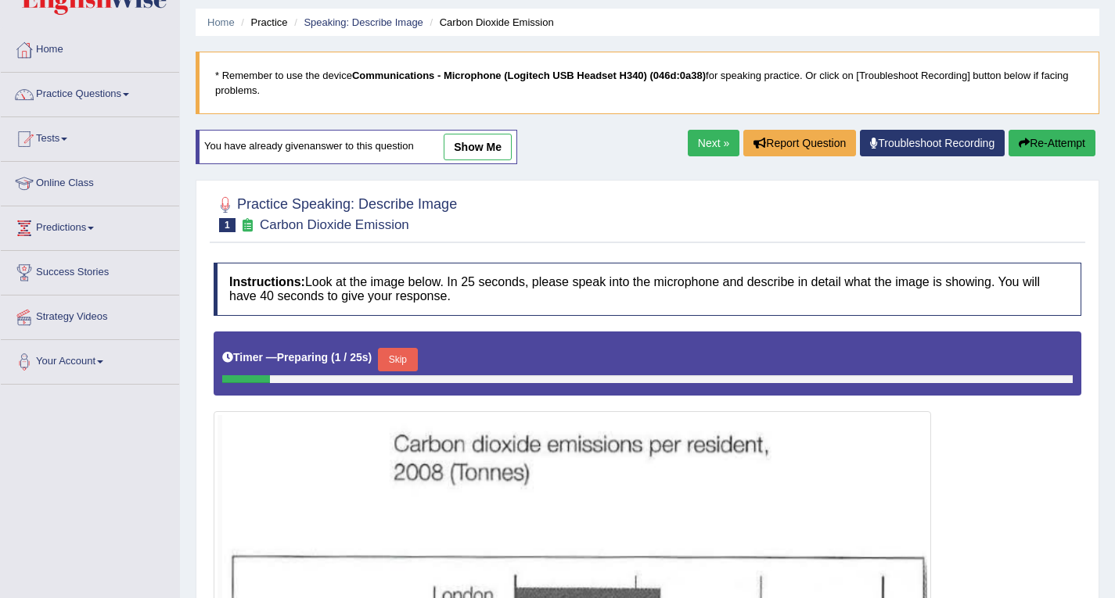
click at [711, 147] on link "Next »" at bounding box center [714, 143] width 52 height 27
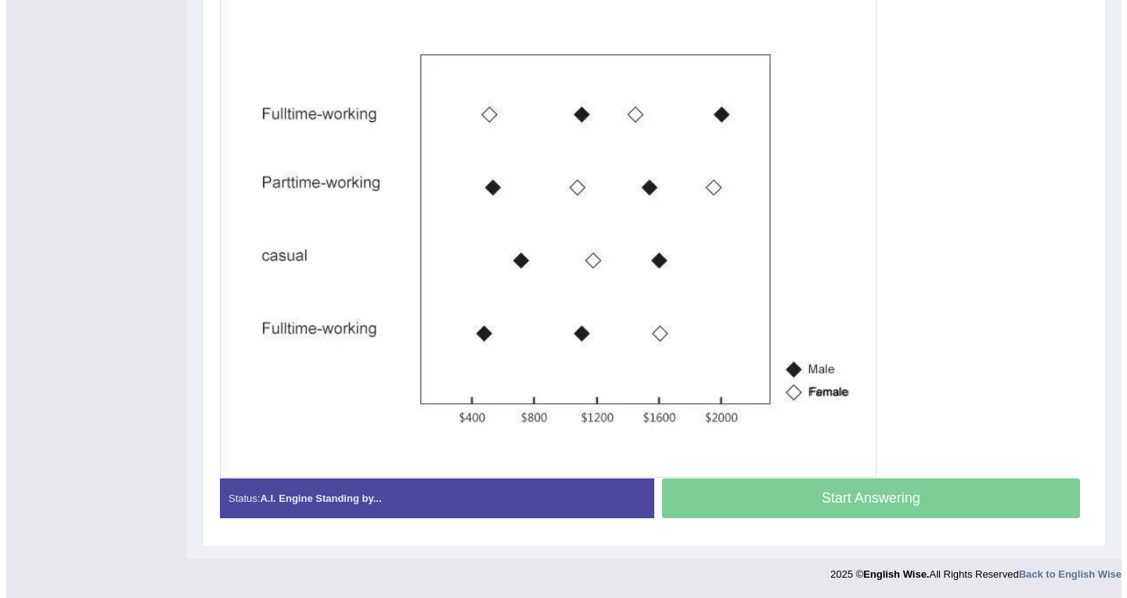
scroll to position [458, 0]
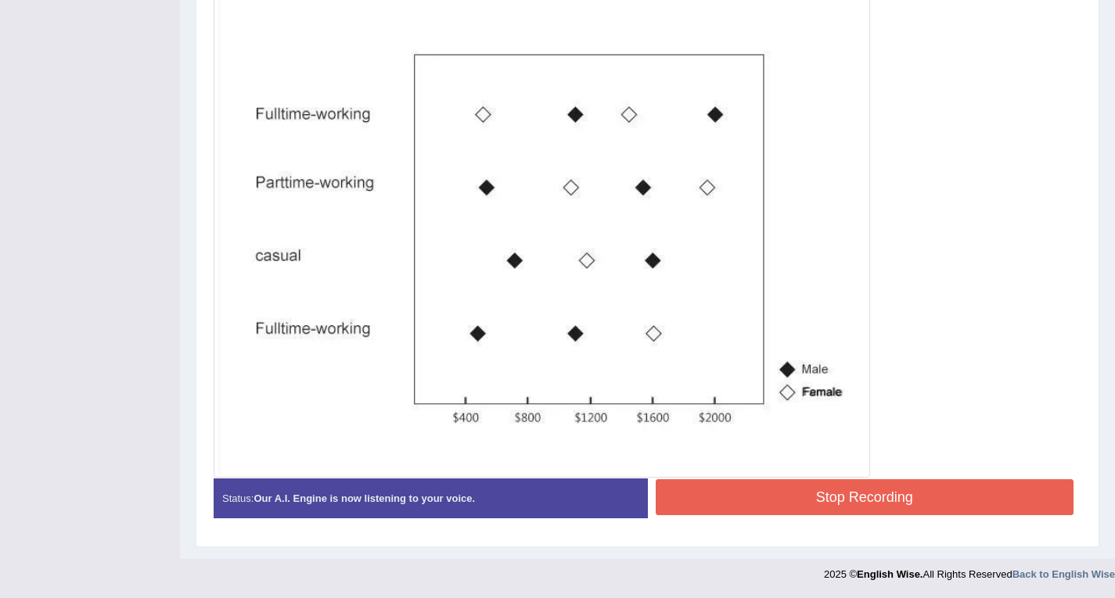
click at [818, 491] on button "Stop Recording" at bounding box center [865, 498] width 419 height 36
click at [818, 491] on div "Status: Our A.I. Engine is now listening to your voice. Start Answering Stop Re…" at bounding box center [648, 507] width 868 height 56
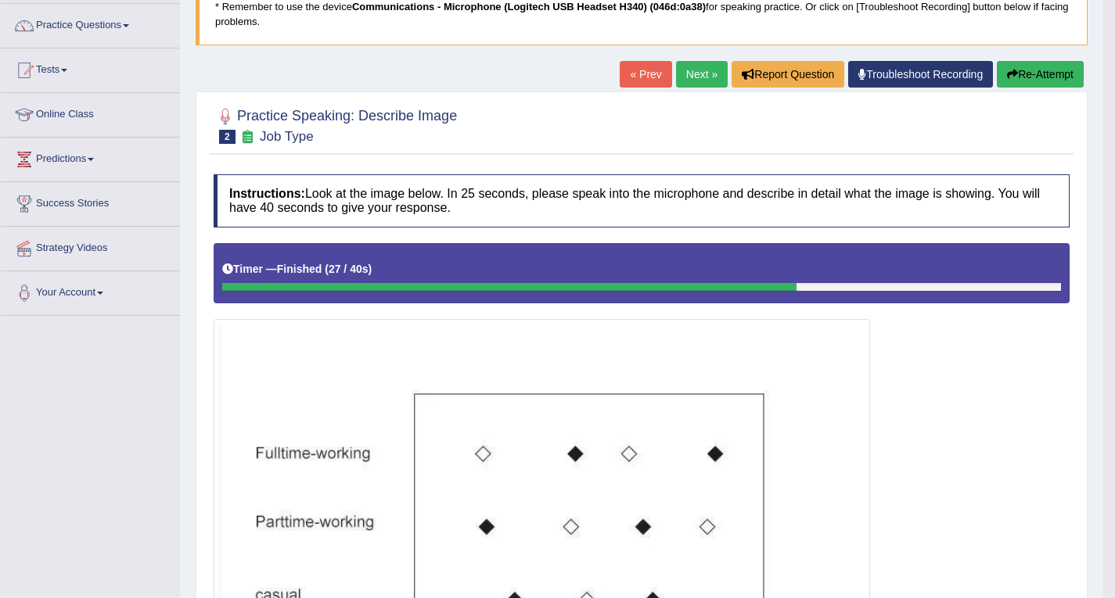
scroll to position [0, 0]
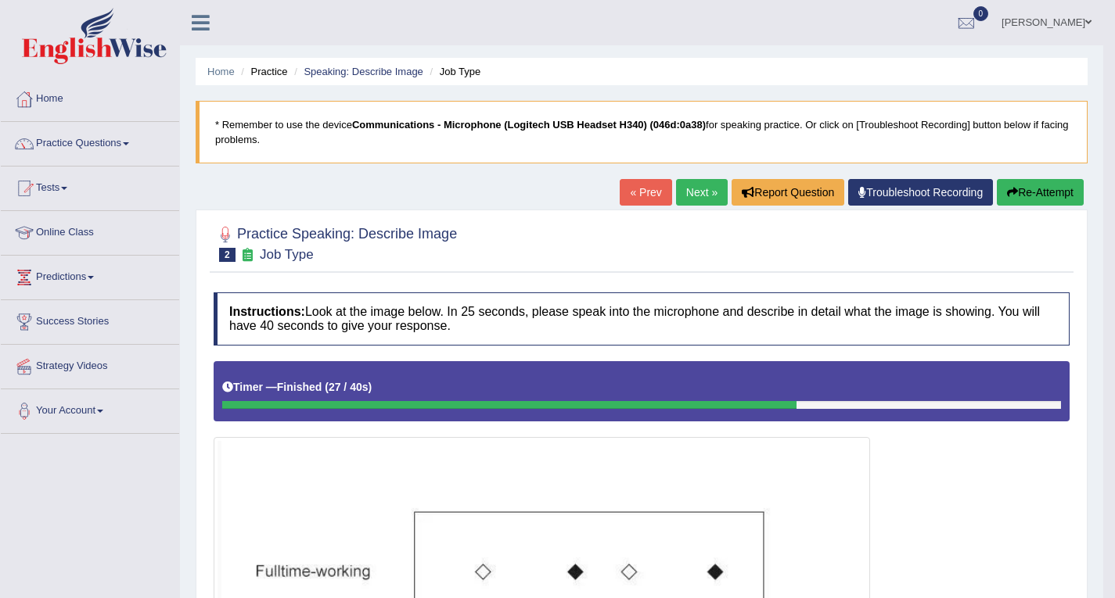
click at [702, 194] on link "Next »" at bounding box center [702, 192] width 52 height 27
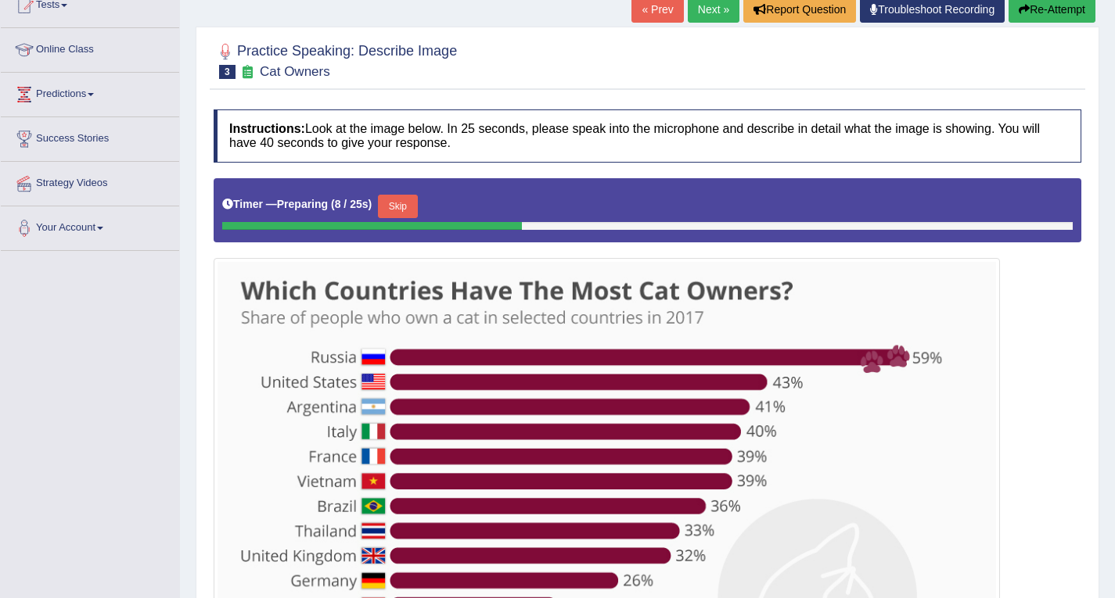
scroll to position [124, 0]
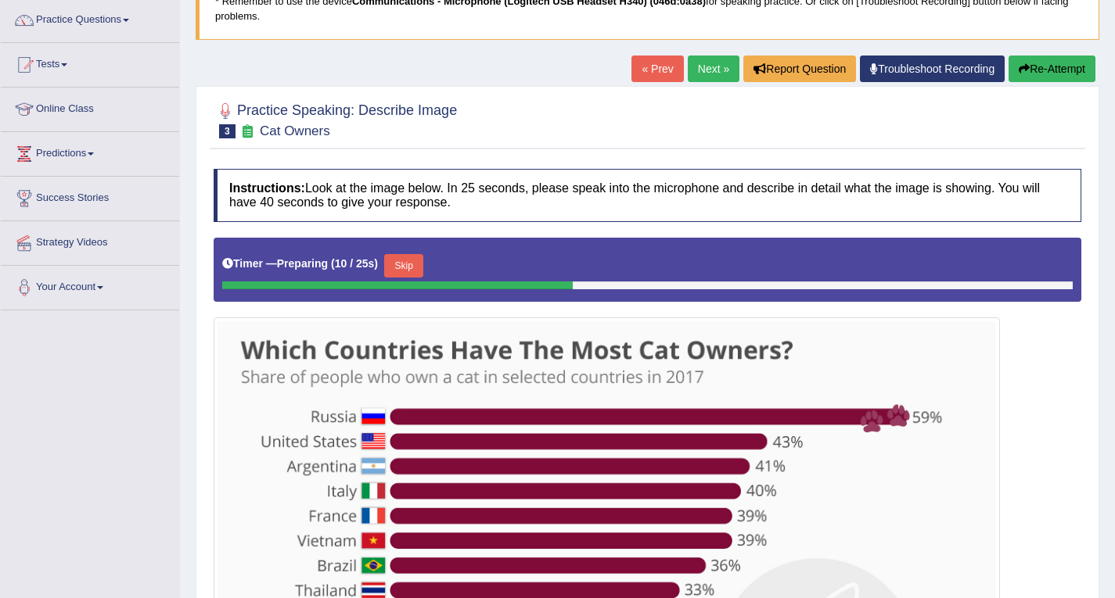
click at [652, 67] on link "« Prev" at bounding box center [657, 69] width 52 height 27
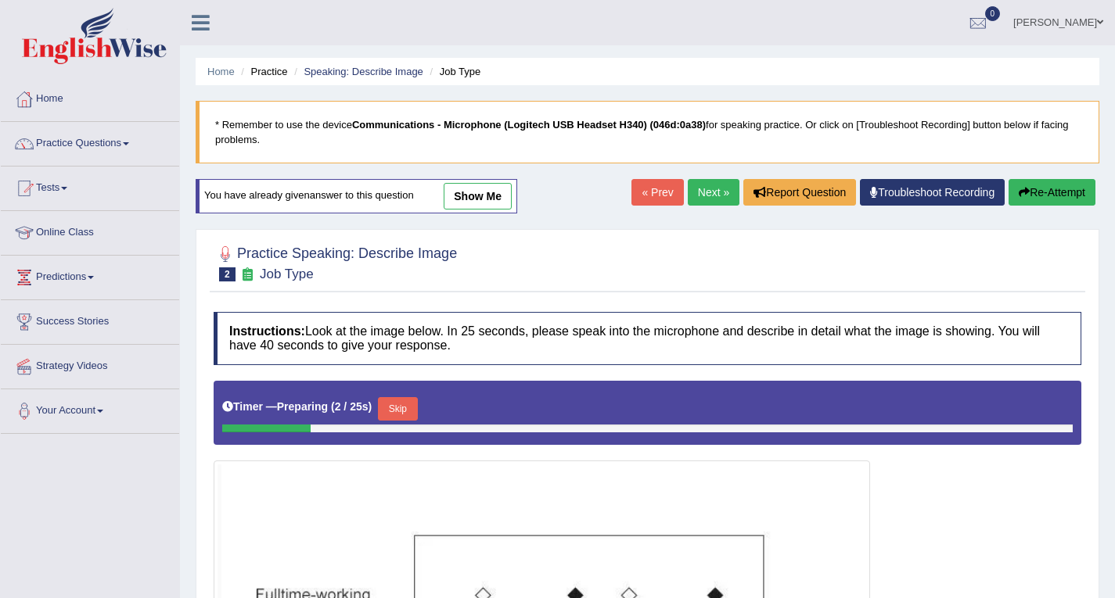
click at [652, 67] on ul "Home Practice Speaking: Describe Image Job Type" at bounding box center [648, 71] width 904 height 27
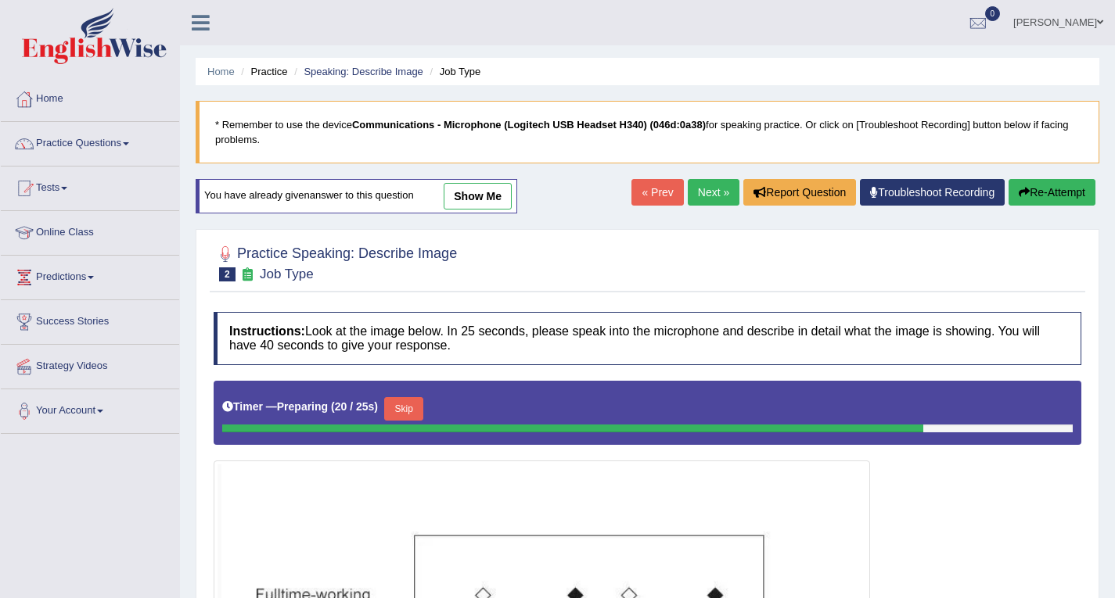
click at [699, 208] on div "« Prev Next » Report Question Troubleshoot Recording Re-Attempt" at bounding box center [865, 194] width 468 height 31
click at [702, 180] on link "Next »" at bounding box center [714, 192] width 52 height 27
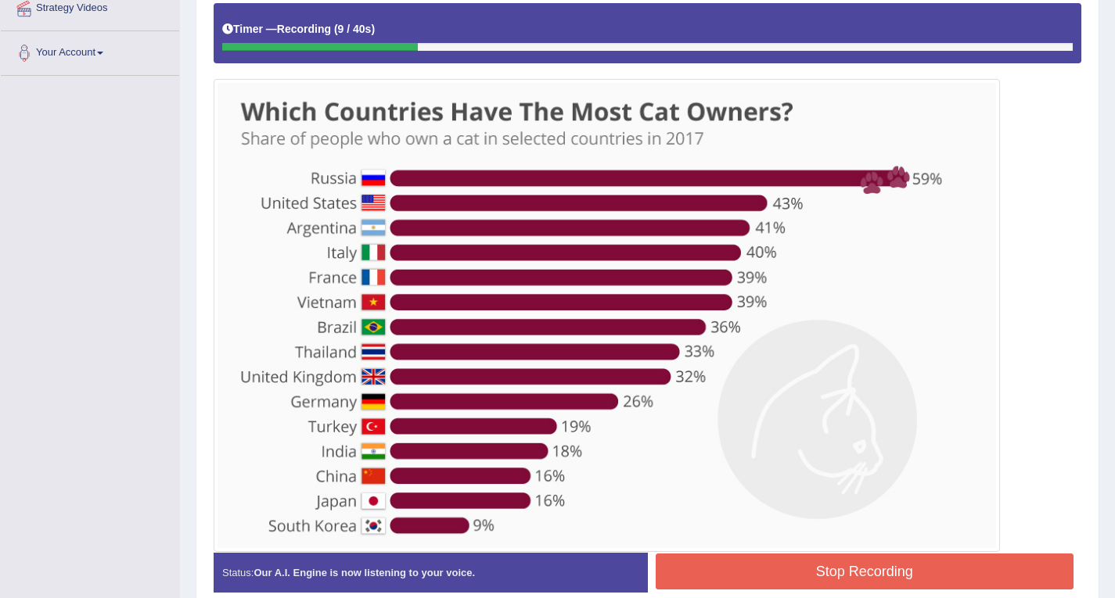
scroll to position [433, 0]
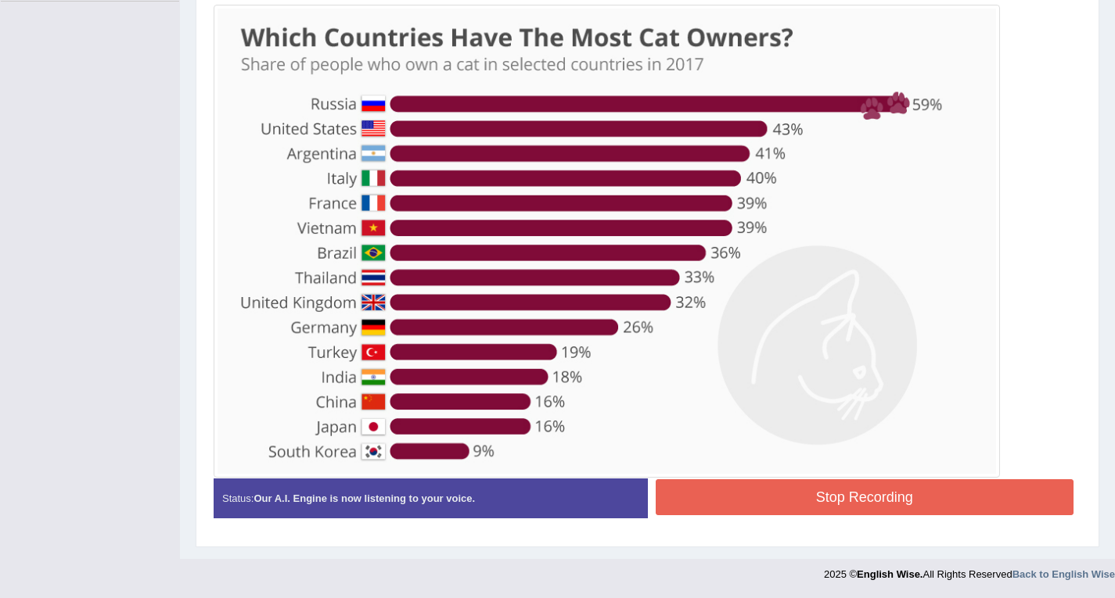
click at [843, 494] on button "Stop Recording" at bounding box center [865, 498] width 419 height 36
click at [843, 494] on div "Status: Our A.I. Engine is now listening to your voice. Start Answering Stop Re…" at bounding box center [648, 507] width 868 height 56
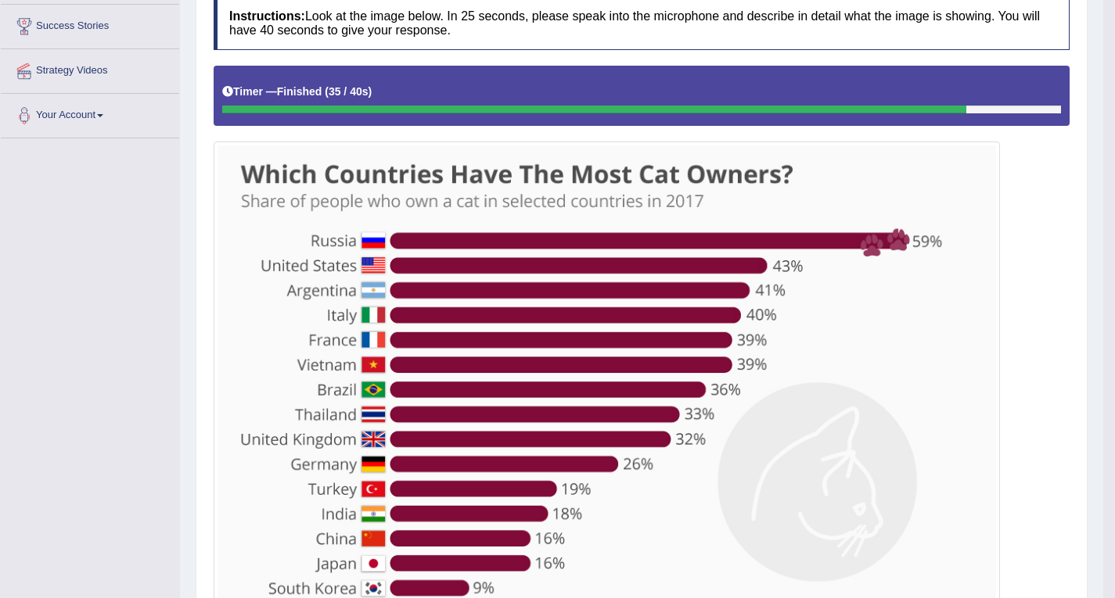
scroll to position [280, 0]
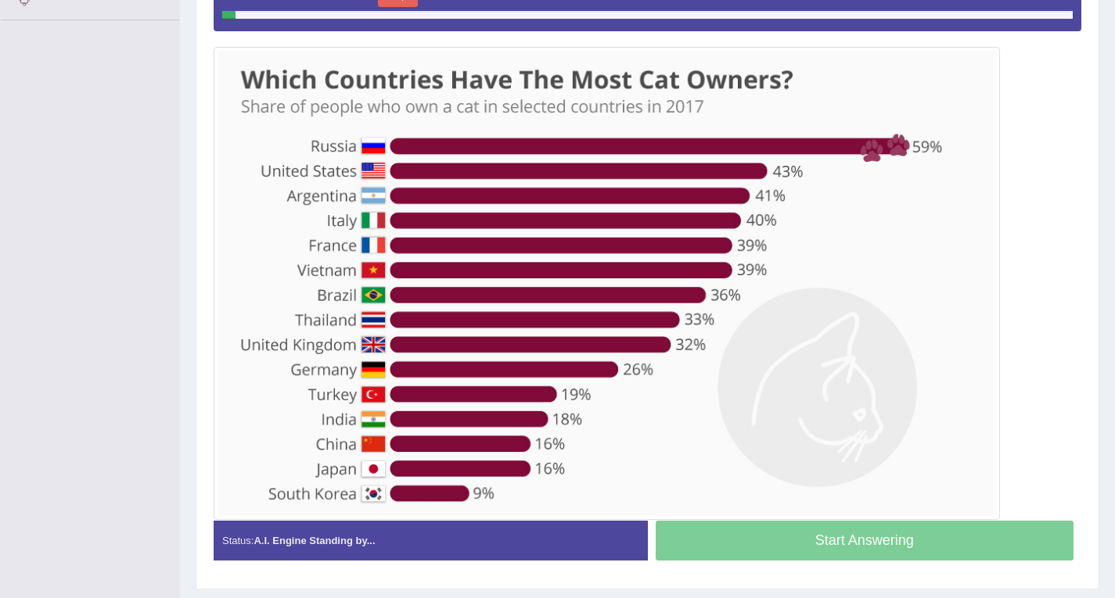
scroll to position [441, 0]
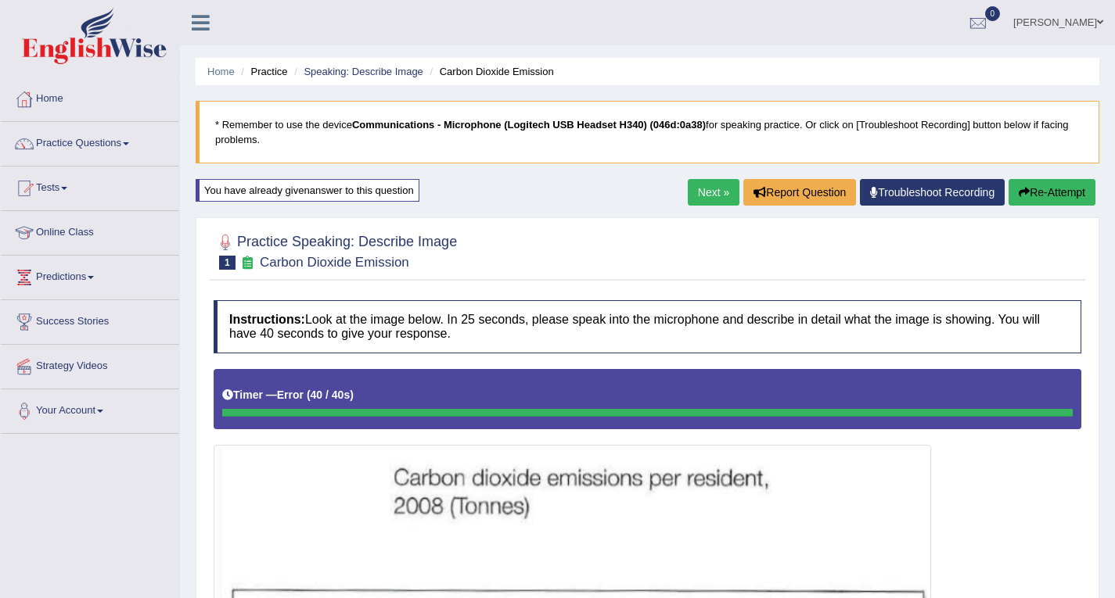
click at [699, 192] on link "Next »" at bounding box center [714, 192] width 52 height 27
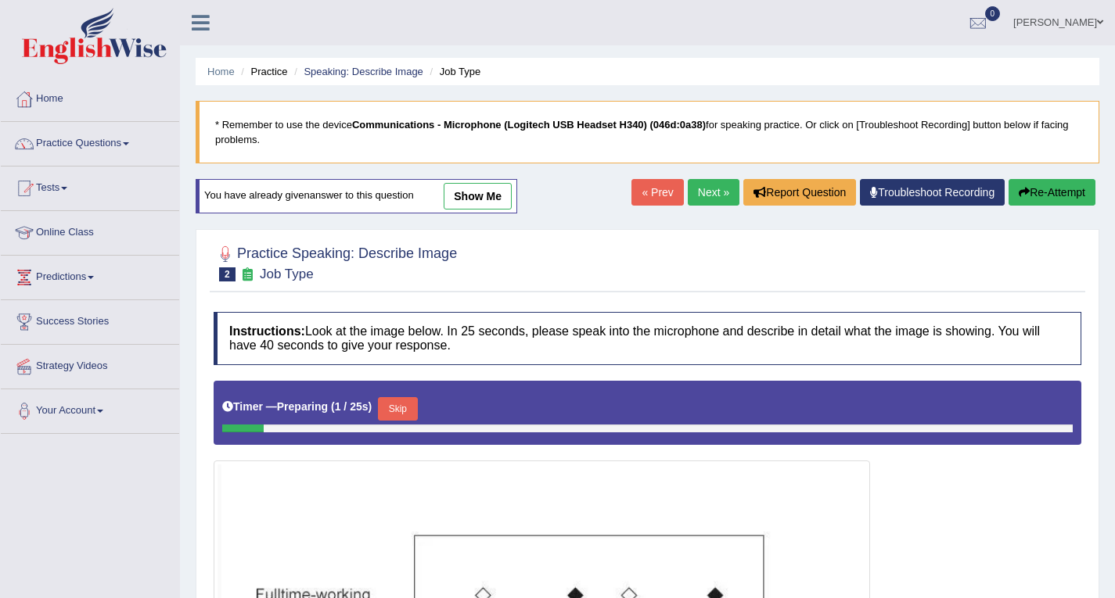
click at [699, 192] on link "Next »" at bounding box center [714, 192] width 52 height 27
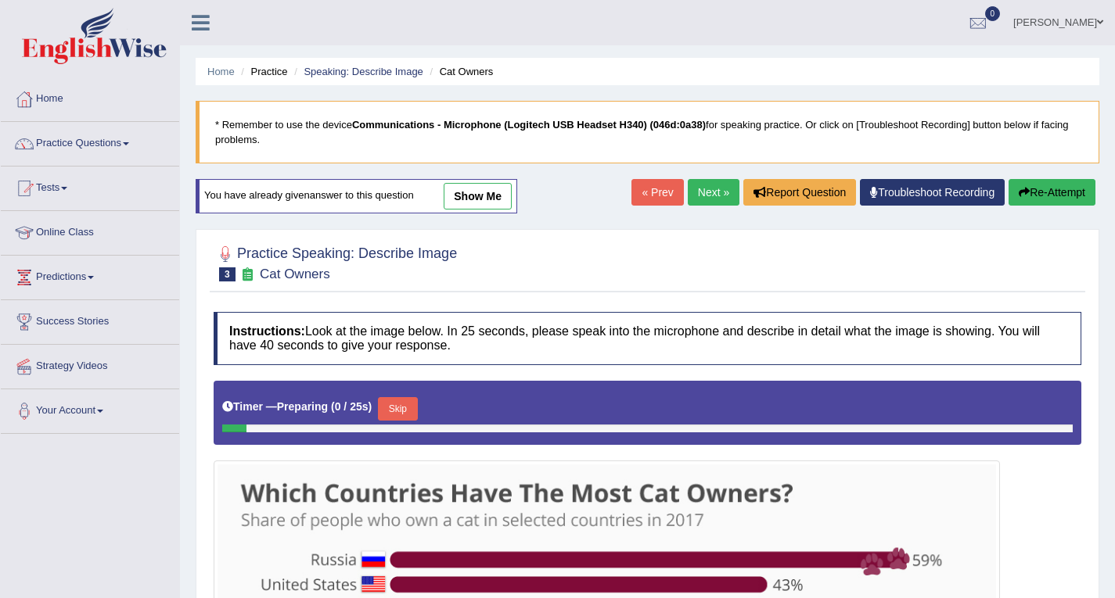
click at [699, 192] on link "Next »" at bounding box center [714, 192] width 52 height 27
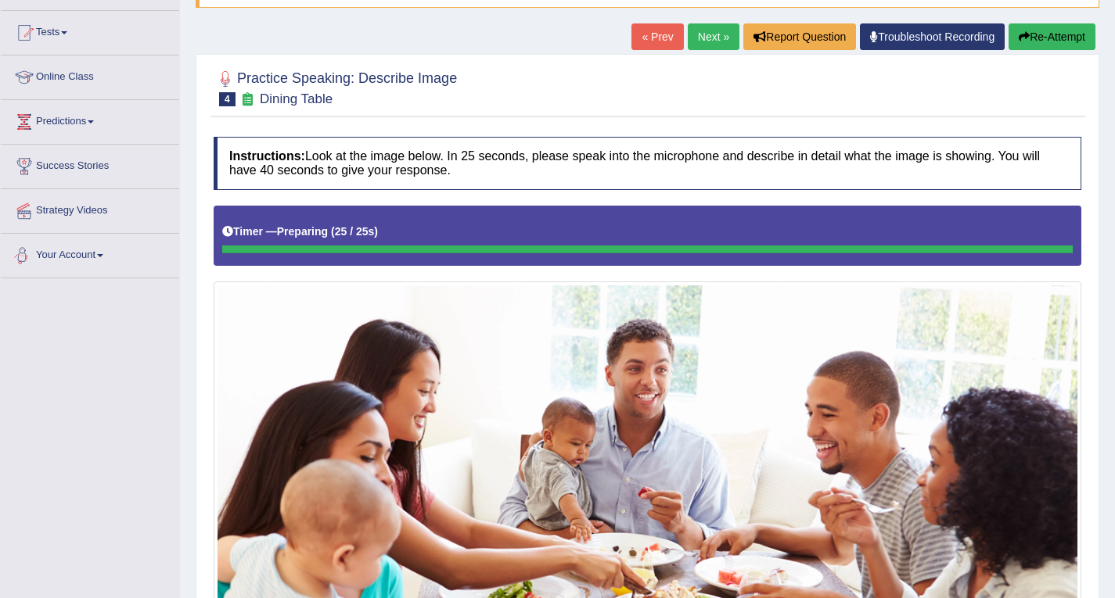
scroll to position [78, 0]
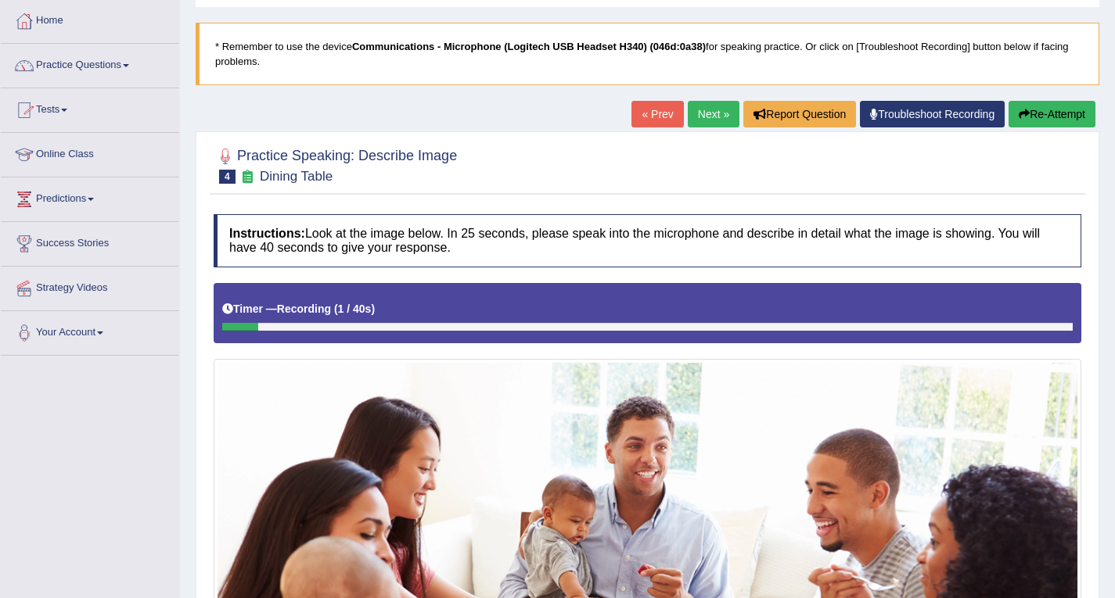
click at [650, 101] on link "« Prev" at bounding box center [657, 114] width 52 height 27
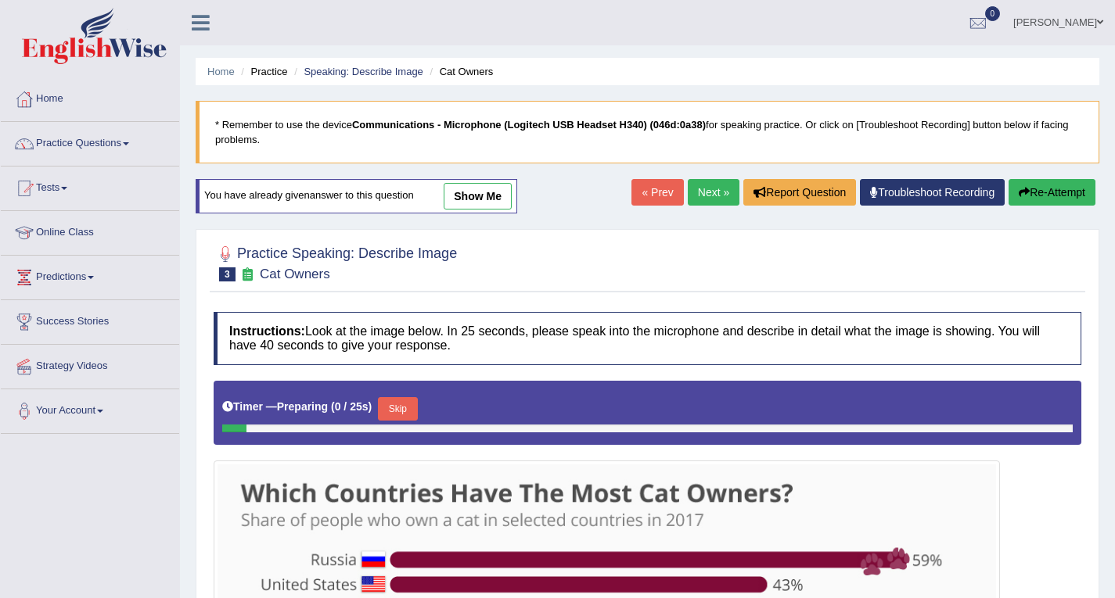
click at [706, 190] on link "Next »" at bounding box center [714, 192] width 52 height 27
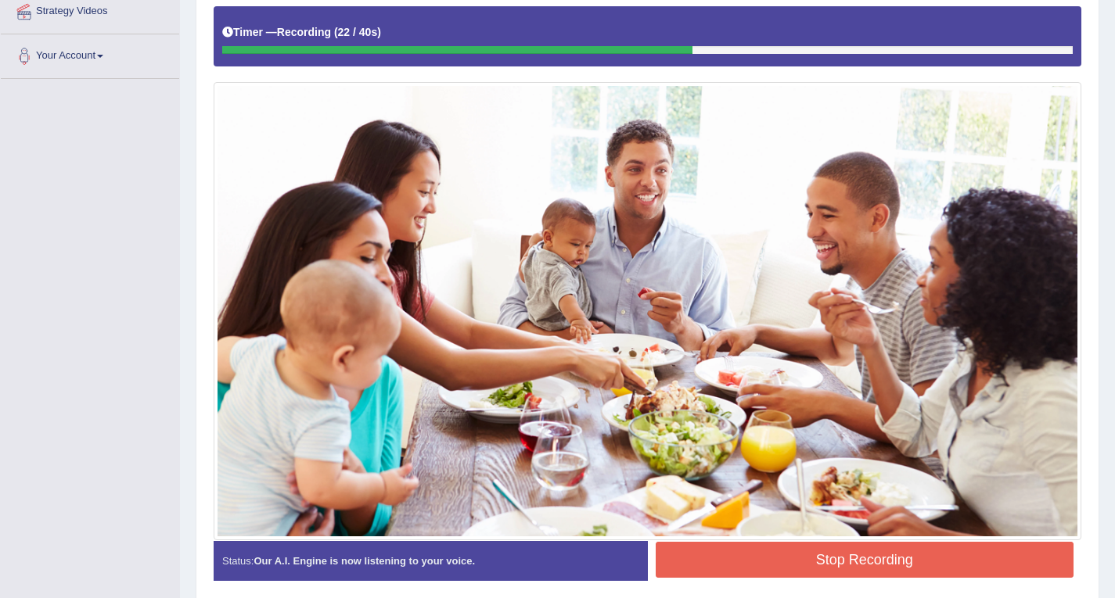
scroll to position [105, 0]
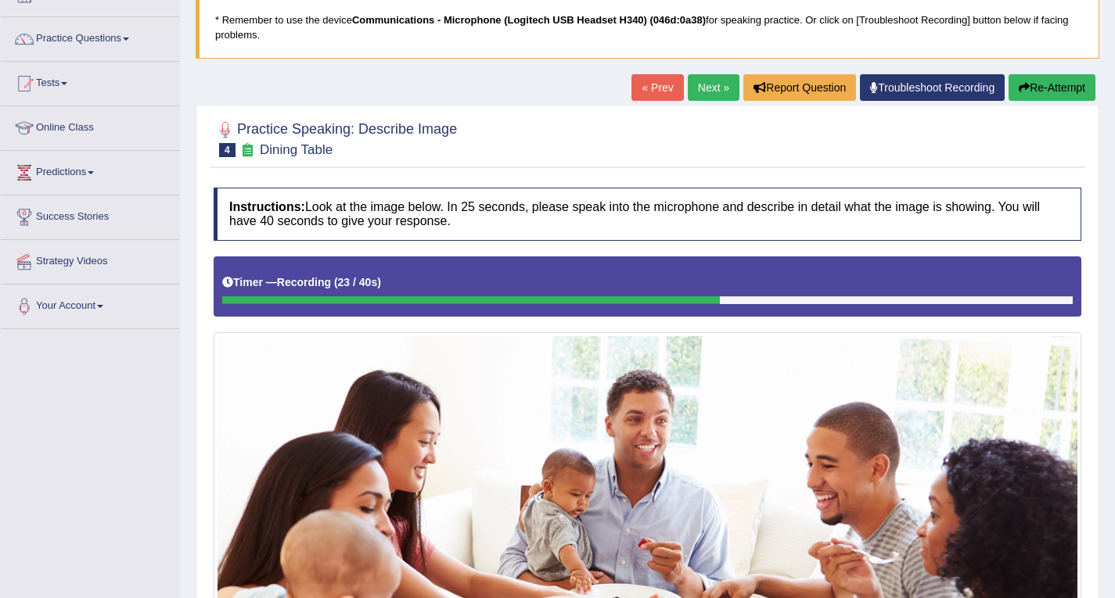
click at [633, 80] on link "« Prev" at bounding box center [657, 87] width 52 height 27
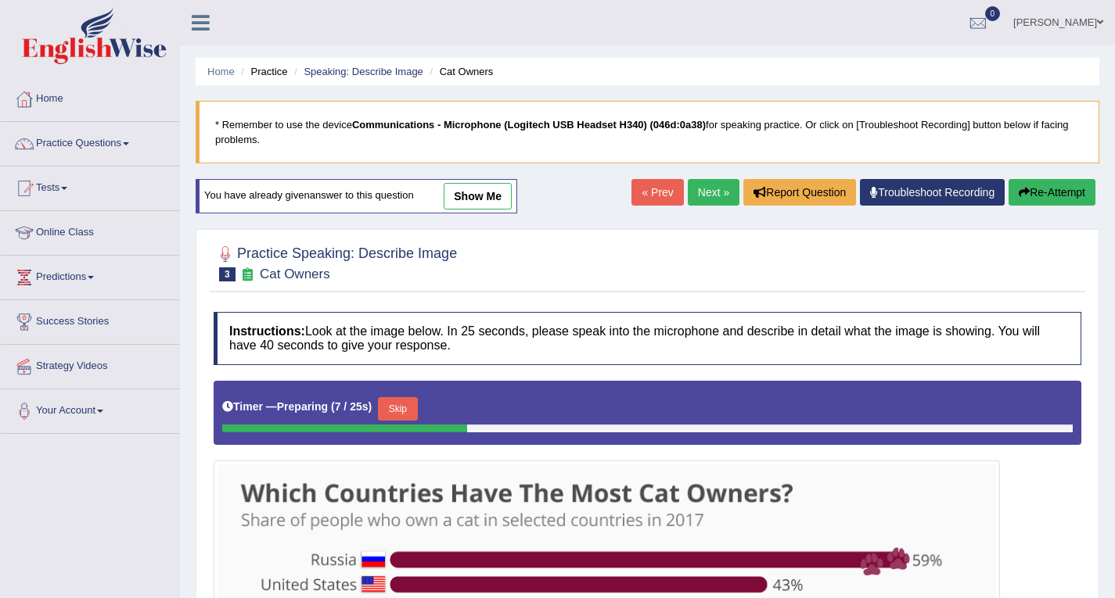
click at [713, 194] on link "Next »" at bounding box center [714, 192] width 52 height 27
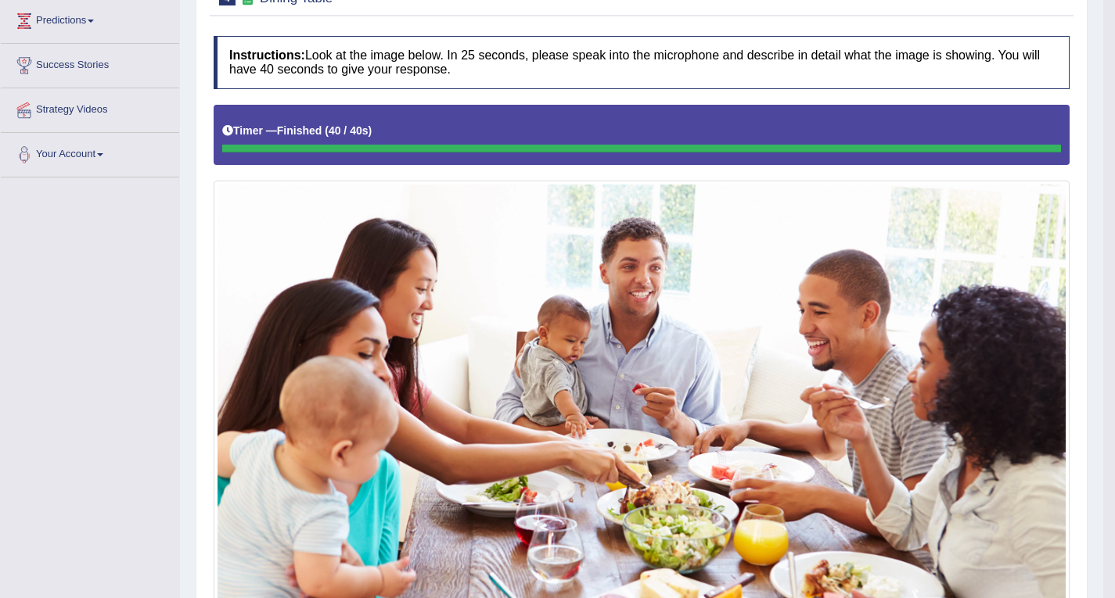
scroll to position [24, 0]
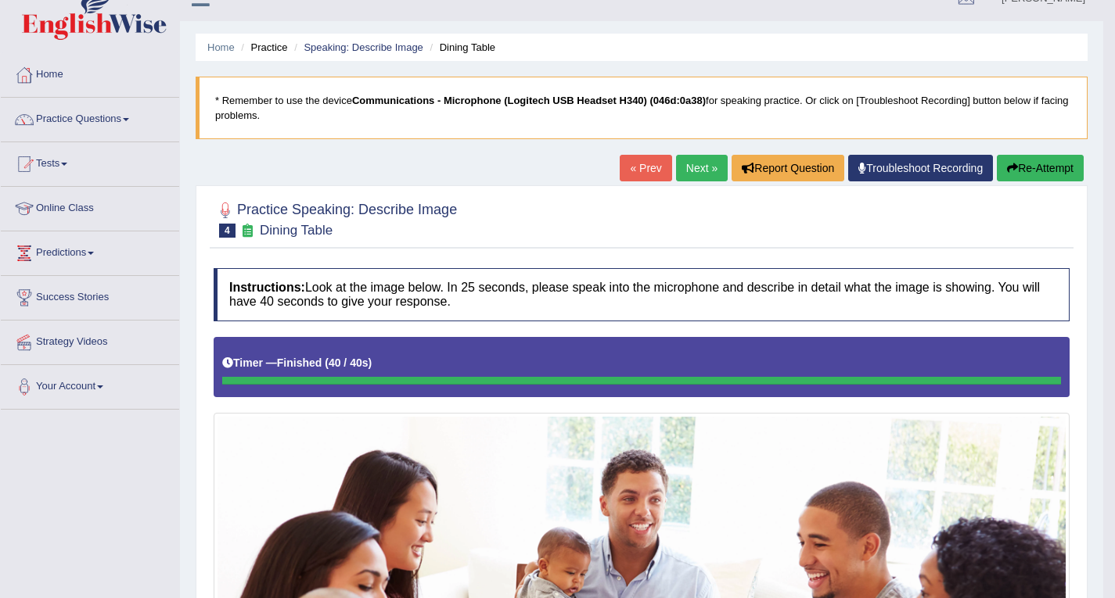
click at [699, 156] on link "Next »" at bounding box center [702, 168] width 52 height 27
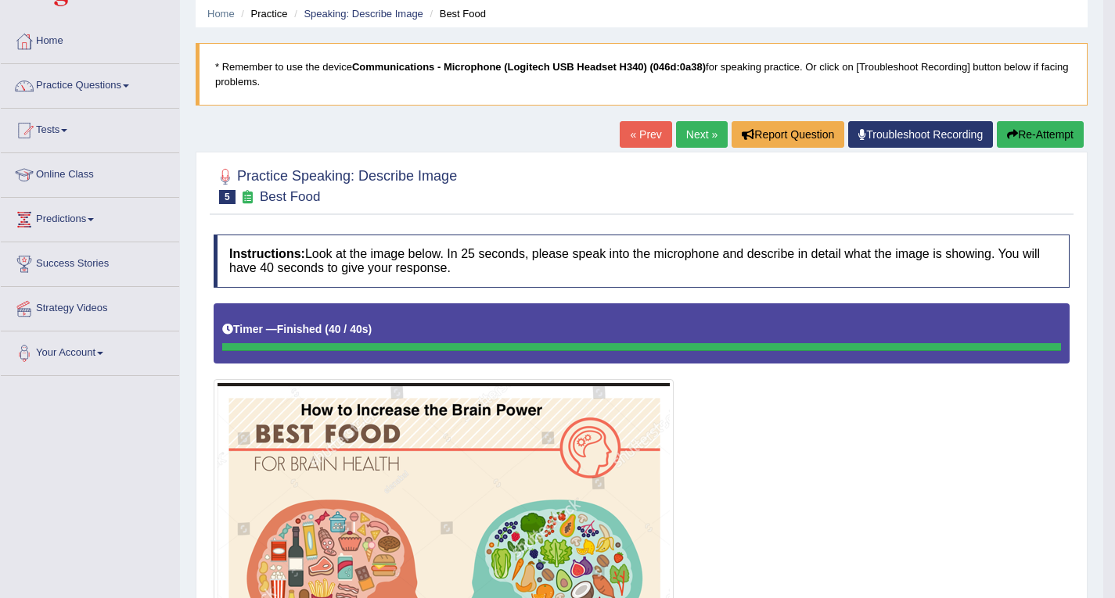
scroll to position [44, 0]
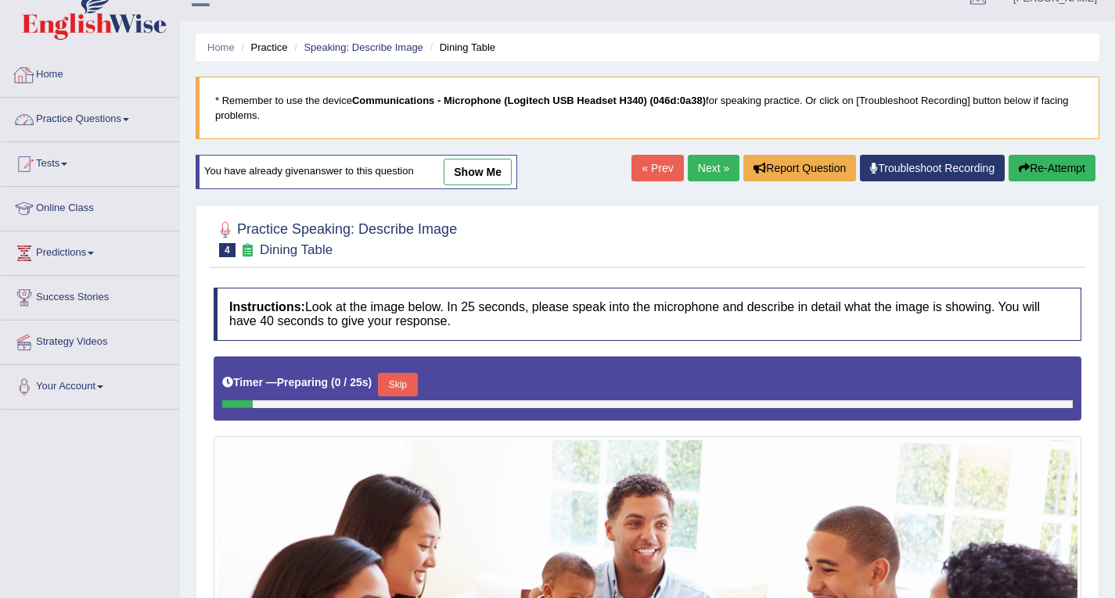
click at [111, 110] on link "Practice Questions" at bounding box center [90, 117] width 178 height 39
click at [85, 119] on link "Practice Questions" at bounding box center [90, 117] width 178 height 39
click at [85, 119] on link "Practice Questions" at bounding box center [88, 117] width 174 height 39
click at [85, 119] on link "Practice Questions" at bounding box center [90, 117] width 178 height 39
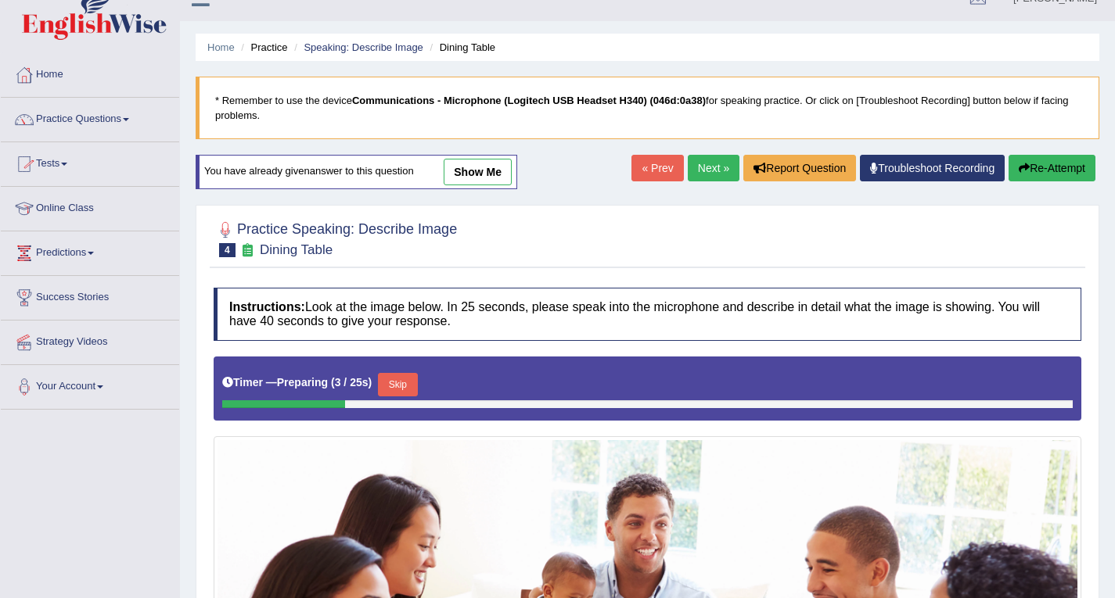
click at [85, 119] on link "Practice Questions" at bounding box center [90, 117] width 178 height 39
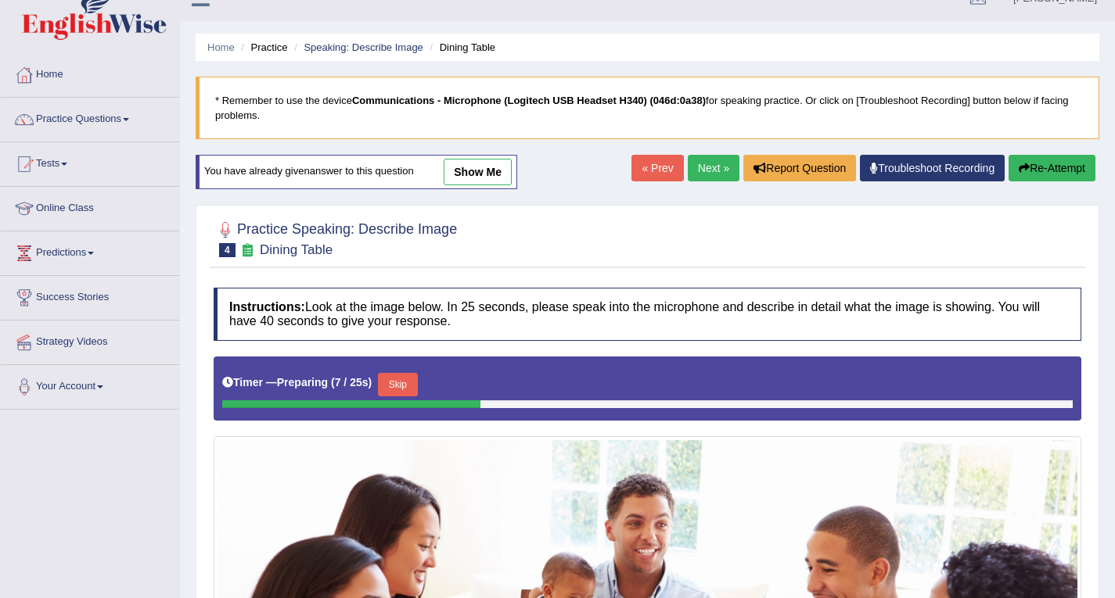
click at [85, 119] on link "Practice Questions" at bounding box center [90, 117] width 178 height 39
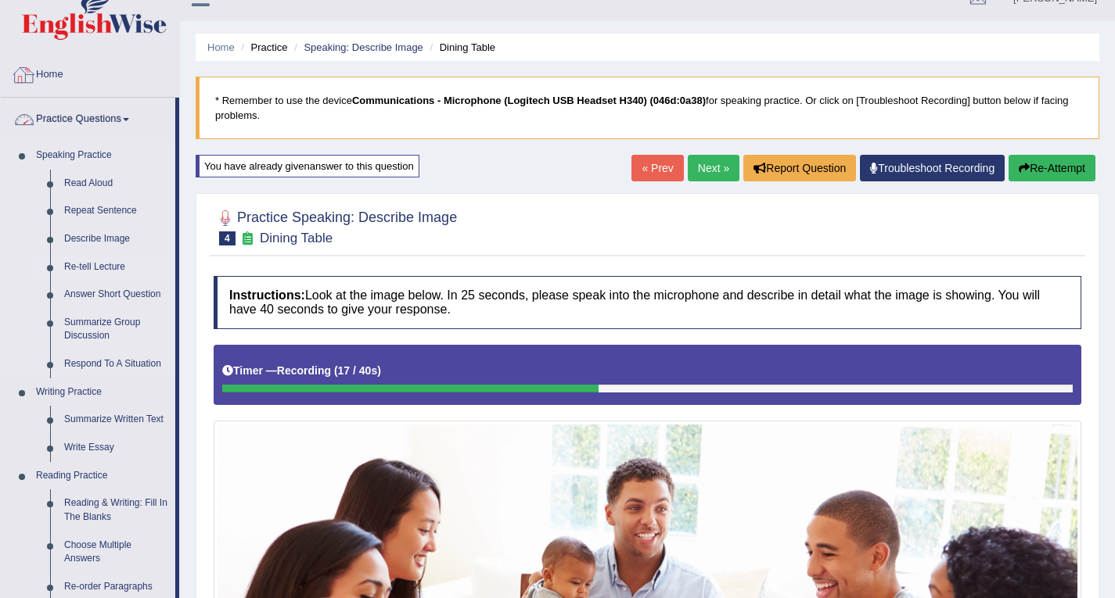
click at [84, 268] on link "Re-tell Lecture" at bounding box center [116, 267] width 118 height 28
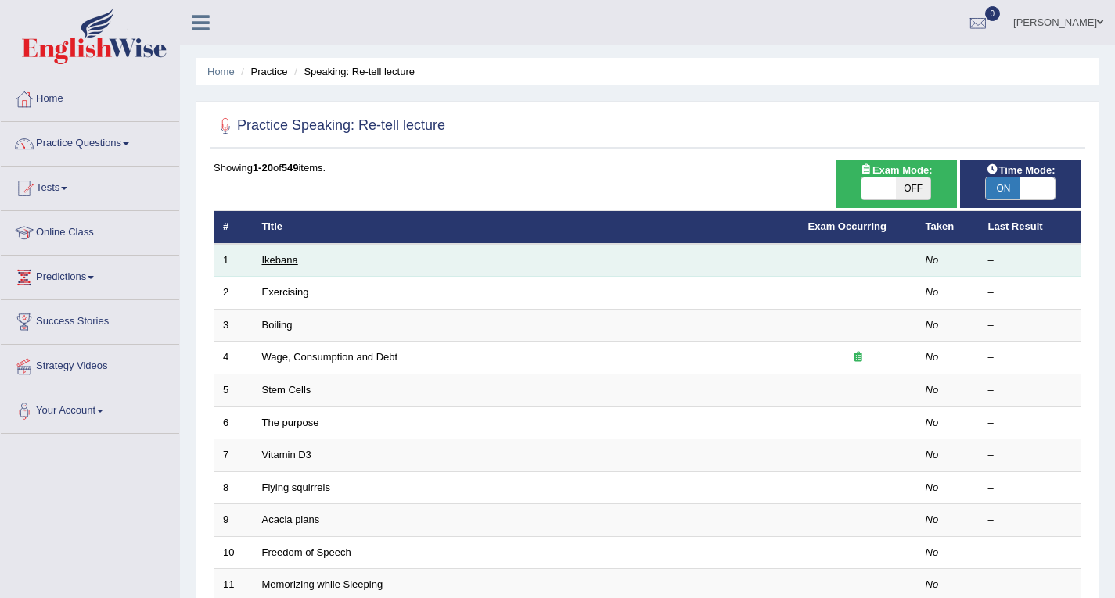
click at [279, 262] on link "Ikebana" at bounding box center [280, 260] width 36 height 12
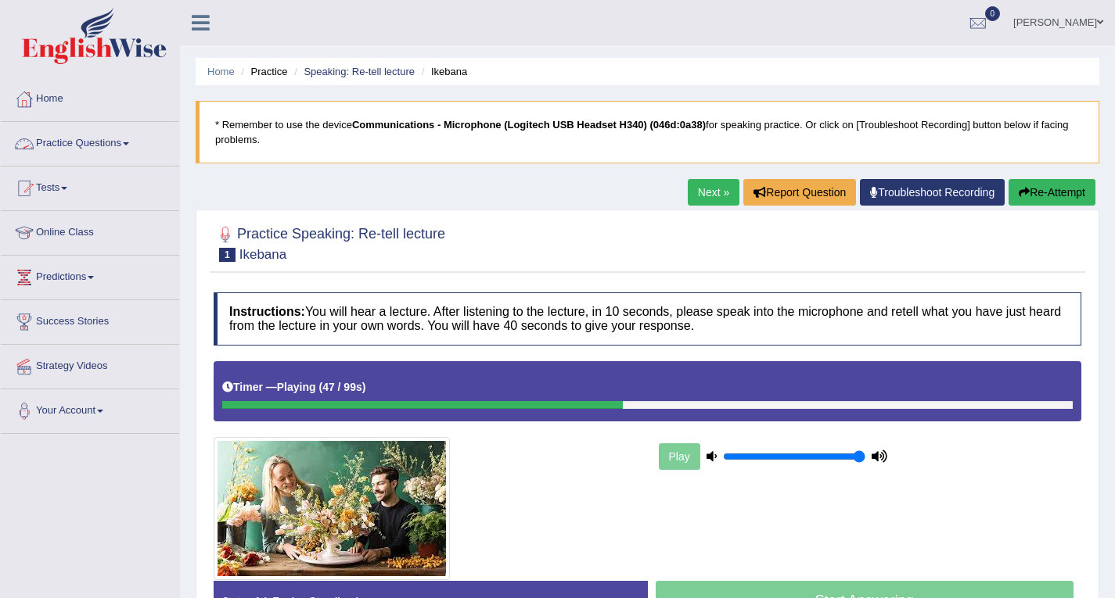
click at [112, 145] on link "Practice Questions" at bounding box center [90, 141] width 178 height 39
click at [112, 145] on link "Practice Questions" at bounding box center [88, 141] width 174 height 39
click at [112, 145] on link "Practice Questions" at bounding box center [90, 141] width 178 height 39
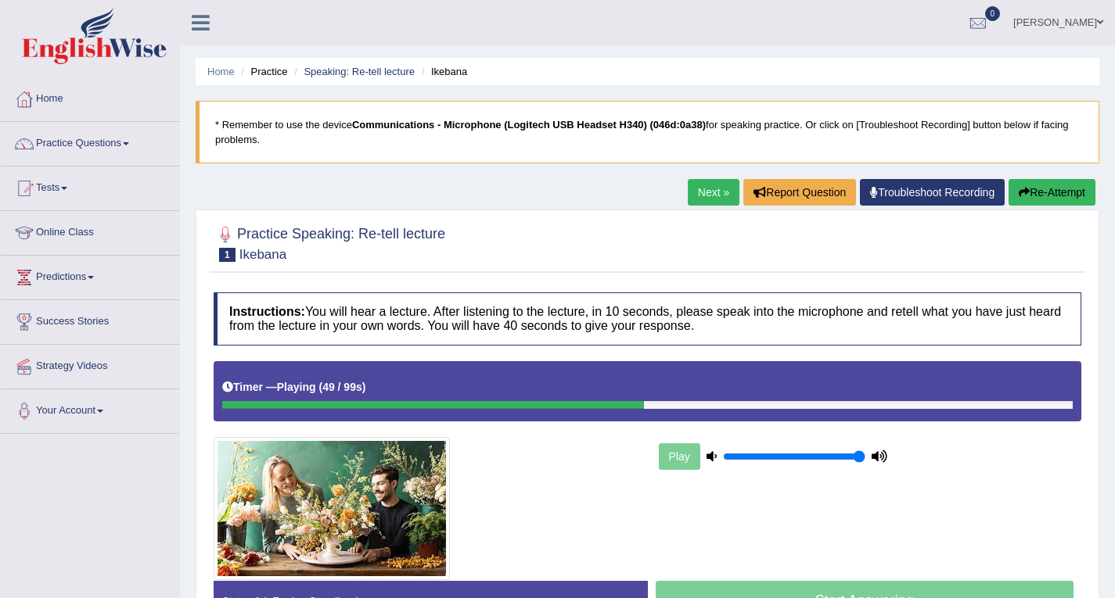
click at [112, 145] on link "Practice Questions" at bounding box center [90, 141] width 178 height 39
click at [128, 145] on link "Practice Questions" at bounding box center [90, 141] width 178 height 39
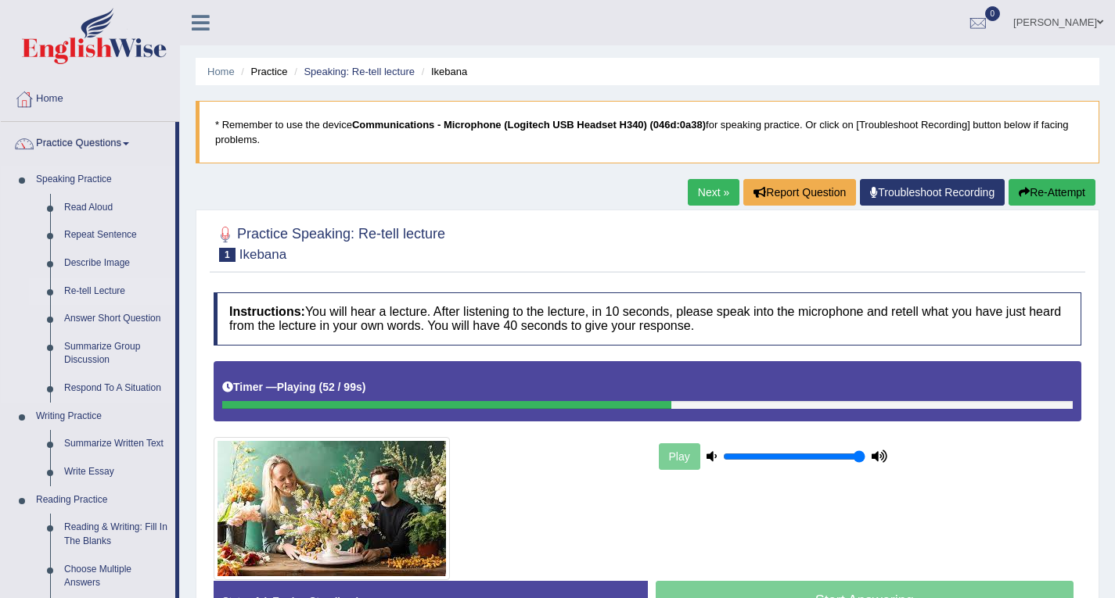
click at [94, 290] on link "Re-tell Lecture" at bounding box center [116, 292] width 118 height 28
click at [95, 290] on link "Re-tell Lecture" at bounding box center [116, 292] width 118 height 28
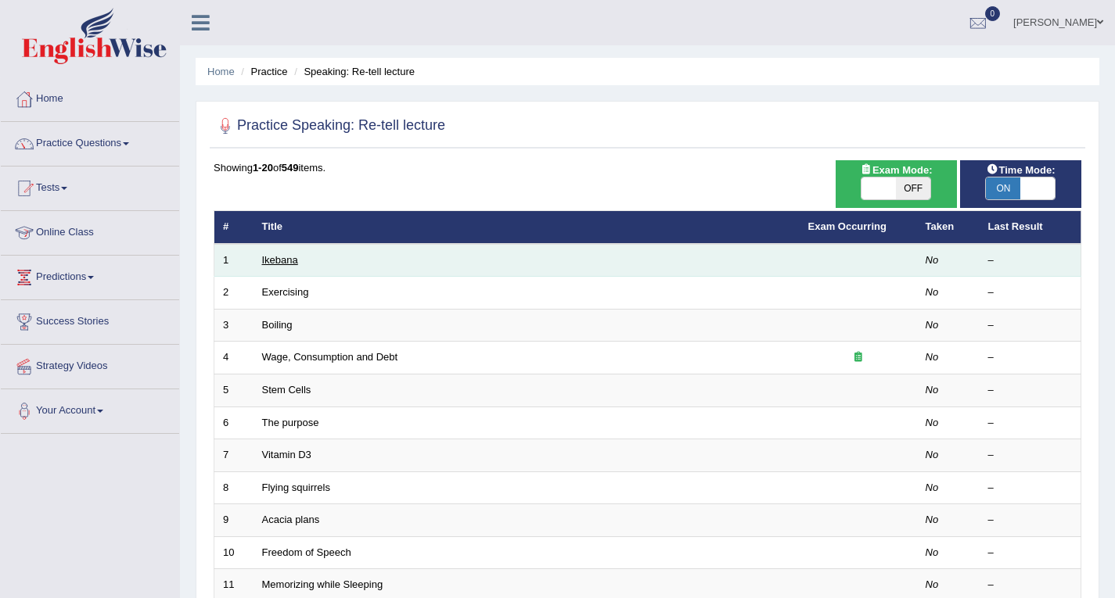
click at [272, 263] on link "Ikebana" at bounding box center [280, 260] width 36 height 12
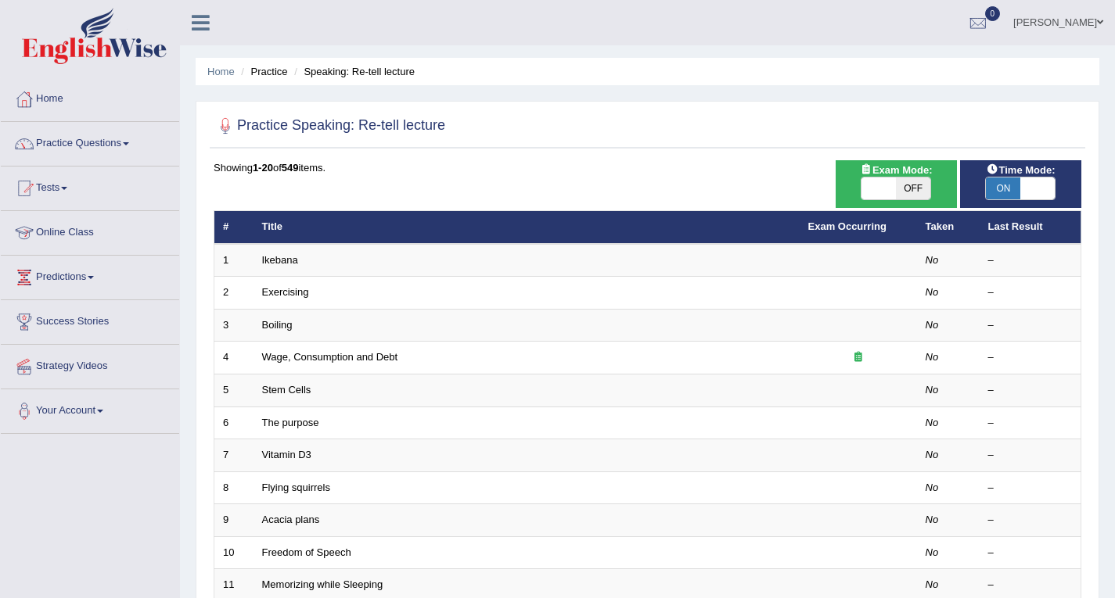
drag, startPoint x: 272, startPoint y: 263, endPoint x: 273, endPoint y: 242, distance: 21.1
click at [272, 263] on link "Ikebana" at bounding box center [280, 260] width 36 height 12
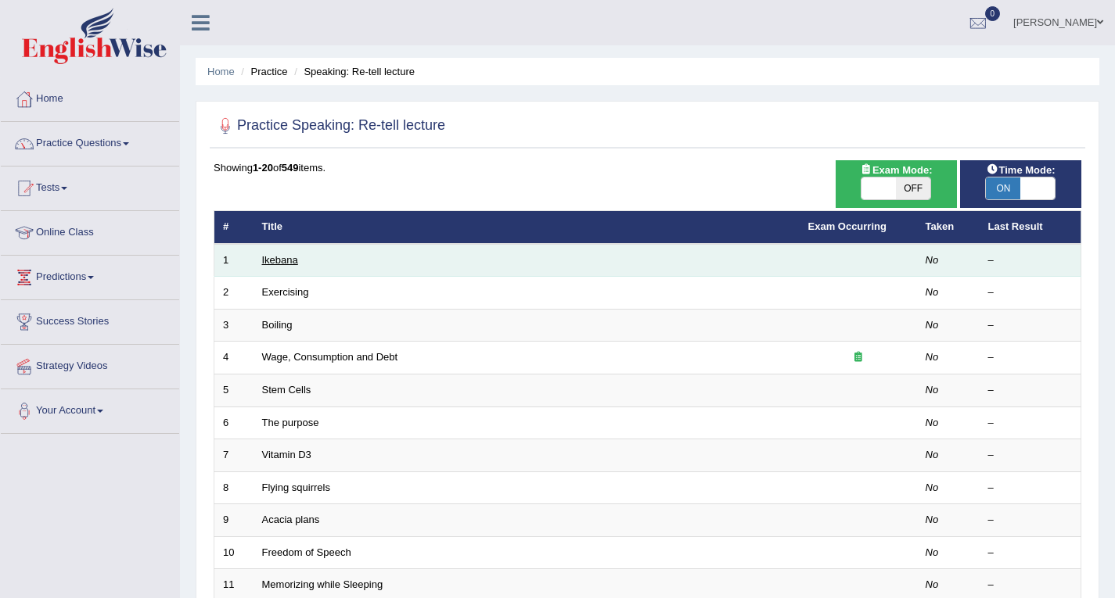
click at [282, 255] on link "Ikebana" at bounding box center [280, 260] width 36 height 12
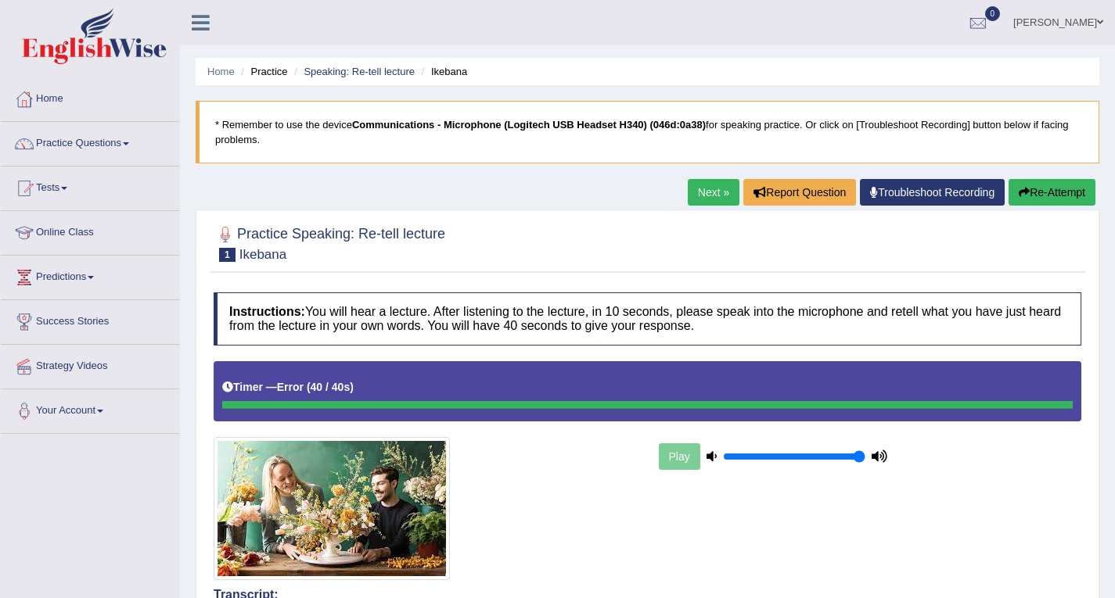
click at [718, 185] on link "Next »" at bounding box center [714, 192] width 52 height 27
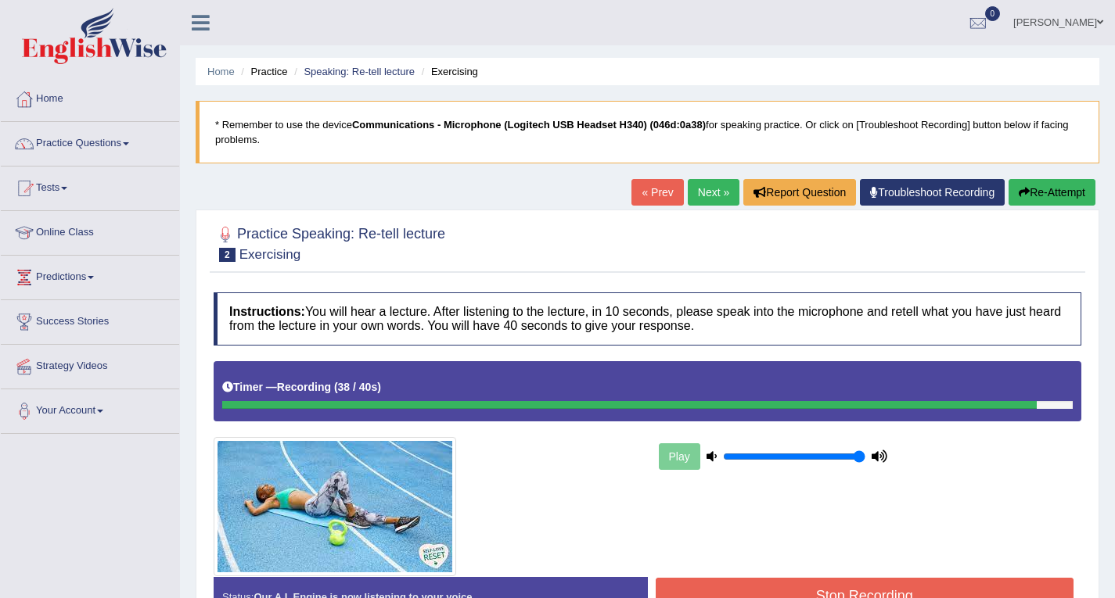
click at [649, 186] on link "« Prev" at bounding box center [657, 192] width 52 height 27
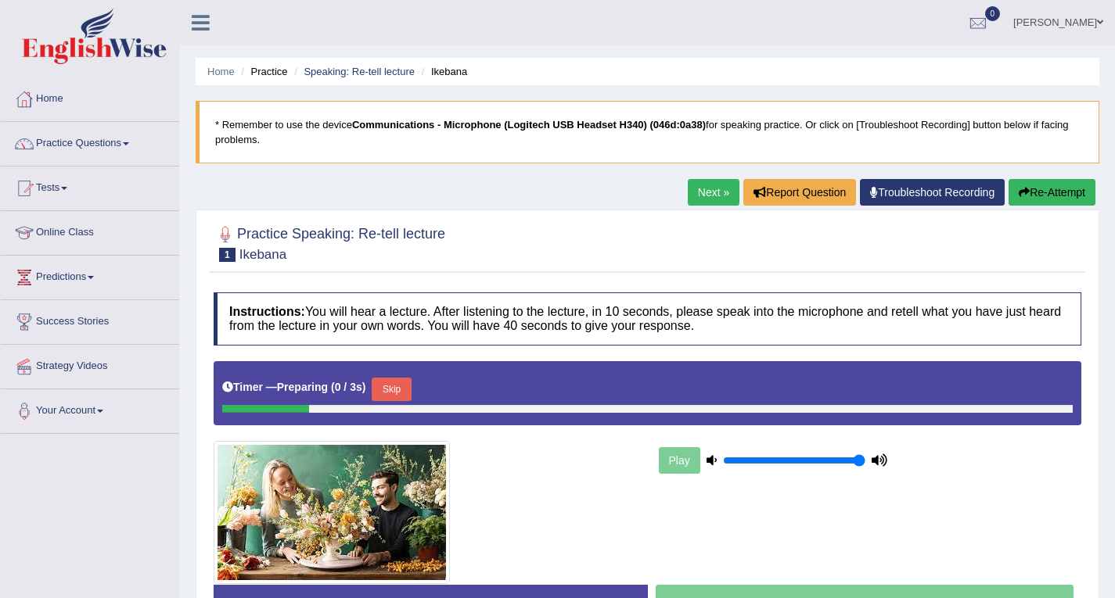
click at [710, 187] on link "Next »" at bounding box center [714, 192] width 52 height 27
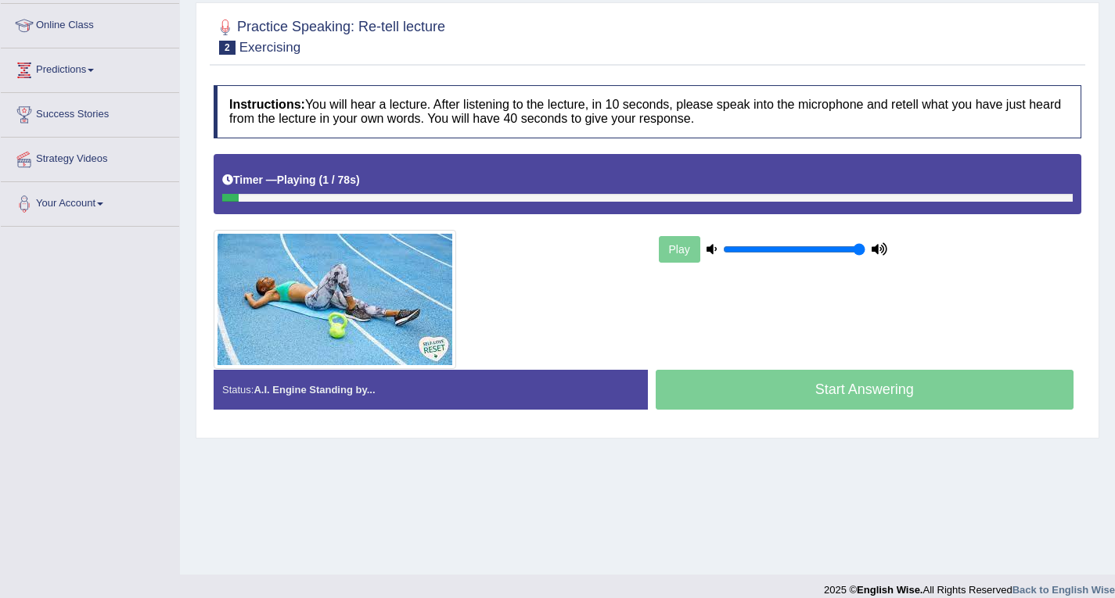
scroll to position [223, 0]
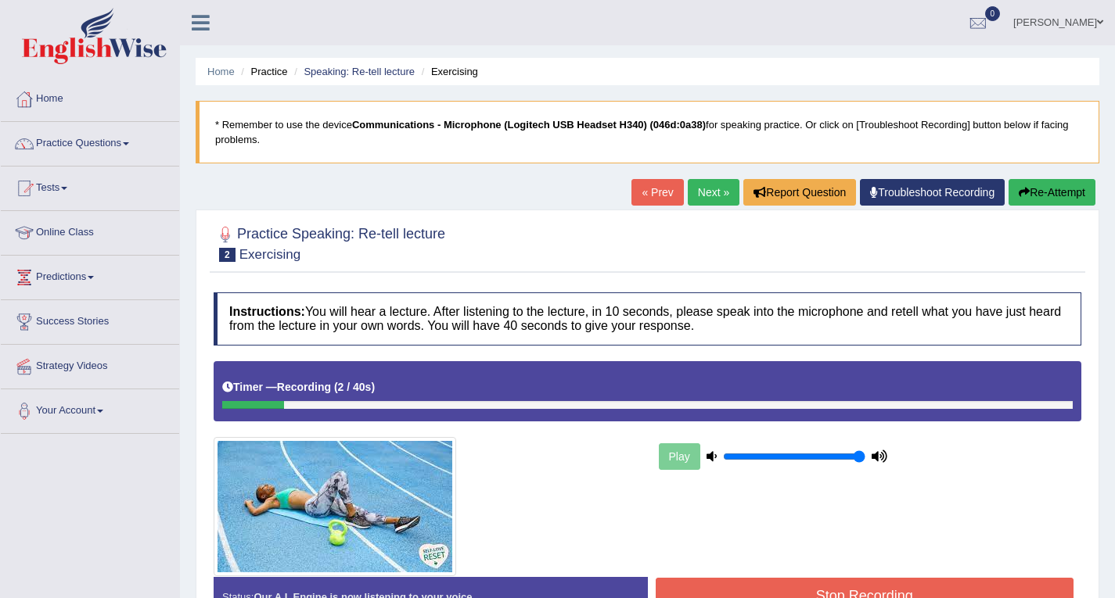
click at [647, 189] on link "« Prev" at bounding box center [657, 192] width 52 height 27
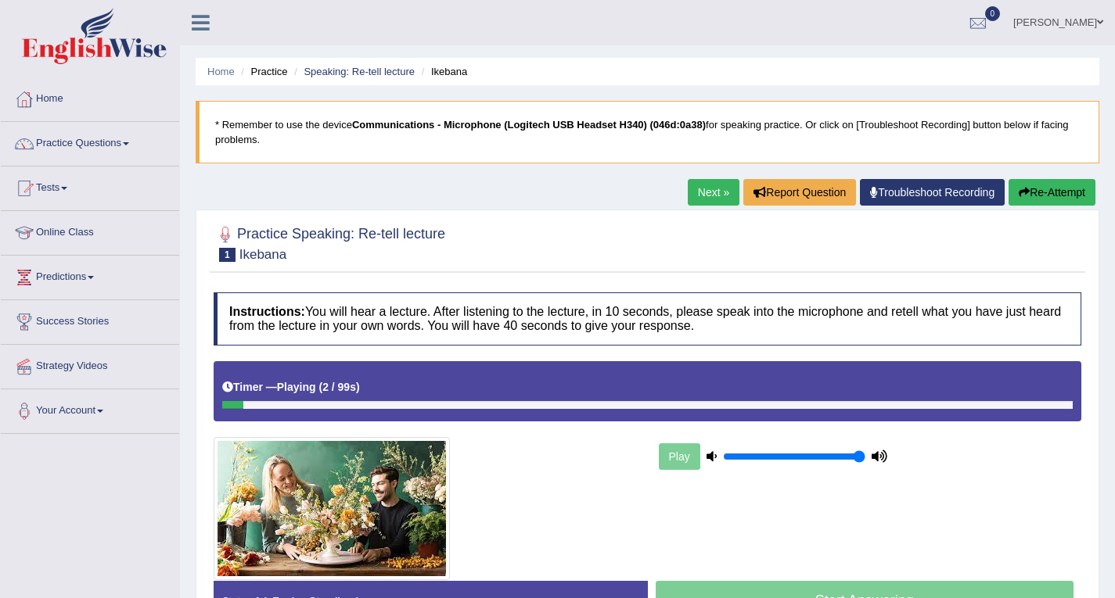
click at [717, 200] on link "Next »" at bounding box center [714, 192] width 52 height 27
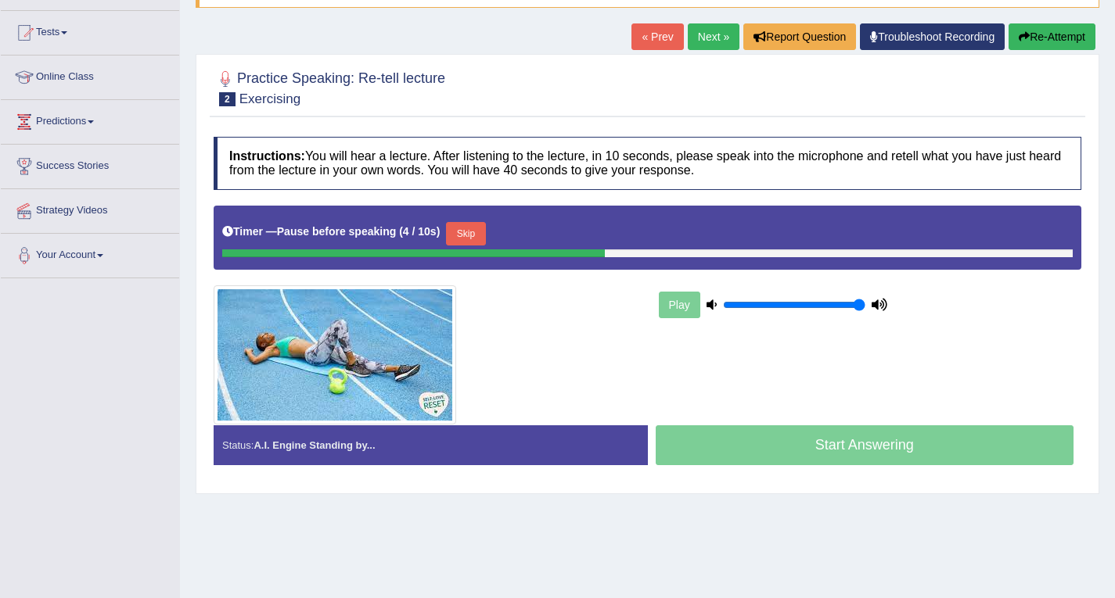
scroll to position [156, 0]
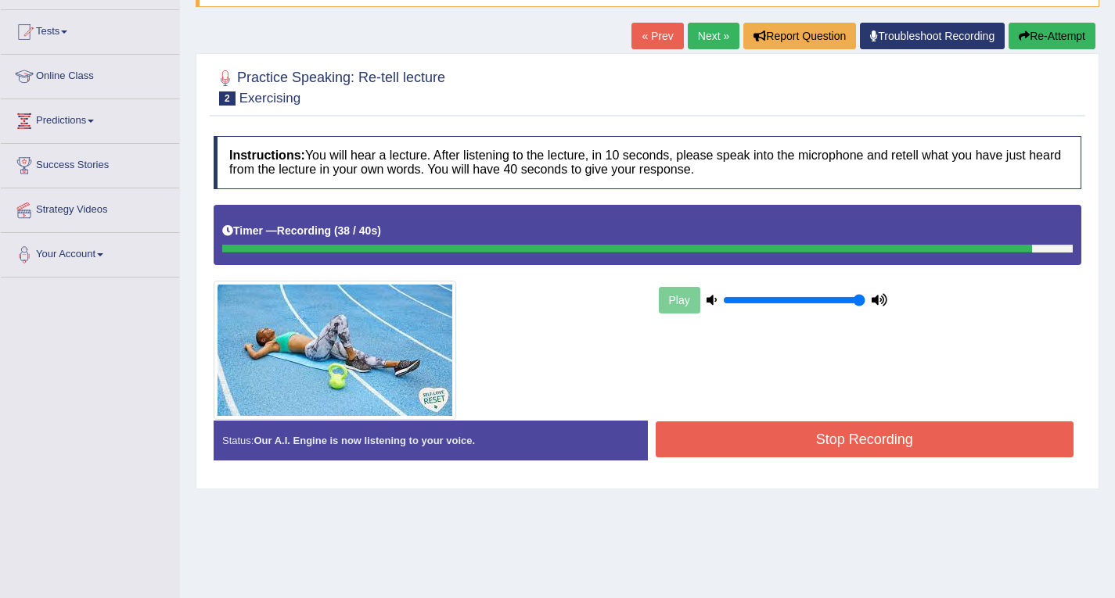
click at [707, 23] on link "Next »" at bounding box center [714, 36] width 52 height 27
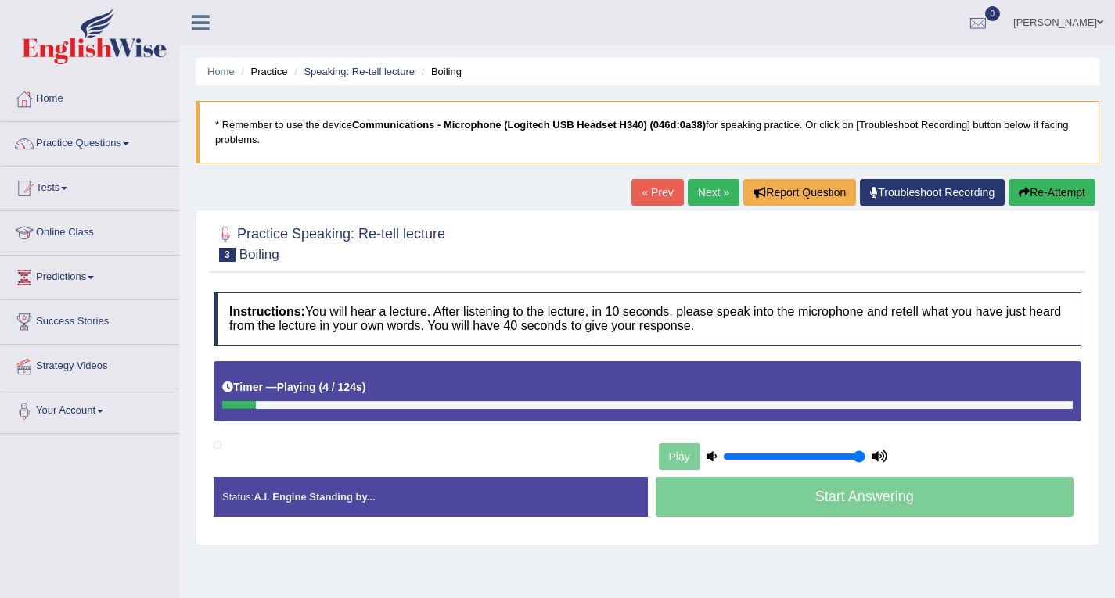
click at [653, 188] on link "« Prev" at bounding box center [657, 192] width 52 height 27
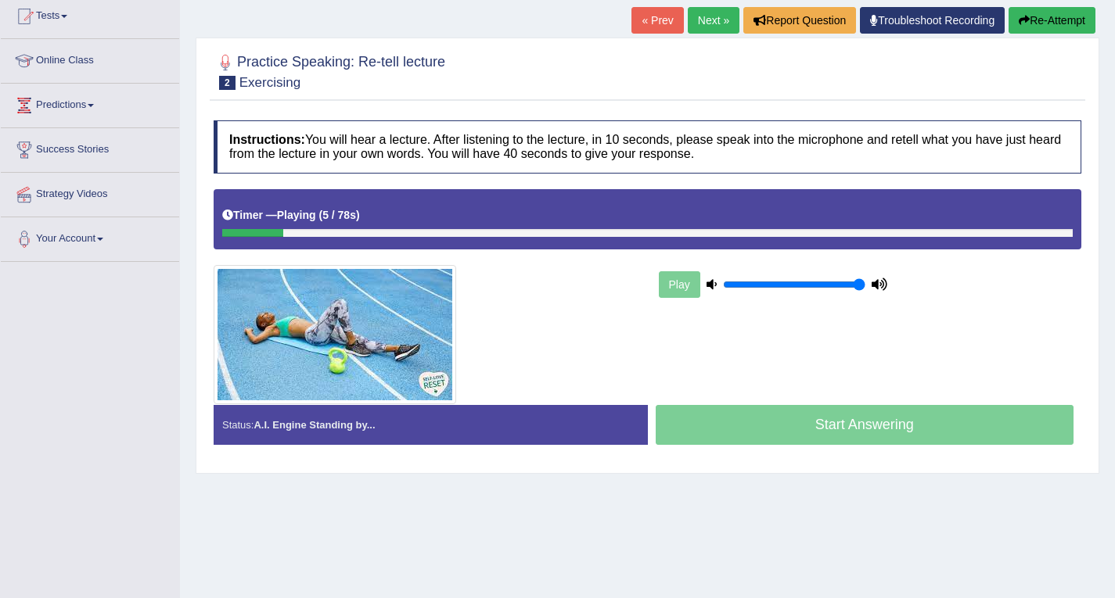
scroll to position [145, 0]
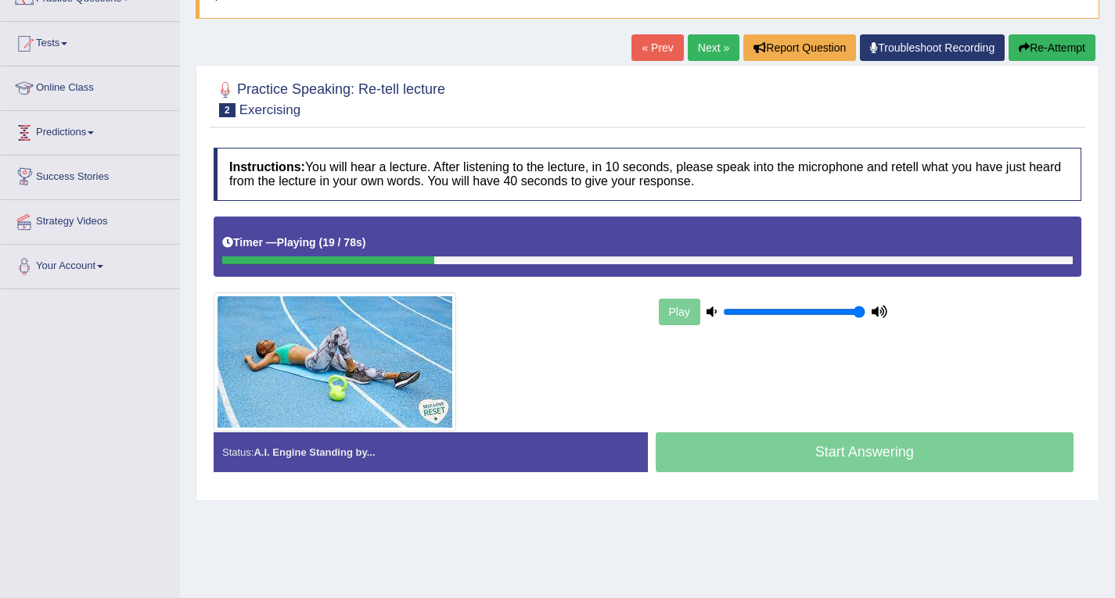
click at [710, 52] on link "Next »" at bounding box center [714, 47] width 52 height 27
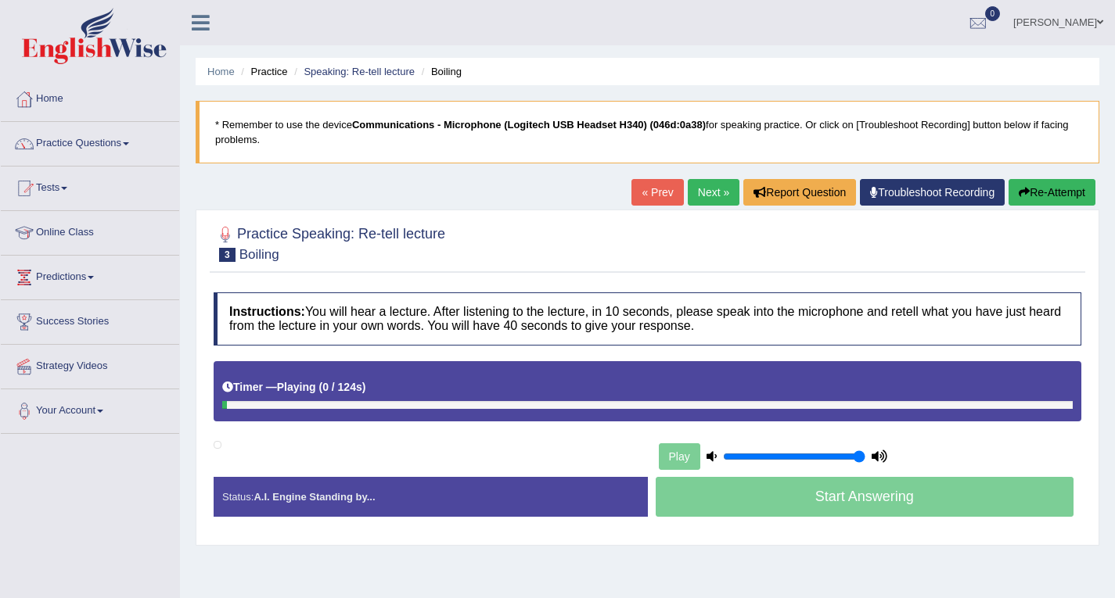
click at [713, 192] on link "Next »" at bounding box center [714, 192] width 52 height 27
click at [631, 188] on link "« Prev" at bounding box center [657, 192] width 52 height 27
click at [636, 196] on link "« Prev" at bounding box center [657, 192] width 52 height 27
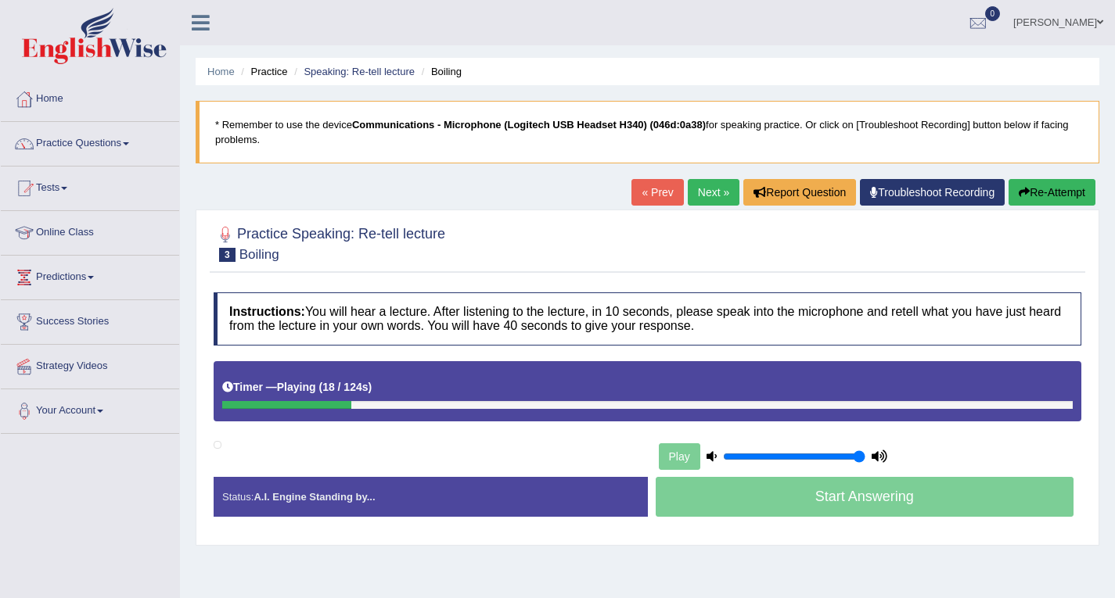
click at [636, 196] on link "« Prev" at bounding box center [657, 192] width 52 height 27
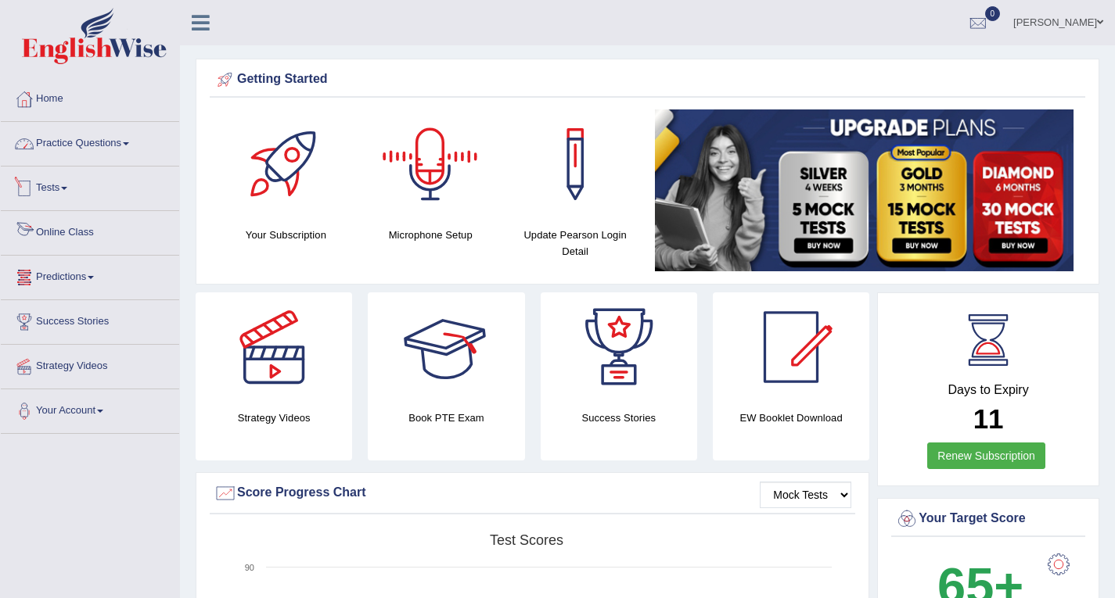
click at [95, 135] on link "Practice Questions" at bounding box center [90, 141] width 178 height 39
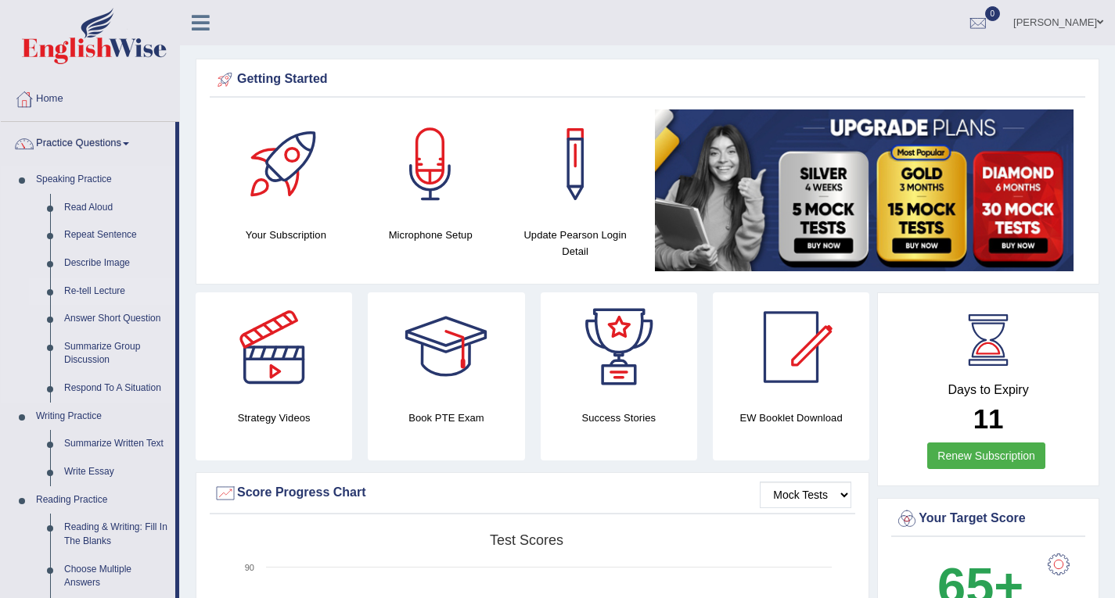
click at [107, 294] on link "Re-tell Lecture" at bounding box center [116, 292] width 118 height 28
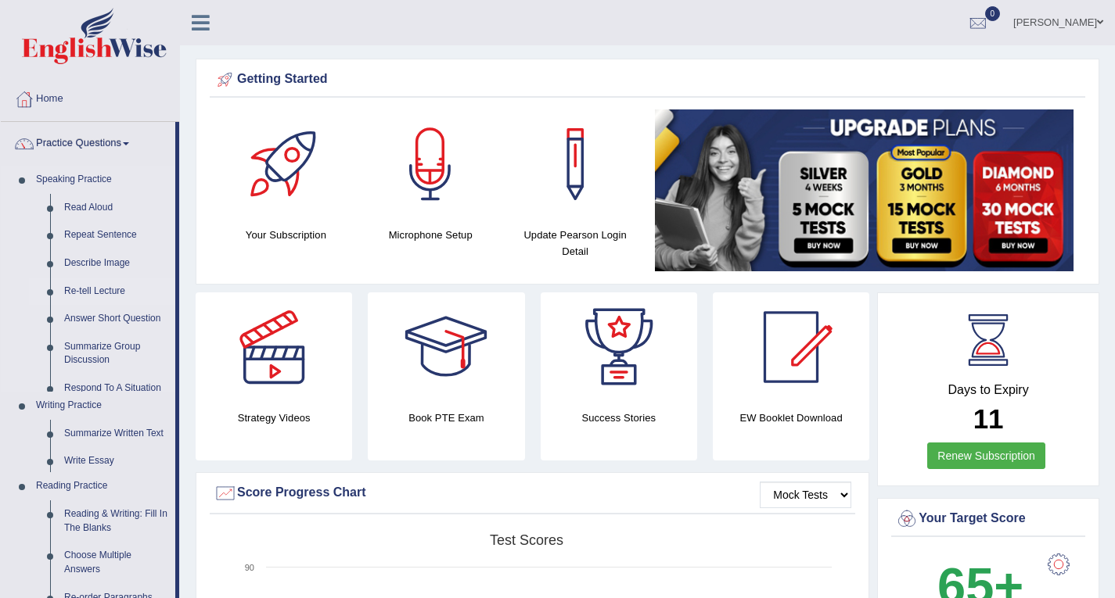
click at [107, 294] on link "Re-tell Lecture" at bounding box center [116, 292] width 118 height 28
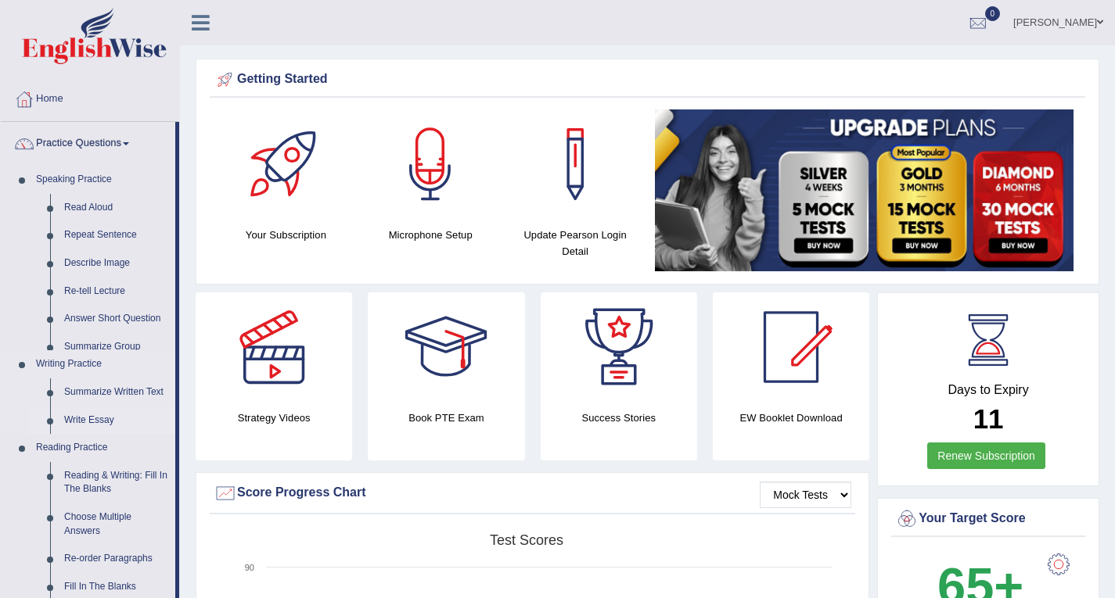
click at [107, 294] on ul "Speaking Practice Read Aloud Repeat Sentence Describe Image Re-tell Lecture Ans…" at bounding box center [88, 558] width 174 height 784
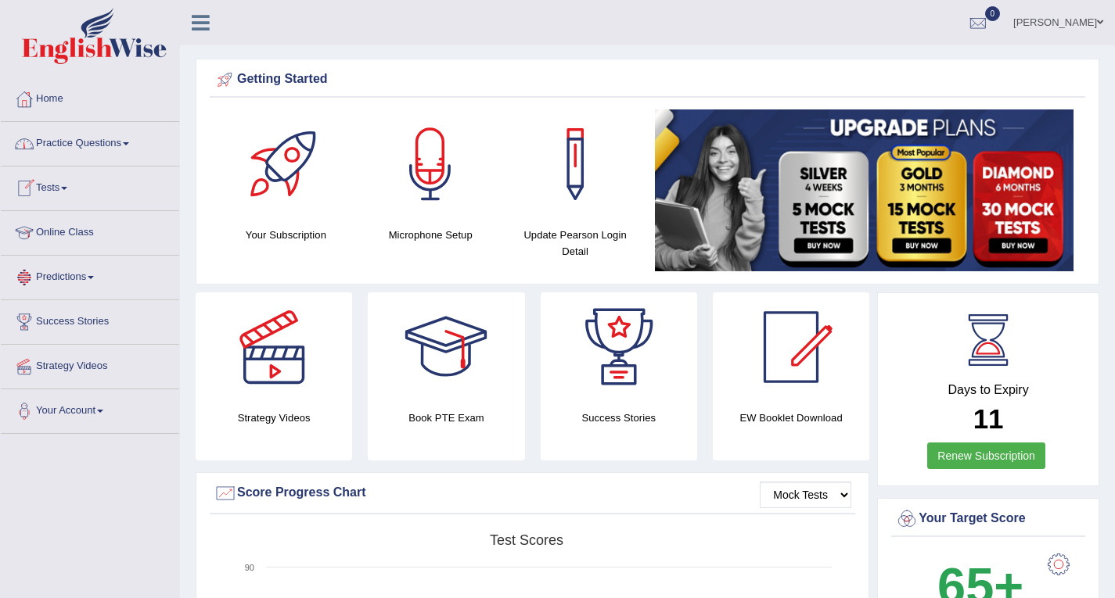
click at [84, 142] on link "Practice Questions" at bounding box center [90, 141] width 178 height 39
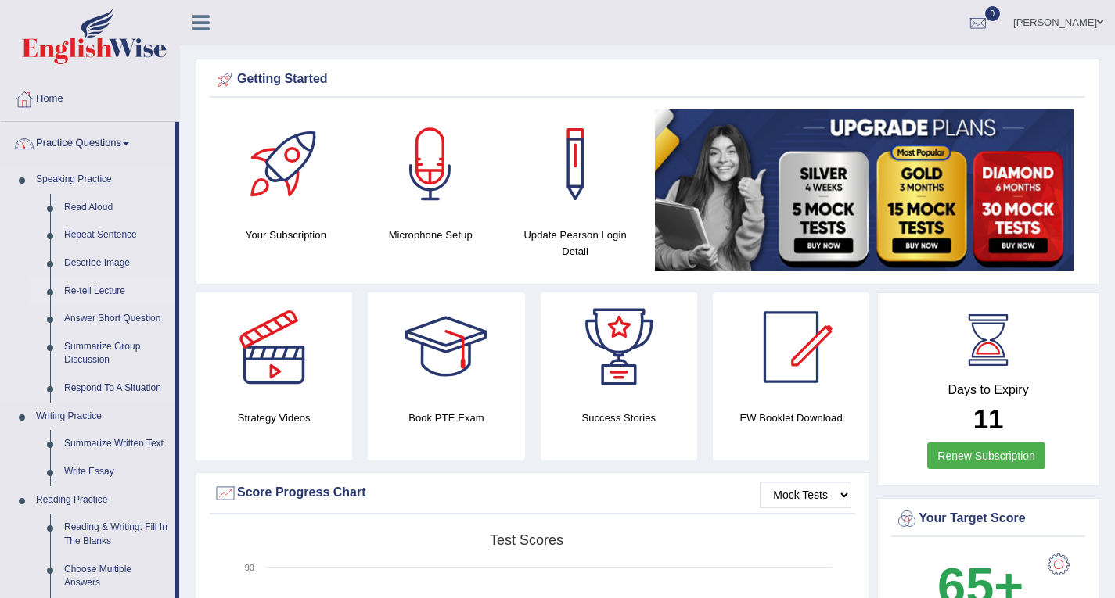
click at [68, 296] on link "Re-tell Lecture" at bounding box center [116, 292] width 118 height 28
click at [71, 289] on link "Re-tell Lecture" at bounding box center [116, 292] width 118 height 28
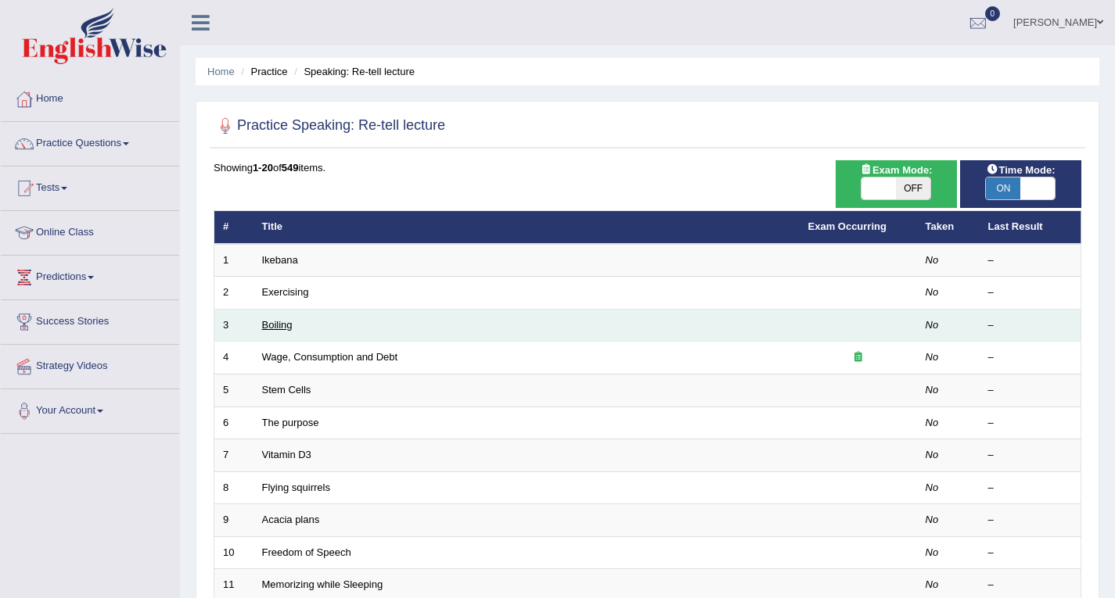
click at [282, 328] on link "Boiling" at bounding box center [277, 325] width 31 height 12
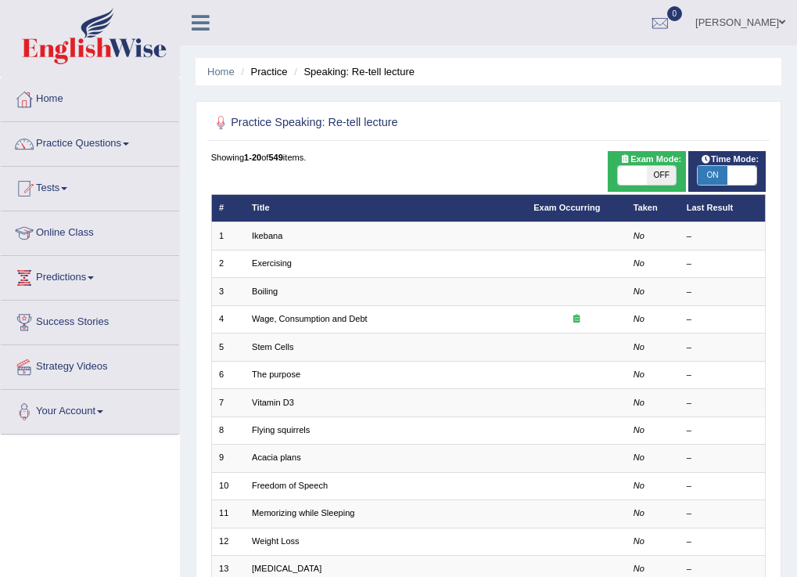
click at [444, 64] on ul "Home Practice Speaking: Re-tell lecture" at bounding box center [489, 71] width 586 height 27
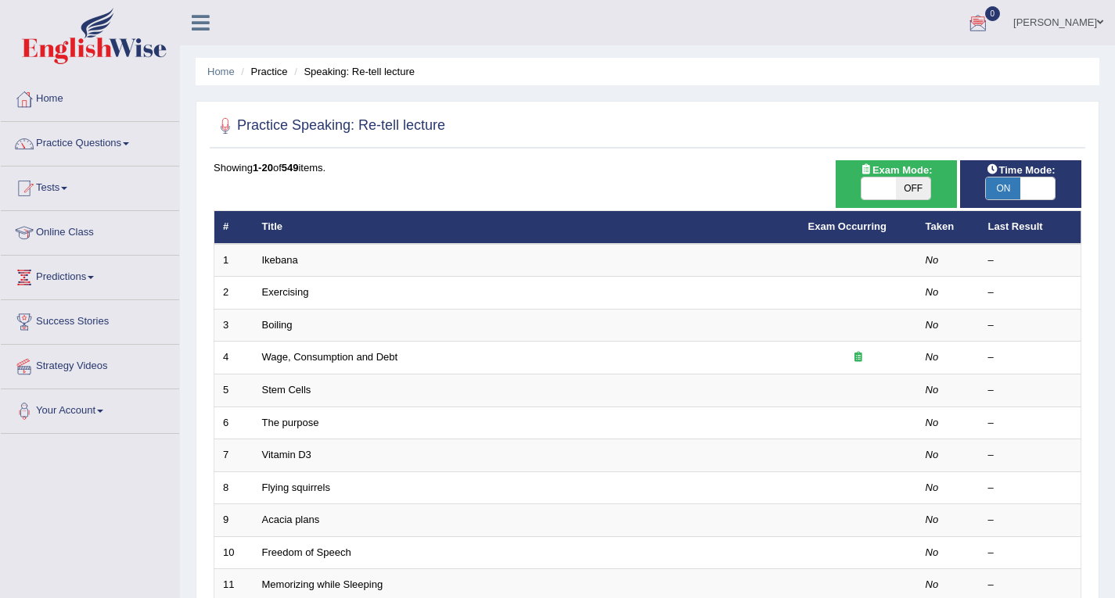
click at [1087, 21] on link "[PERSON_NAME]" at bounding box center [1057, 20] width 113 height 41
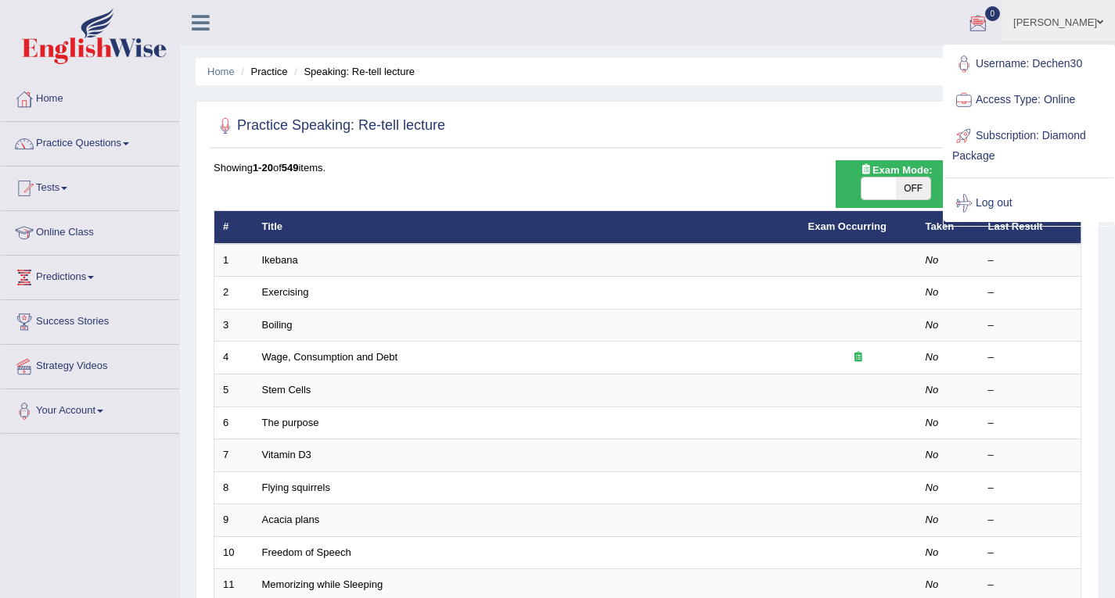
click at [992, 211] on link "Log out" at bounding box center [1028, 203] width 169 height 36
click at [992, 211] on th "Last Result" at bounding box center [1030, 227] width 102 height 33
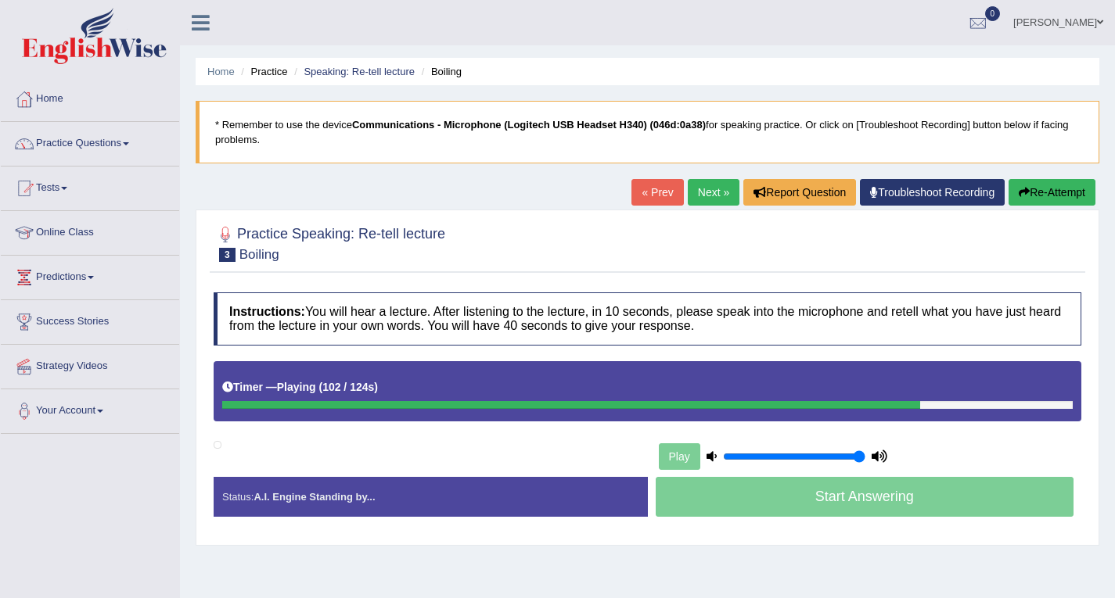
click at [646, 196] on link "« Prev" at bounding box center [657, 192] width 52 height 27
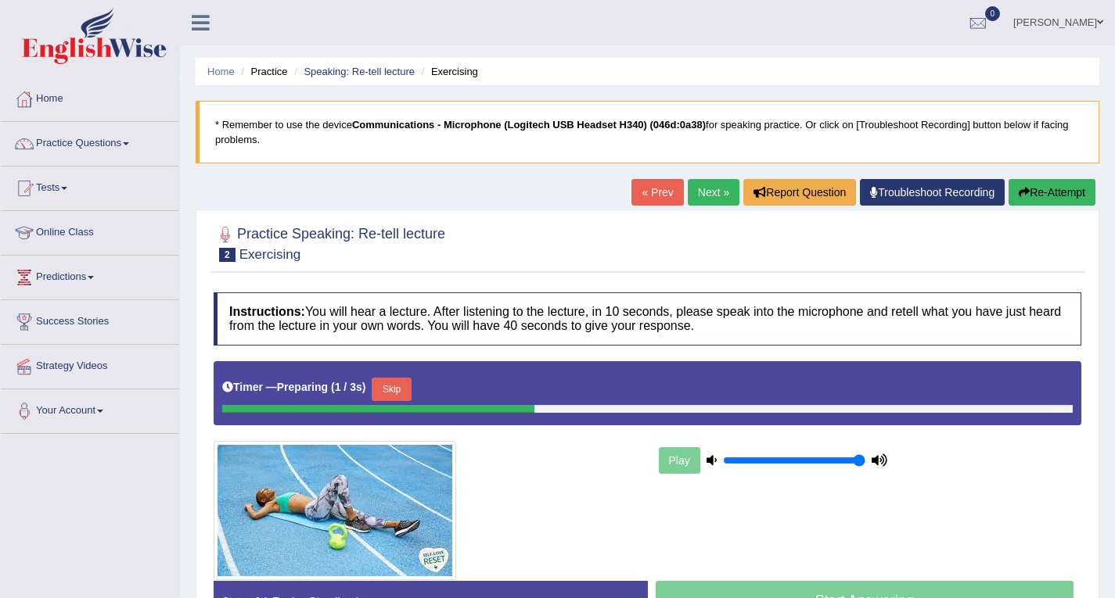
click at [711, 191] on link "Next »" at bounding box center [714, 192] width 52 height 27
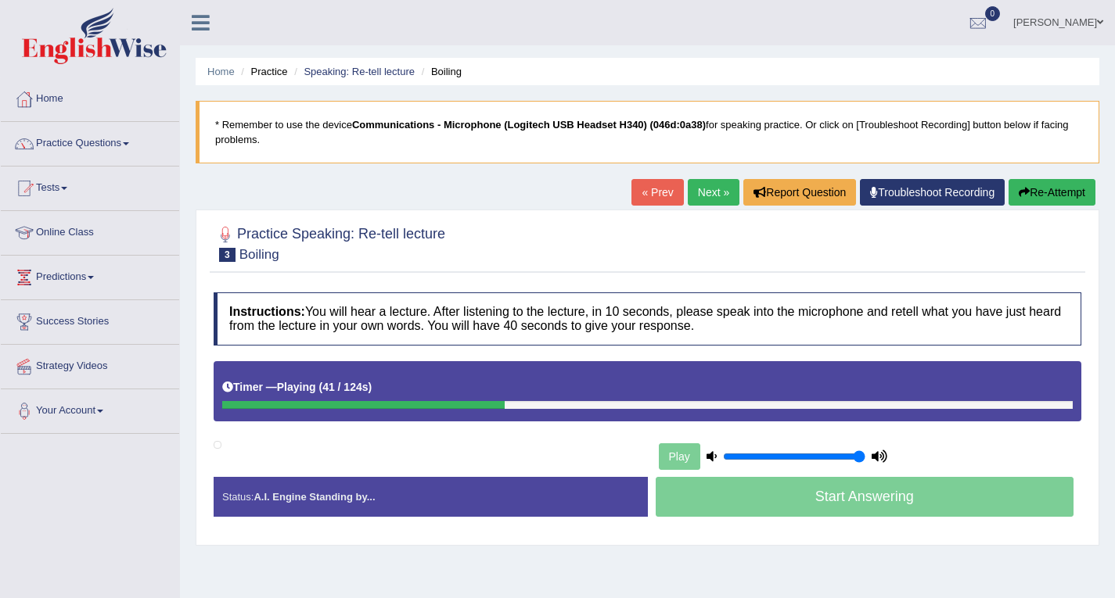
click at [668, 192] on link "« Prev" at bounding box center [657, 192] width 52 height 27
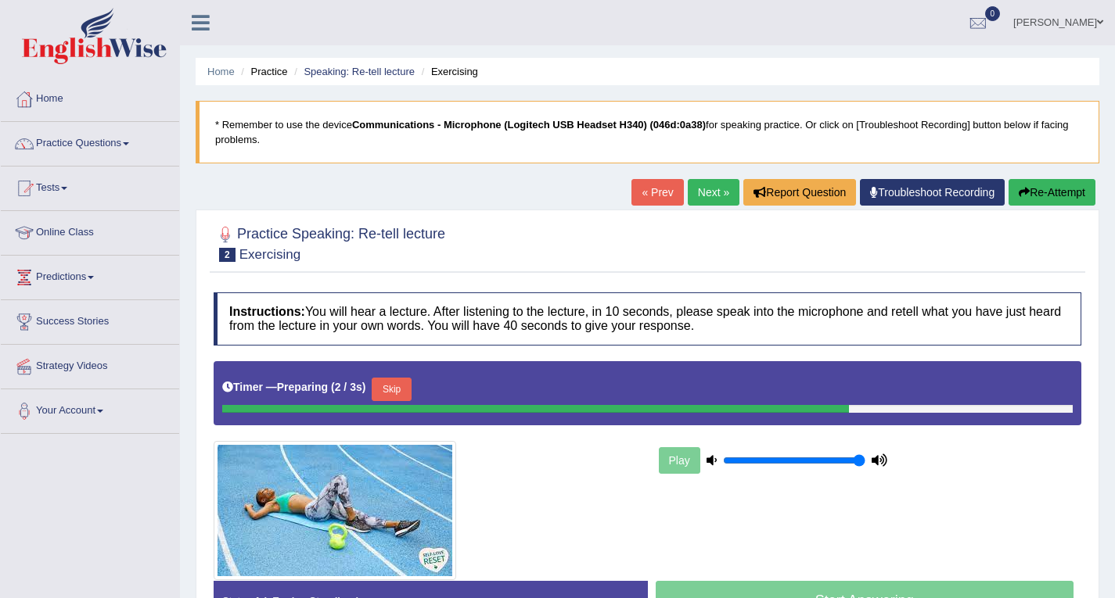
click at [703, 195] on link "Next »" at bounding box center [714, 192] width 52 height 27
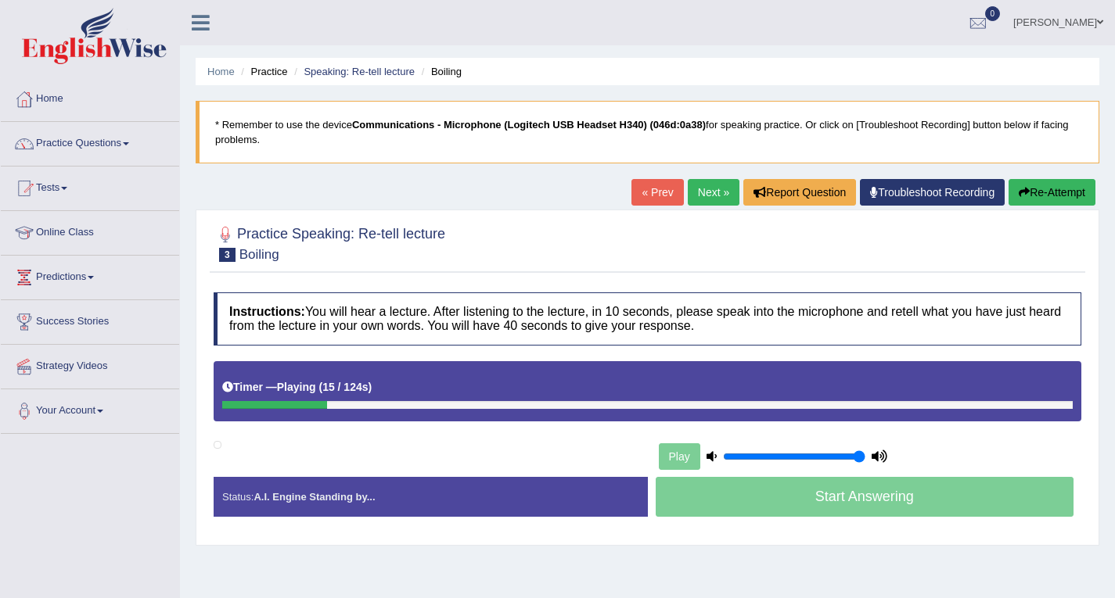
click at [703, 195] on link "Next »" at bounding box center [714, 192] width 52 height 27
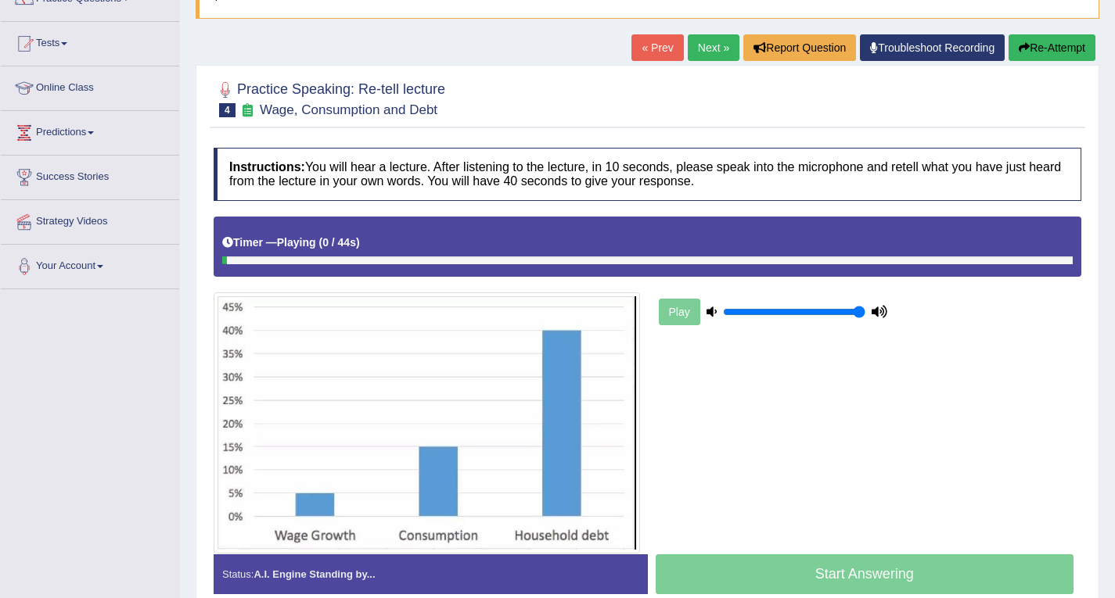
scroll to position [156, 0]
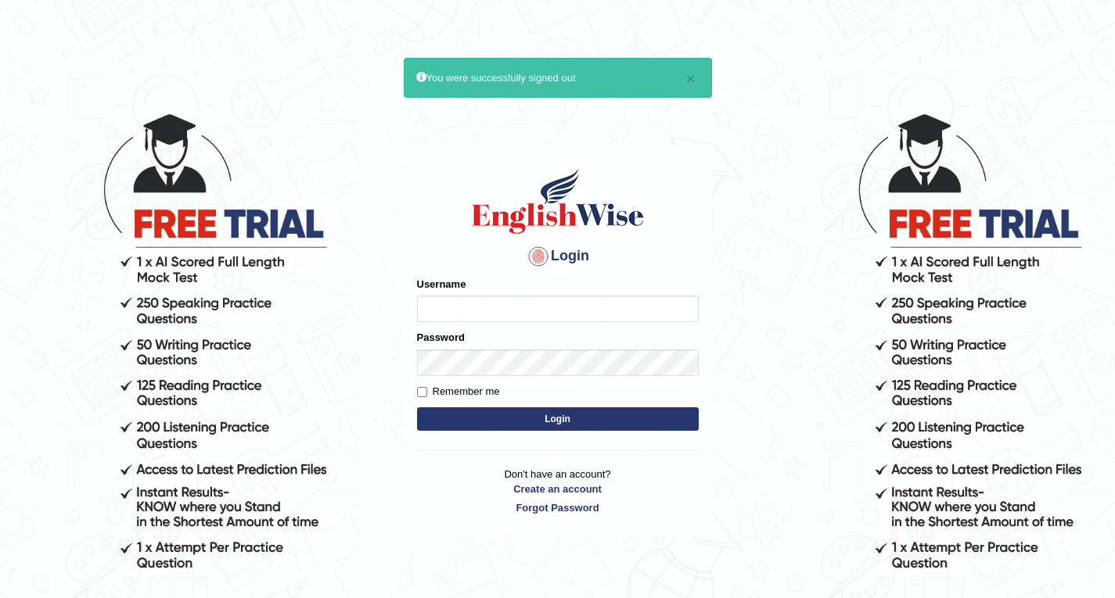
drag, startPoint x: 998, startPoint y: 367, endPoint x: 1126, endPoint y: 635, distance: 297.1
